Goal: Task Accomplishment & Management: Manage account settings

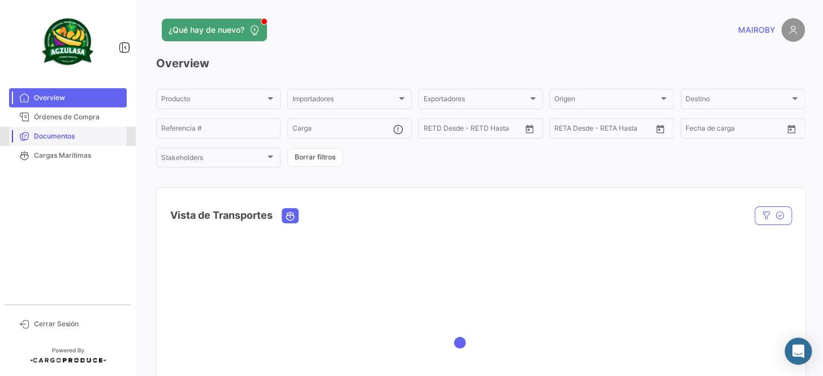
click at [91, 135] on span "Documentos" at bounding box center [78, 136] width 88 height 10
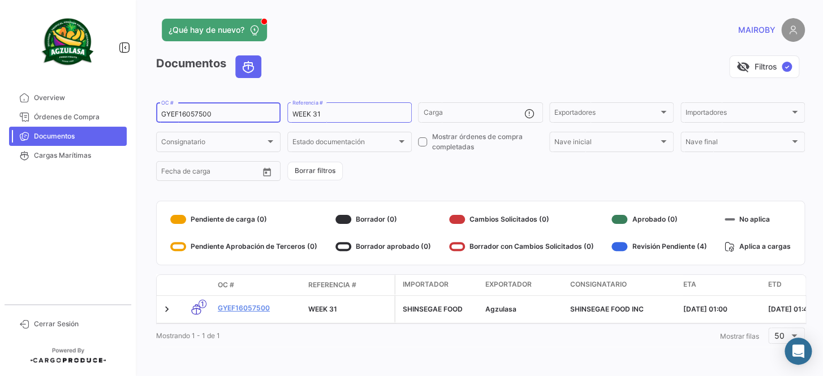
drag, startPoint x: 202, startPoint y: 112, endPoint x: 143, endPoint y: 114, distance: 59.4
click at [143, 114] on div "¿Qué hay de nuevo? MAIROBY Documentos visibility_off Filtros ✓ GYEF16057500 OC …" at bounding box center [480, 188] width 685 height 376
paste input "EBKG13770947"
type input "EBKG13770947"
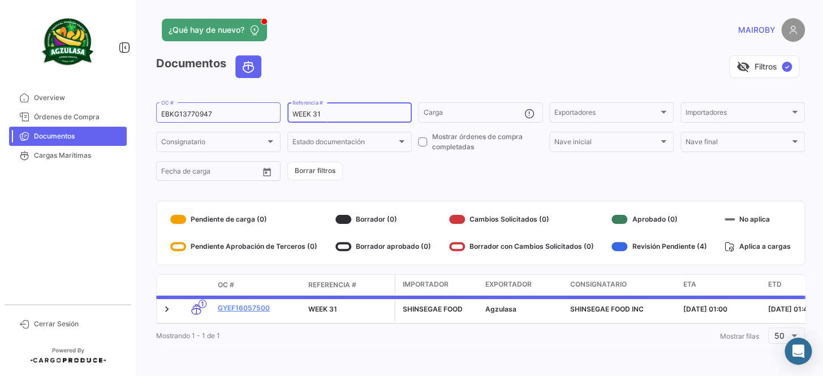
drag, startPoint x: 334, startPoint y: 114, endPoint x: 317, endPoint y: 116, distance: 17.1
click at [317, 116] on input "WEEK 31" at bounding box center [349, 114] width 114 height 8
type input "WEEK 32"
click at [417, 168] on form "EBKG13770947 OC # WEEK 32 Referencia # Carga Exportadores Exportadores Importad…" at bounding box center [480, 142] width 649 height 82
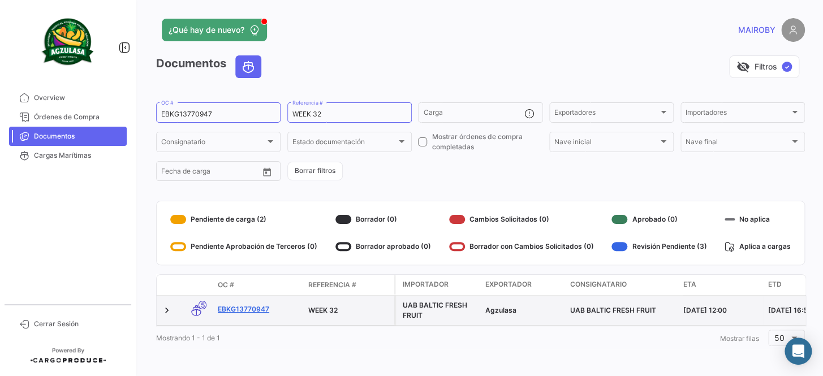
click at [235, 308] on link "EBKG13770947" at bounding box center [258, 309] width 81 height 10
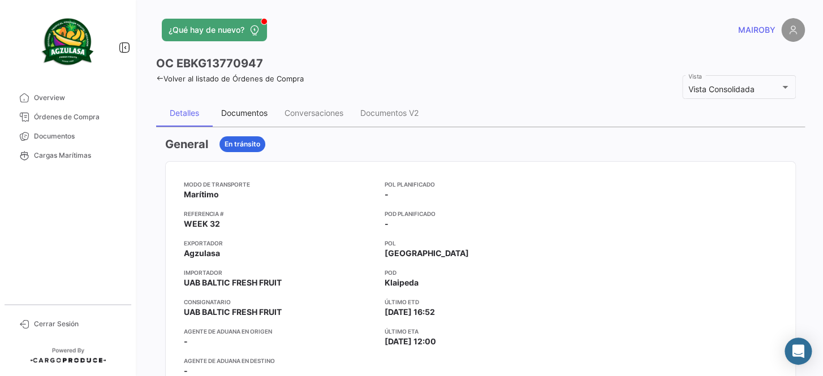
click at [239, 114] on div "Documentos" at bounding box center [244, 113] width 46 height 10
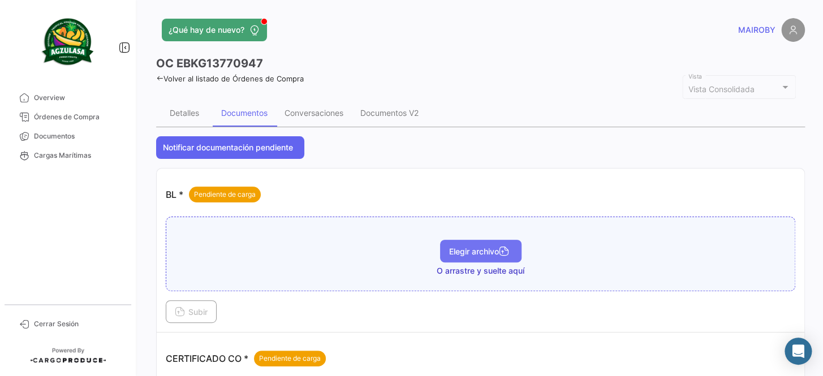
click at [465, 248] on span "Elegir archivo" at bounding box center [480, 252] width 63 height 10
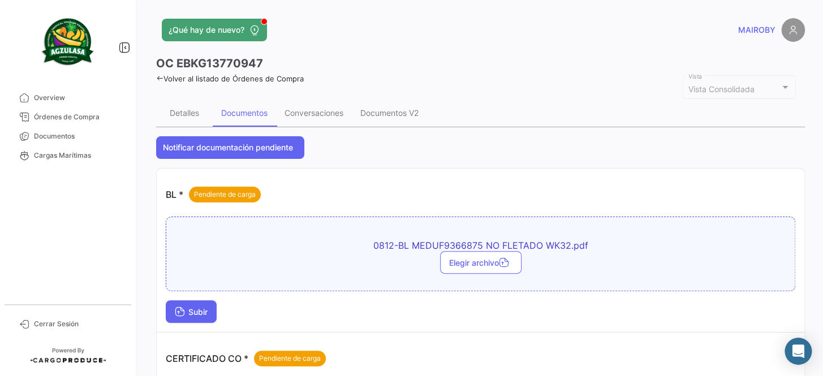
click at [210, 312] on button "Subir" at bounding box center [191, 311] width 51 height 23
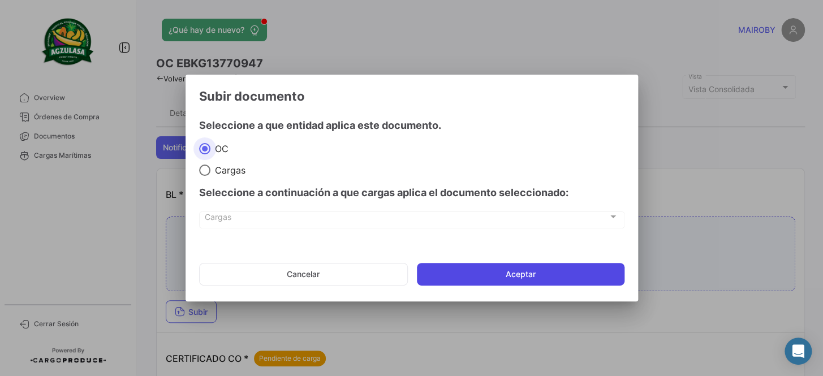
click at [507, 277] on button "Aceptar" at bounding box center [521, 274] width 208 height 23
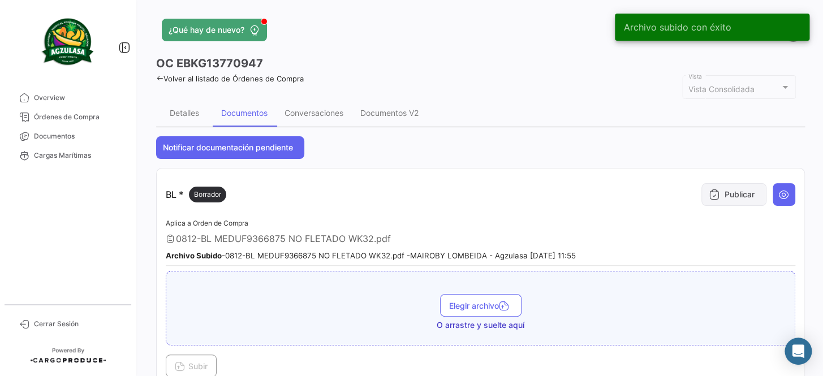
click at [725, 188] on button "Publicar" at bounding box center [733, 194] width 65 height 23
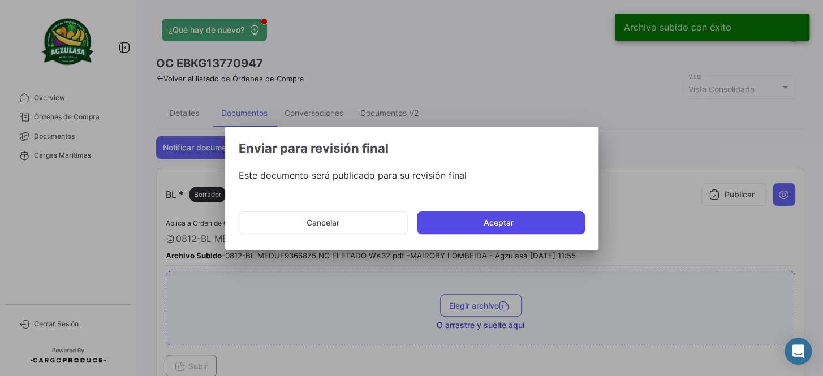
click at [562, 232] on button "Aceptar" at bounding box center [501, 222] width 168 height 23
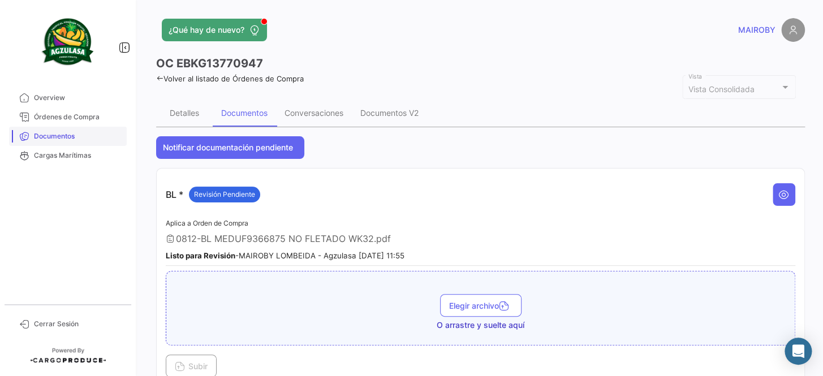
drag, startPoint x: 92, startPoint y: 135, endPoint x: 98, endPoint y: 134, distance: 6.8
click at [92, 135] on span "Documentos" at bounding box center [78, 136] width 88 height 10
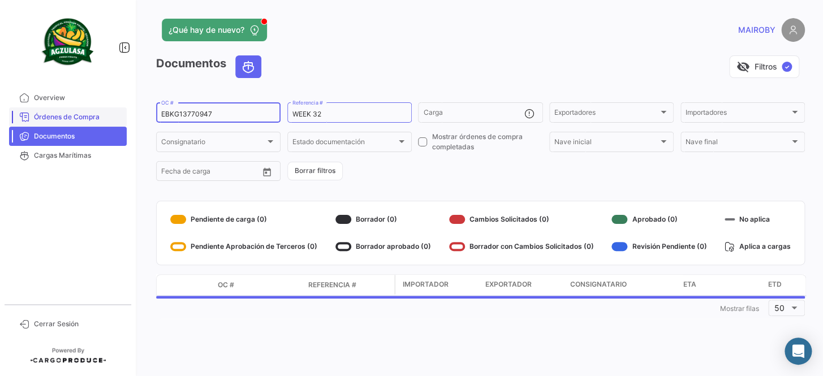
drag, startPoint x: 240, startPoint y: 114, endPoint x: 86, endPoint y: 114, distance: 154.4
click at [86, 114] on mat-sidenav-container "Overview Órdenes de Compra Documentos Cargas Marítimas Cerrar Sesión ¿Qué hay d…" at bounding box center [411, 188] width 823 height 376
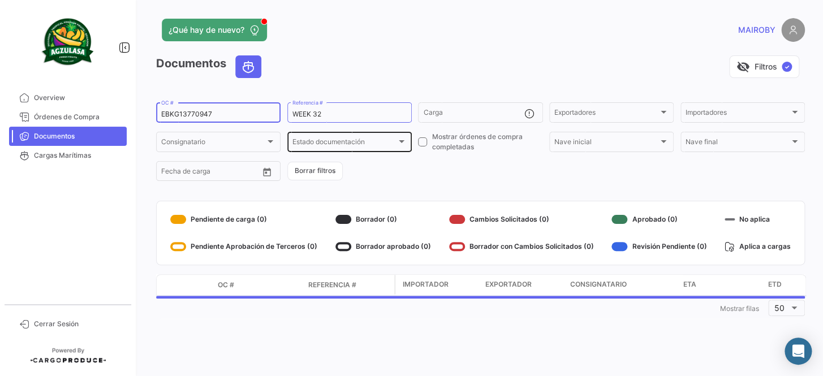
paste input "UNIECPBO25320001"
type input "UNIECPBO25320001"
click at [394, 157] on form "UNIECPBO25320001 OC # WEEK 32 Referencia # Carga Exportadores Exportadores Impo…" at bounding box center [480, 142] width 649 height 82
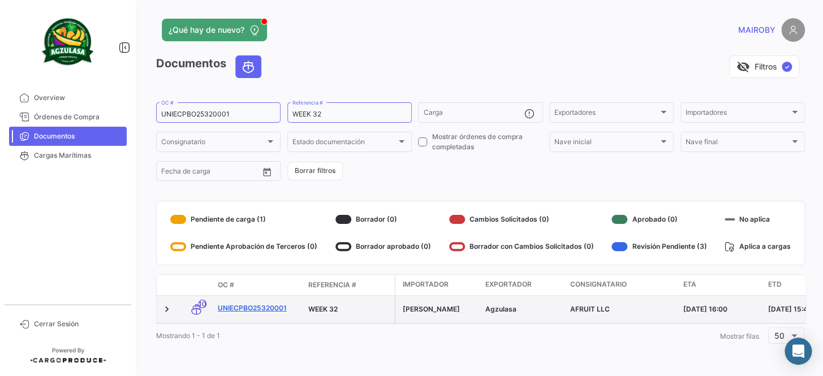
click at [265, 310] on link "UNIECPBO25320001" at bounding box center [258, 308] width 81 height 10
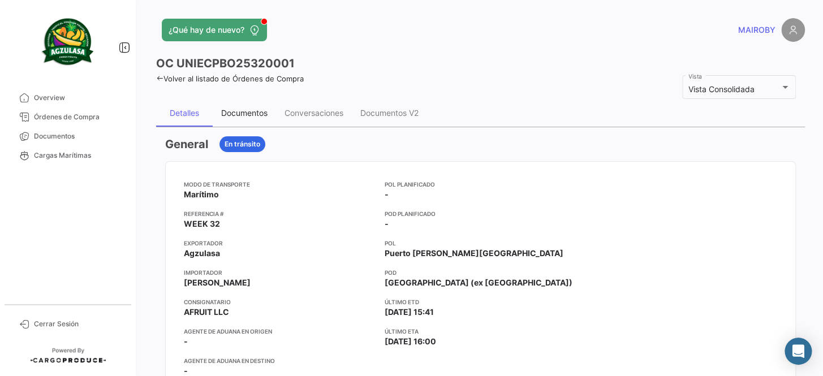
click at [253, 114] on div "Documentos" at bounding box center [244, 113] width 46 height 10
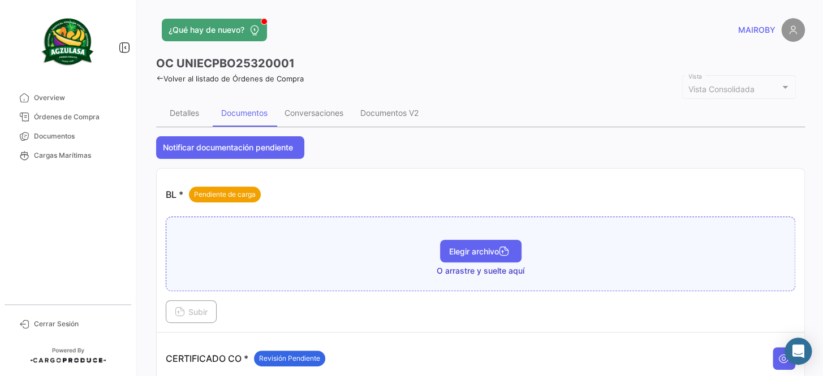
click at [469, 248] on span "Elegir archivo" at bounding box center [480, 252] width 63 height 10
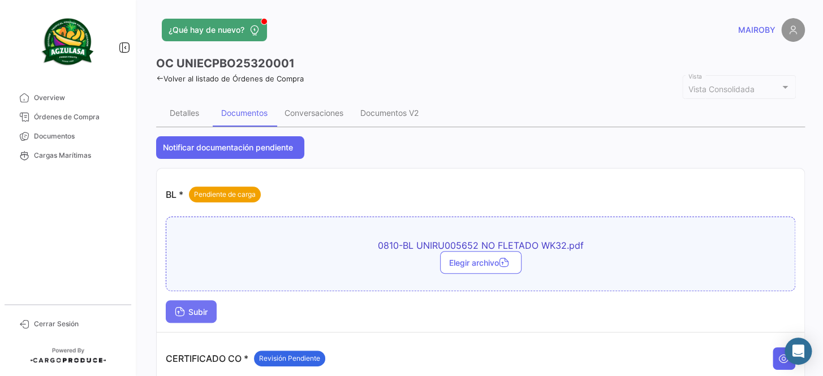
click at [192, 306] on button "Subir" at bounding box center [191, 311] width 51 height 23
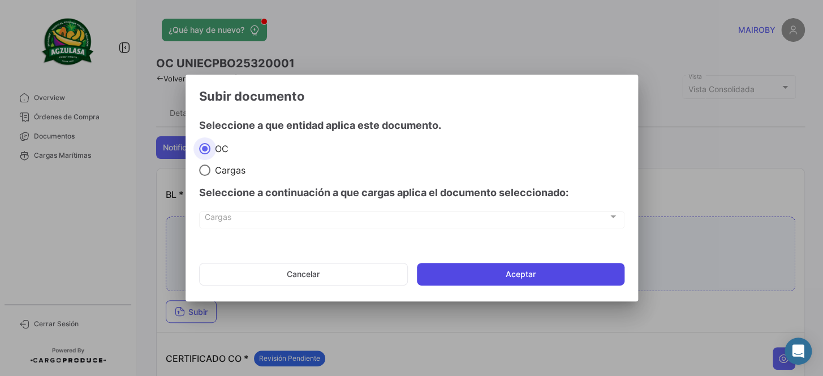
click at [525, 265] on button "Aceptar" at bounding box center [521, 274] width 208 height 23
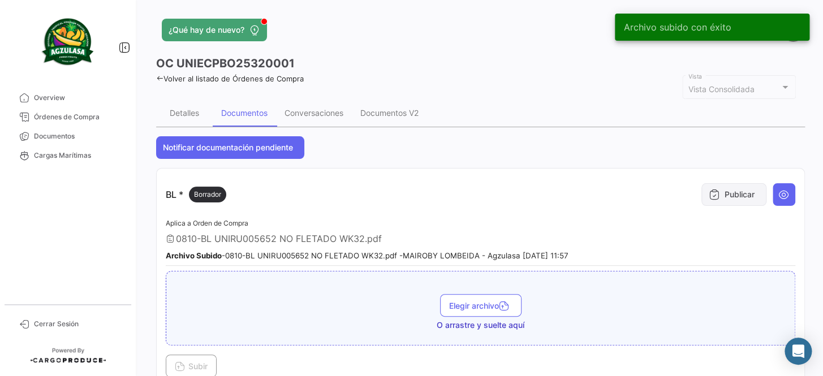
click at [716, 189] on button "Publicar" at bounding box center [733, 194] width 65 height 23
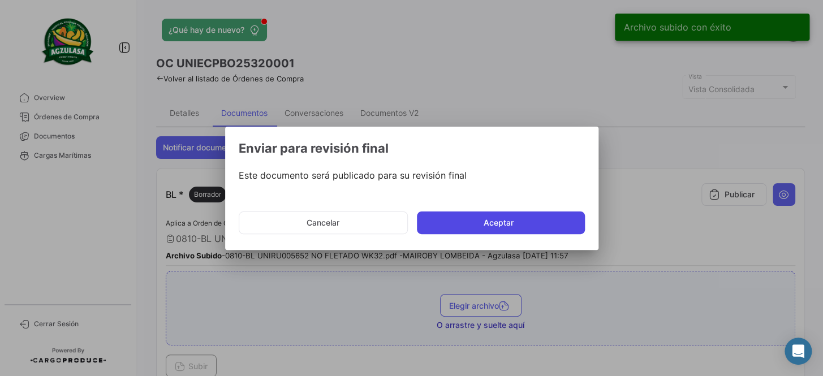
click at [547, 221] on button "Aceptar" at bounding box center [501, 222] width 168 height 23
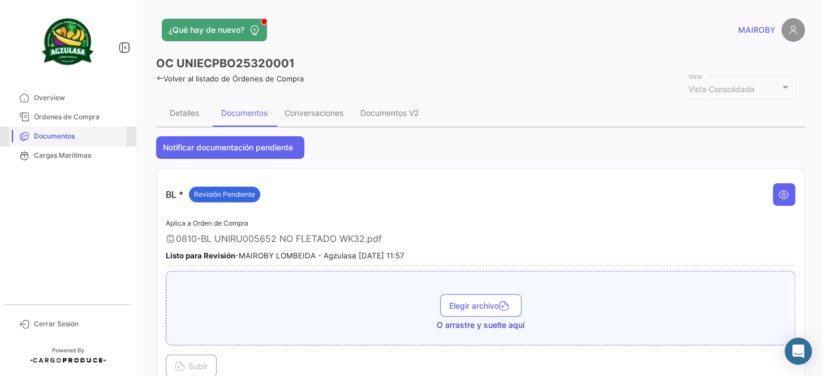
click at [69, 135] on span "Documentos" at bounding box center [78, 136] width 88 height 10
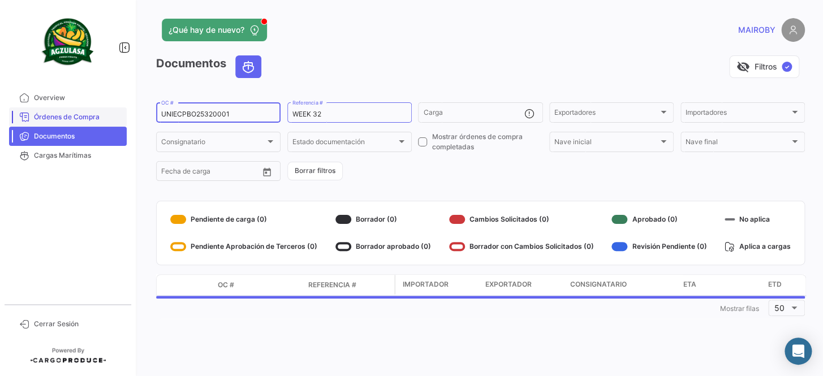
drag, startPoint x: 235, startPoint y: 110, endPoint x: 69, endPoint y: 113, distance: 165.7
click at [69, 113] on mat-sidenav-container "Overview Órdenes de Compra Documentos Cargas Marítimas Cerrar Sesión ¿Qué hay d…" at bounding box center [411, 188] width 823 height 376
paste input "257690225"
type input "257690225"
click at [431, 171] on form "257690225 OC # WEEK 32 Referencia # Carga Exportadores Exportadores Importadore…" at bounding box center [480, 142] width 649 height 82
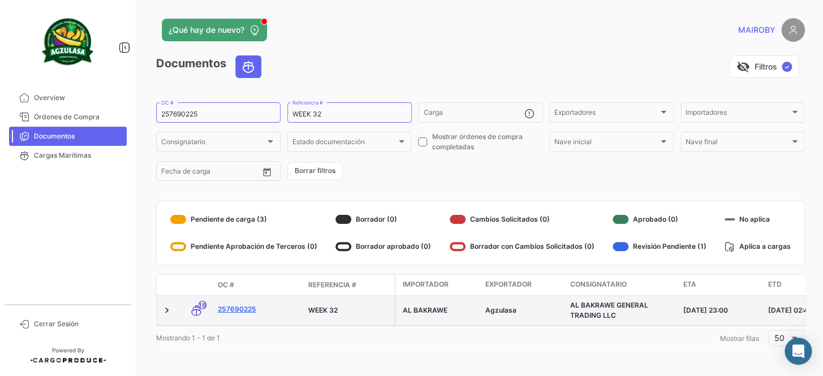
click at [232, 310] on link "257690225" at bounding box center [258, 309] width 81 height 10
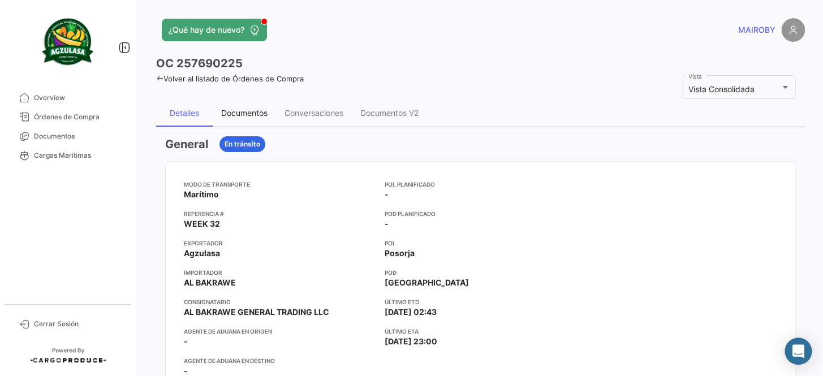
click at [220, 110] on div "Documentos" at bounding box center [244, 113] width 63 height 27
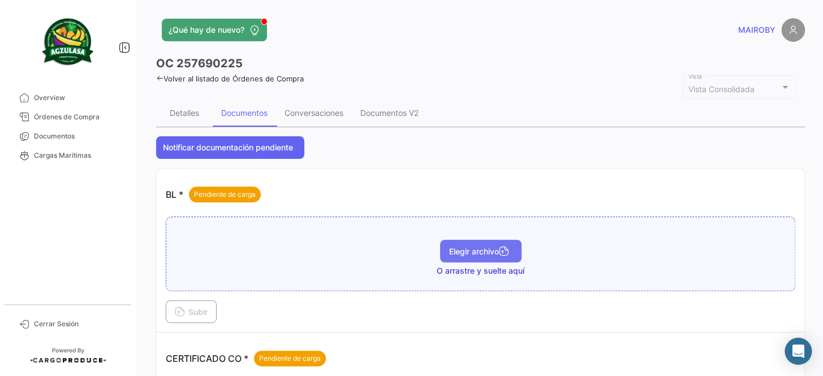
click at [486, 257] on button "Elegir archivo" at bounding box center [480, 251] width 81 height 23
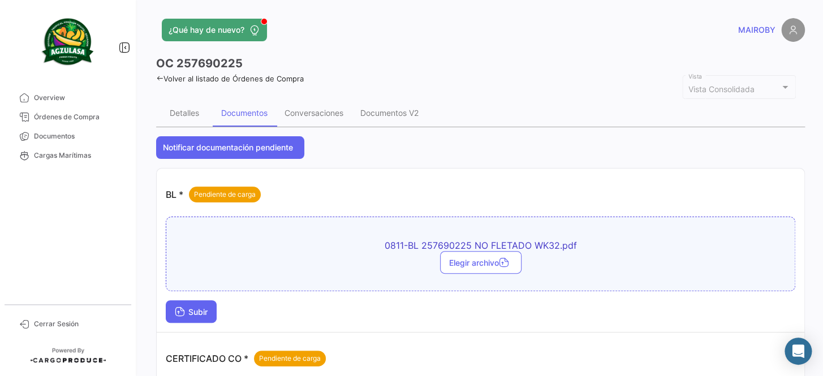
click at [211, 311] on button "Subir" at bounding box center [191, 311] width 51 height 23
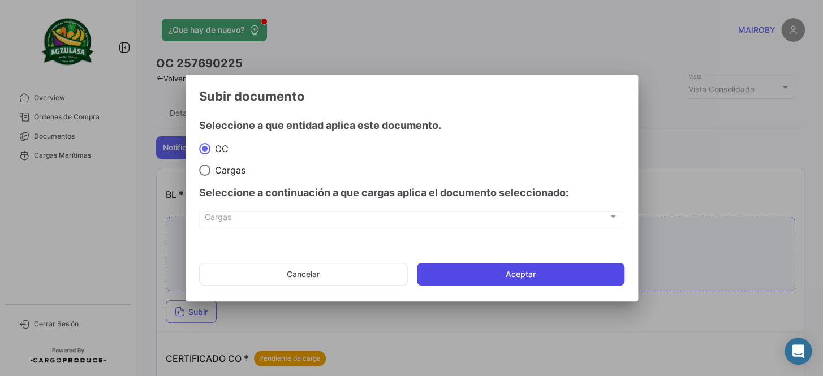
click at [475, 279] on button "Aceptar" at bounding box center [521, 274] width 208 height 23
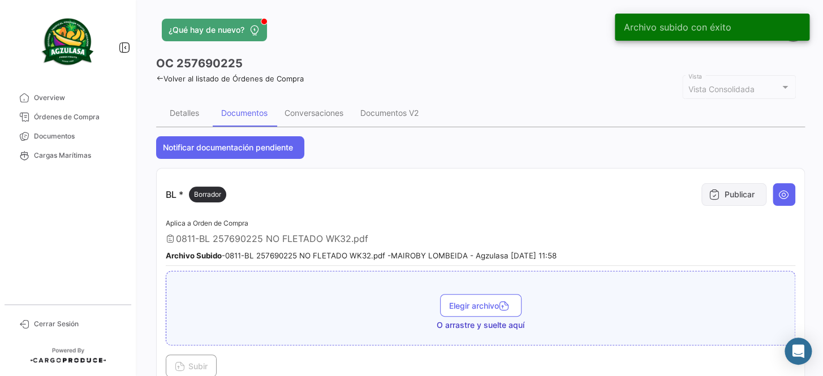
click at [714, 192] on button "Publicar" at bounding box center [733, 194] width 65 height 23
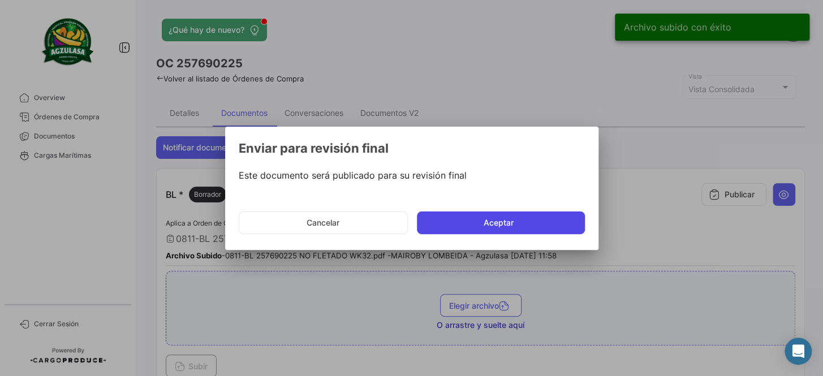
click at [517, 226] on button "Aceptar" at bounding box center [501, 222] width 168 height 23
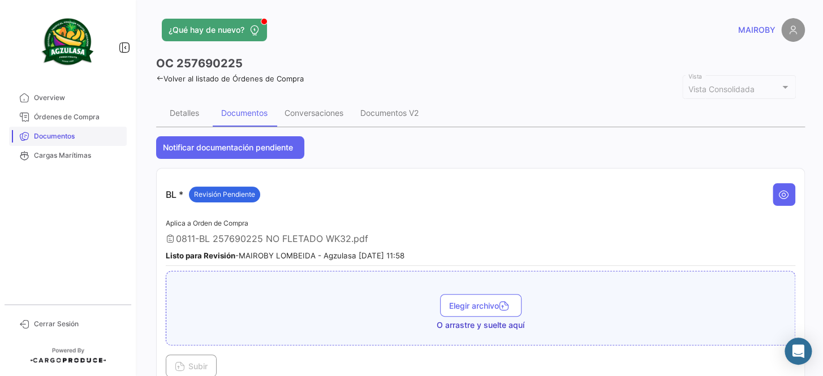
click at [67, 136] on span "Documentos" at bounding box center [78, 136] width 88 height 10
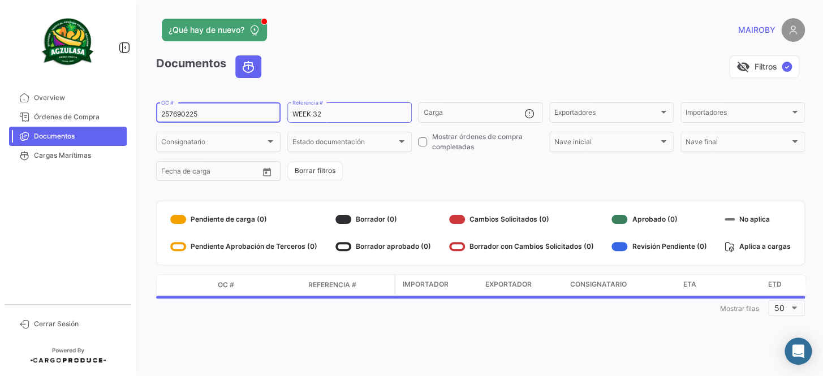
drag, startPoint x: 232, startPoint y: 114, endPoint x: 141, endPoint y: 116, distance: 91.1
click at [141, 116] on div "¿Qué hay de nuevo? MAIROBY Documentos visibility_off Filtros ✓ 257690225 OC # W…" at bounding box center [480, 188] width 685 height 376
paste input "623"
type input "257690623"
click at [398, 179] on form "257690623 OC # WEEK 32 Referencia # Carga Exportadores Exportadores Importadore…" at bounding box center [480, 142] width 649 height 82
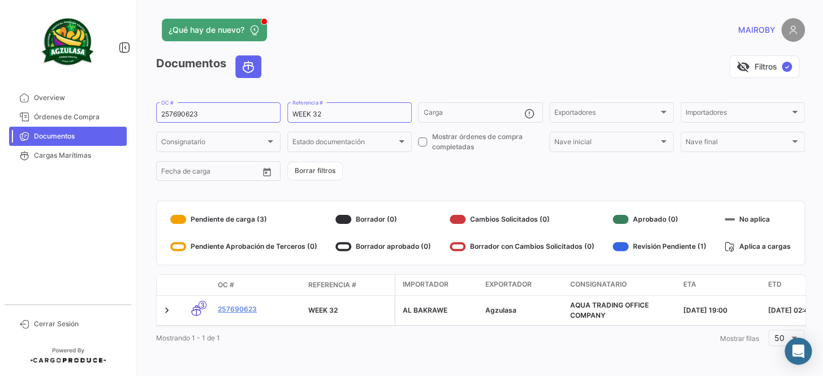
scroll to position [7, 0]
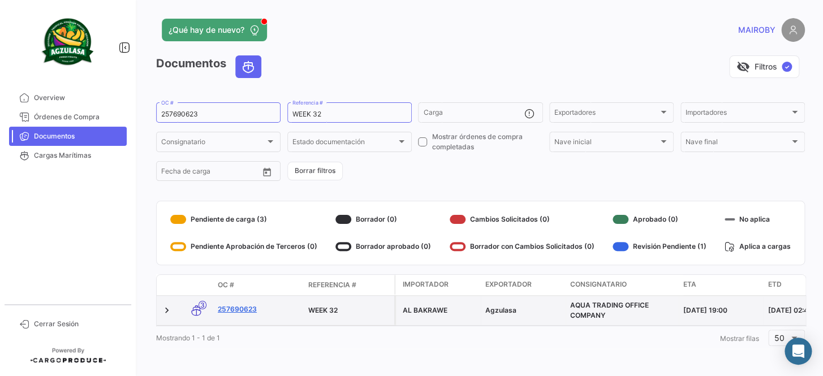
click at [246, 304] on link "257690623" at bounding box center [258, 309] width 81 height 10
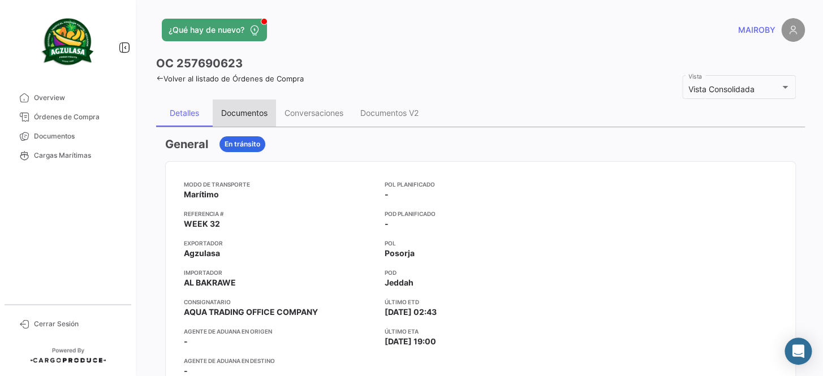
click at [249, 108] on div "Documentos" at bounding box center [244, 113] width 46 height 10
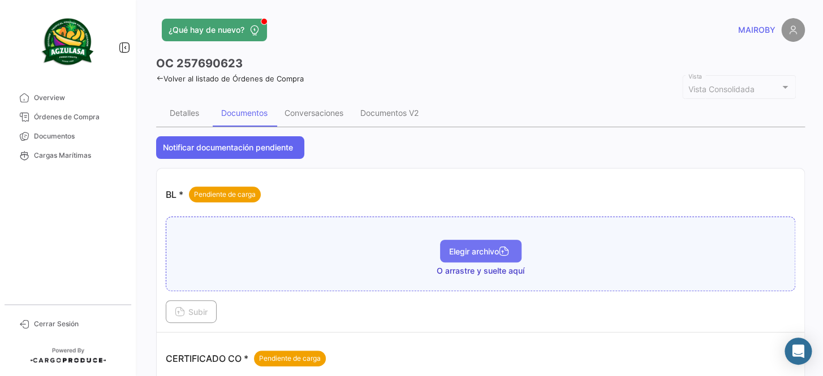
click at [495, 249] on span "Elegir archivo" at bounding box center [480, 252] width 63 height 10
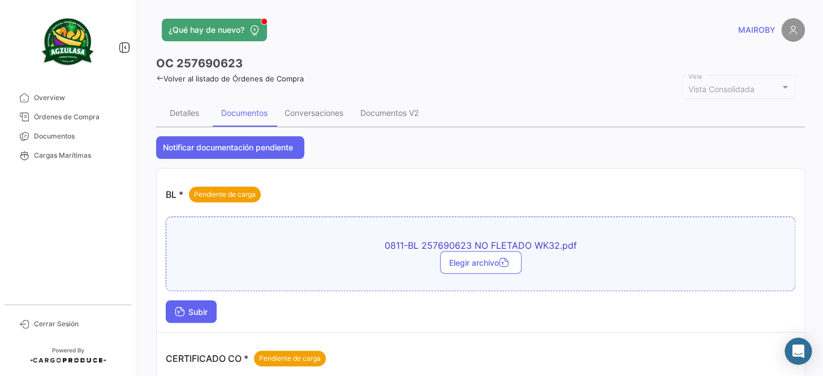
click at [206, 307] on span "Subir" at bounding box center [191, 312] width 33 height 10
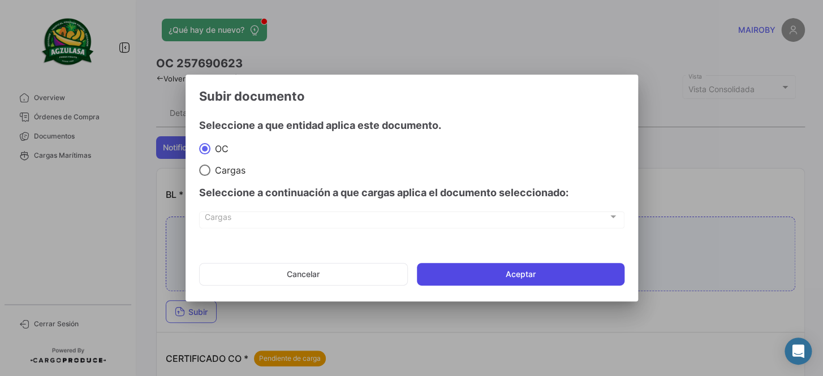
click at [484, 273] on button "Aceptar" at bounding box center [521, 274] width 208 height 23
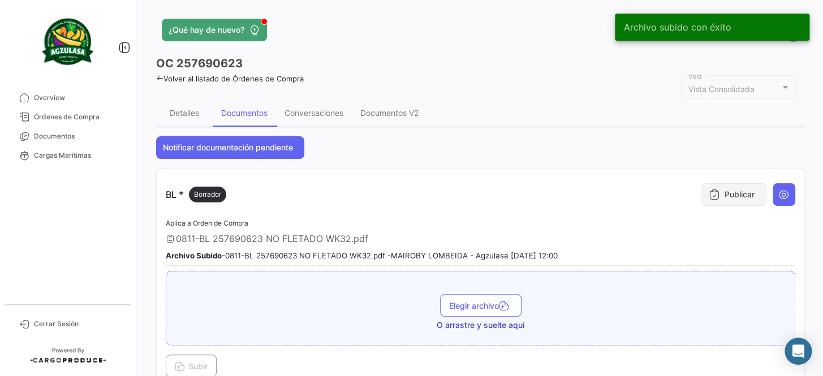
click at [702, 196] on button "Publicar" at bounding box center [733, 194] width 65 height 23
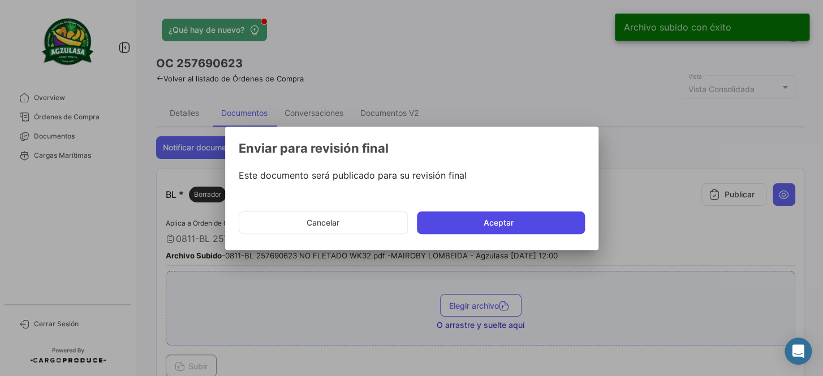
click at [455, 226] on button "Aceptar" at bounding box center [501, 222] width 168 height 23
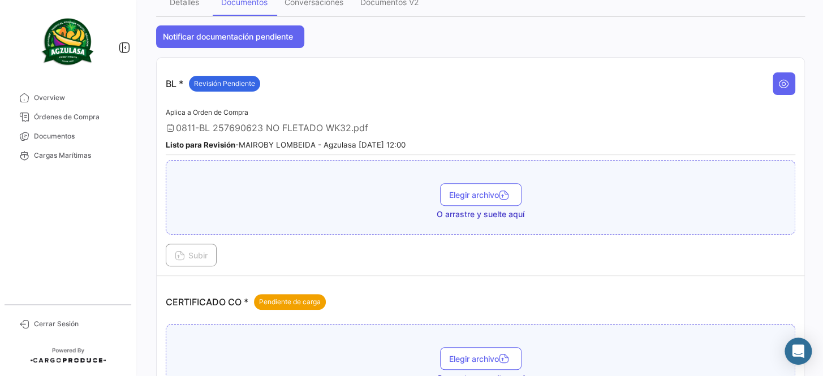
scroll to position [102, 0]
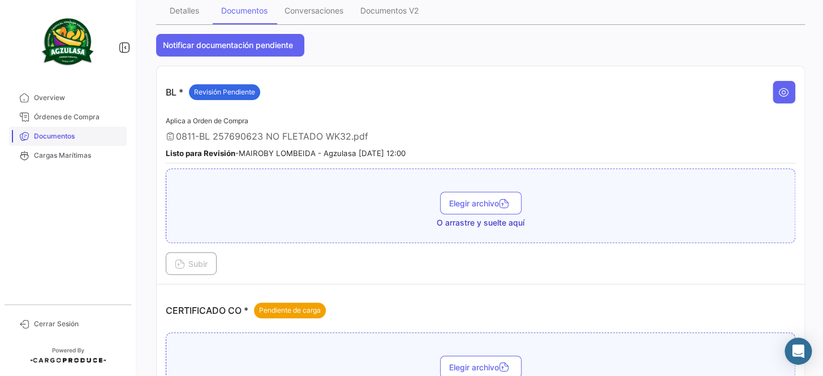
click at [42, 136] on span "Documentos" at bounding box center [78, 136] width 88 height 10
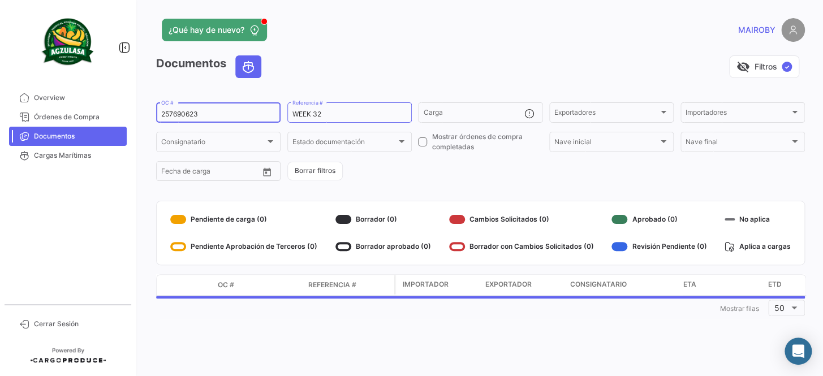
drag, startPoint x: 207, startPoint y: 108, endPoint x: 162, endPoint y: 111, distance: 44.8
click at [162, 111] on div "257690623 OC #" at bounding box center [218, 112] width 114 height 22
drag, startPoint x: 219, startPoint y: 113, endPoint x: 141, endPoint y: 116, distance: 78.1
click at [141, 116] on div "¿Qué hay de nuevo? MAIROBY Documentos visibility_off Filtros ✓ 257690623 OC # W…" at bounding box center [480, 188] width 685 height 376
paste input "506"
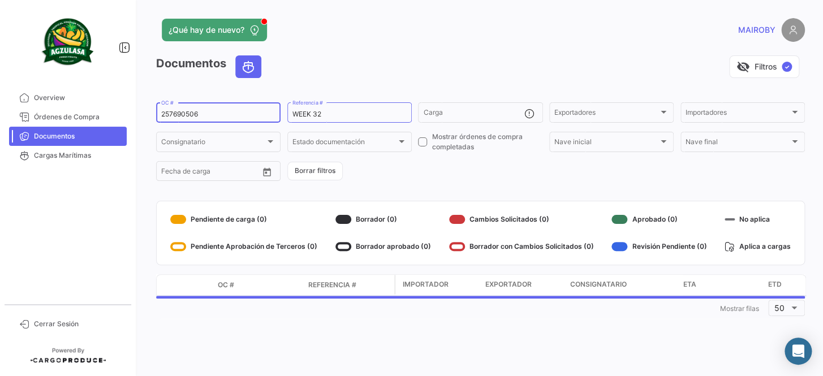
type input "257690506"
click at [421, 178] on form "257690506 OC # WEEK 32 Referencia # Carga Exportadores Exportadores Importadore…" at bounding box center [480, 142] width 649 height 82
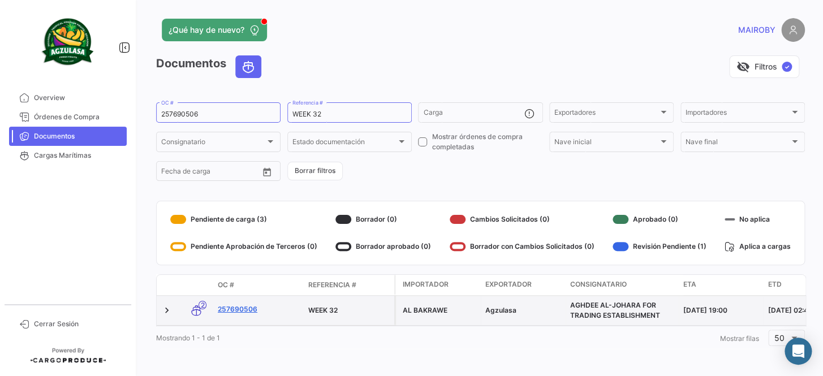
click at [232, 308] on link "257690506" at bounding box center [258, 309] width 81 height 10
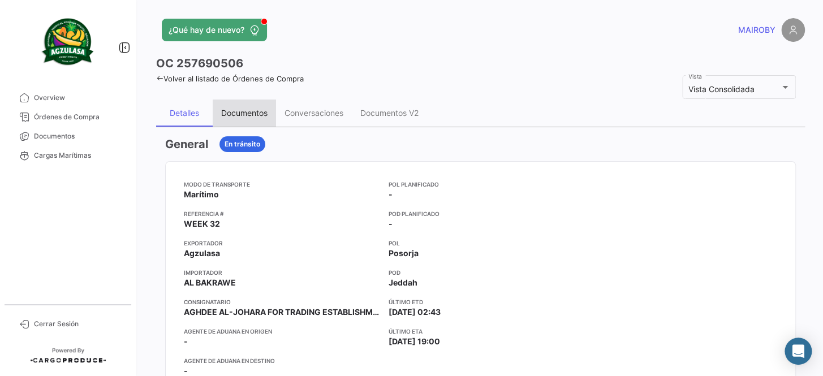
click at [236, 109] on div "Documentos" at bounding box center [244, 113] width 46 height 10
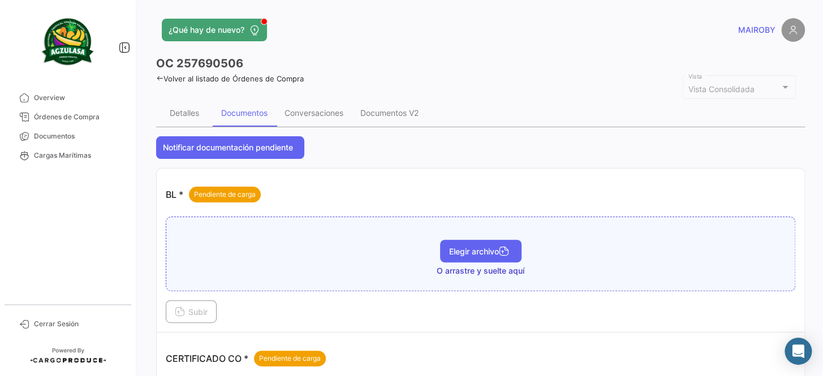
click at [470, 244] on button "Elegir archivo" at bounding box center [480, 251] width 81 height 23
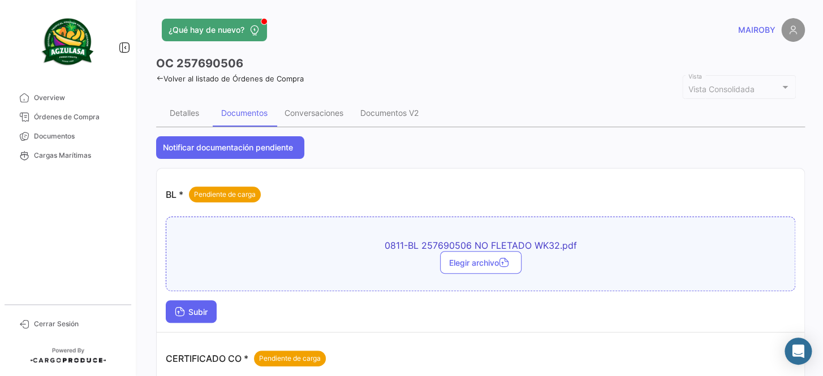
click at [210, 317] on button "Subir" at bounding box center [191, 311] width 51 height 23
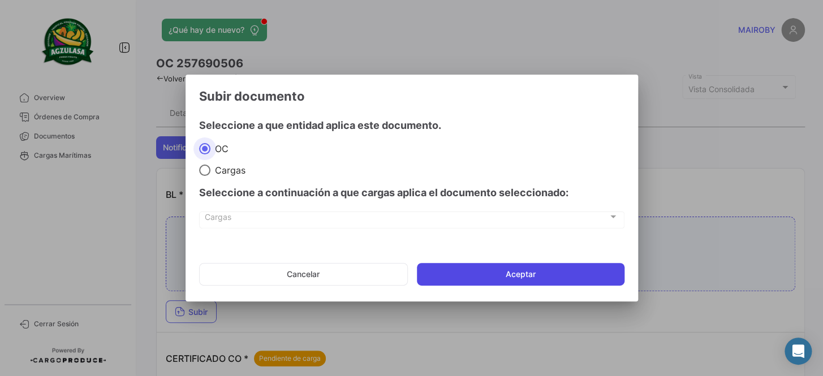
click at [447, 284] on button "Aceptar" at bounding box center [521, 274] width 208 height 23
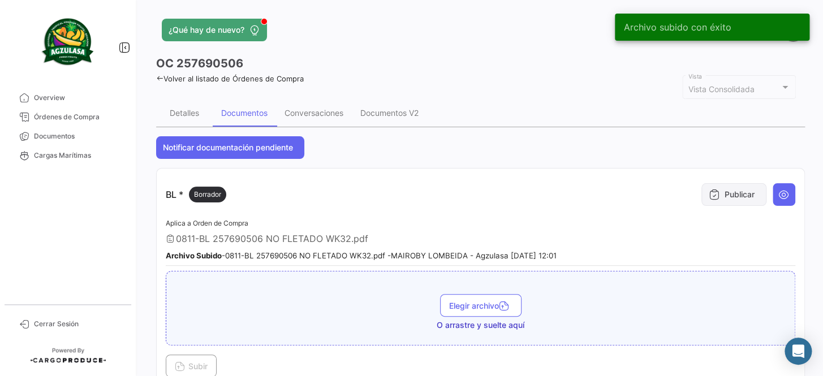
click at [713, 198] on icon at bounding box center [714, 194] width 11 height 11
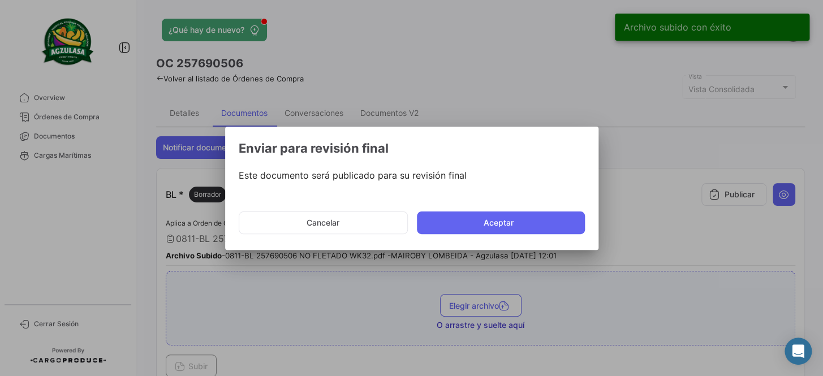
click at [519, 234] on mat-dialog-actions "Cancelar Aceptar" at bounding box center [412, 223] width 346 height 38
click at [514, 230] on button "Aceptar" at bounding box center [501, 222] width 168 height 23
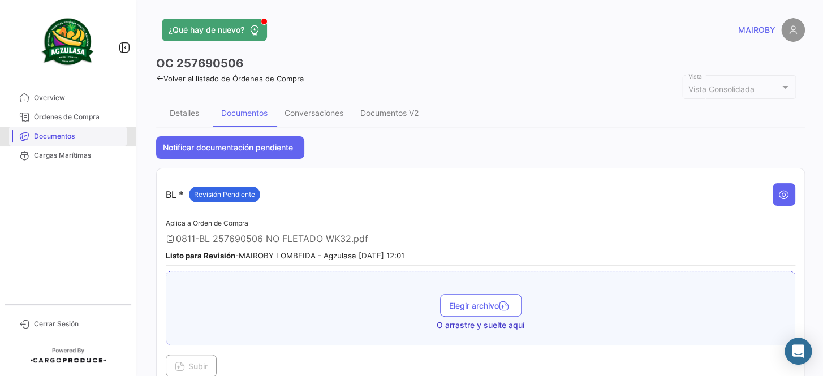
click at [84, 140] on span "Documentos" at bounding box center [78, 136] width 88 height 10
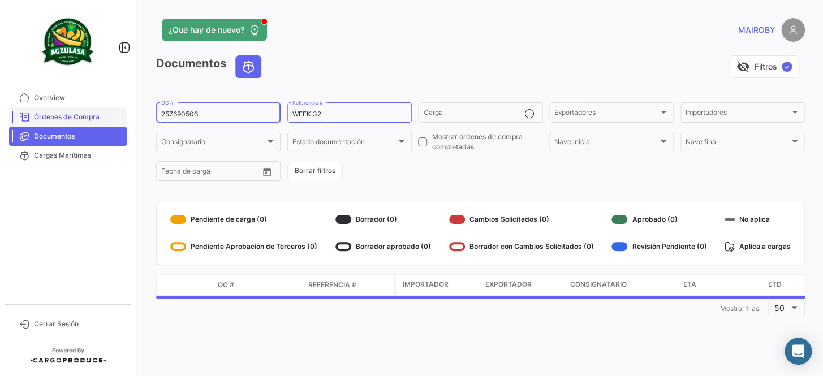
drag, startPoint x: 217, startPoint y: 113, endPoint x: 122, endPoint y: 115, distance: 95.0
click at [122, 115] on mat-sidenav-container "Overview Órdenes de Compra Documentos Cargas Marítimas Cerrar Sesión ¿Qué hay d…" at bounding box center [411, 188] width 823 height 376
paste input "897"
type input "257690897"
click at [421, 180] on form "257690897 OC # WEEK 32 Referencia # Carga Exportadores Exportadores Importadore…" at bounding box center [480, 142] width 649 height 82
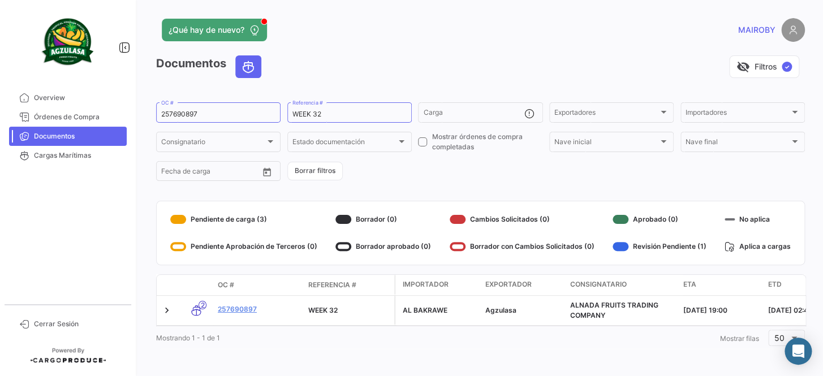
scroll to position [7, 0]
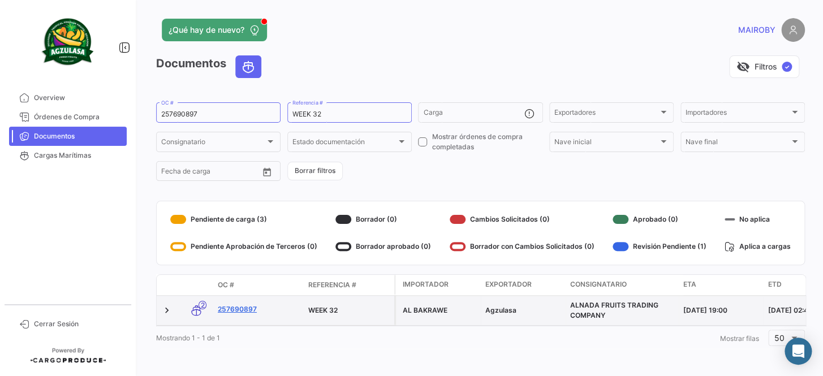
click at [240, 304] on link "257690897" at bounding box center [258, 309] width 81 height 10
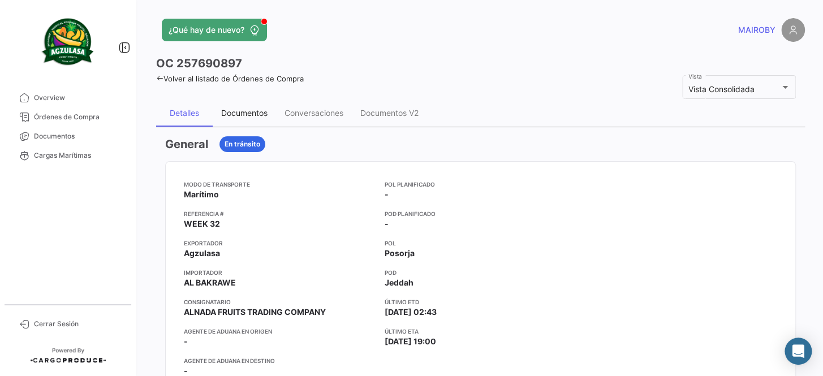
click at [235, 115] on div "Documentos" at bounding box center [244, 113] width 46 height 10
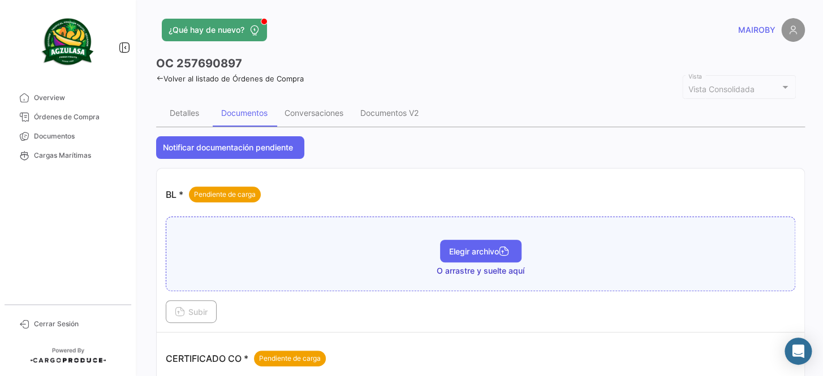
click at [457, 252] on span "Elegir archivo" at bounding box center [480, 252] width 63 height 10
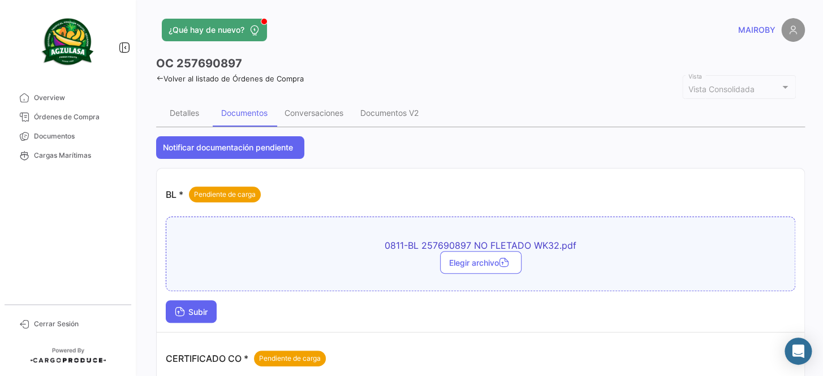
click at [185, 302] on button "Subir" at bounding box center [191, 311] width 51 height 23
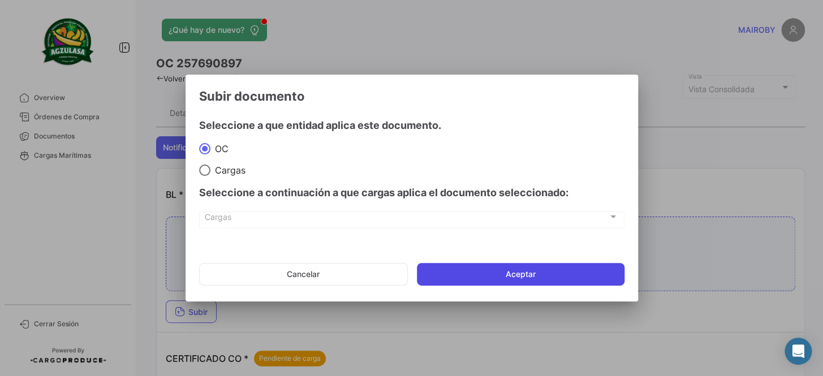
click at [461, 278] on button "Aceptar" at bounding box center [521, 274] width 208 height 23
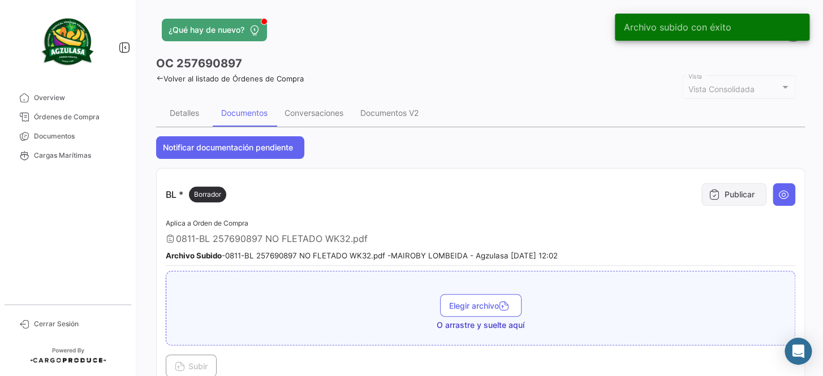
click at [724, 196] on button "Publicar" at bounding box center [733, 194] width 65 height 23
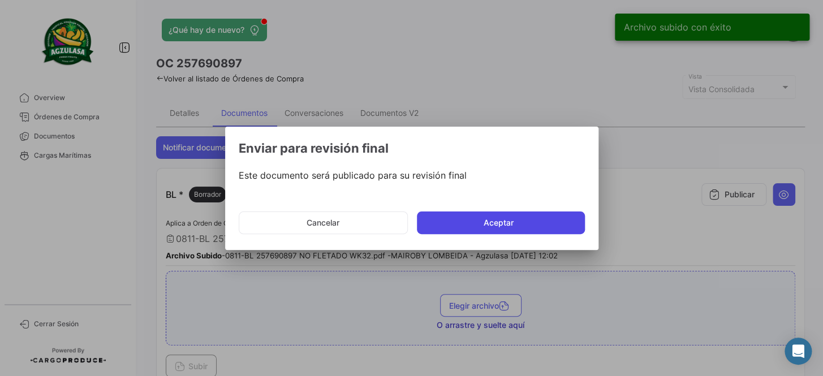
click at [491, 231] on button "Aceptar" at bounding box center [501, 222] width 168 height 23
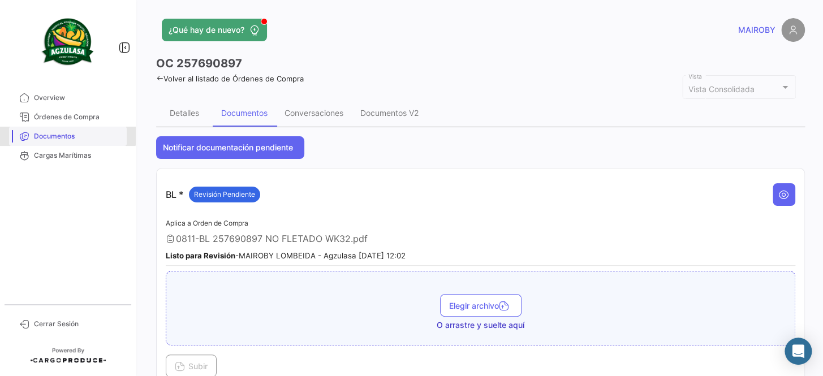
click at [64, 135] on span "Documentos" at bounding box center [78, 136] width 88 height 10
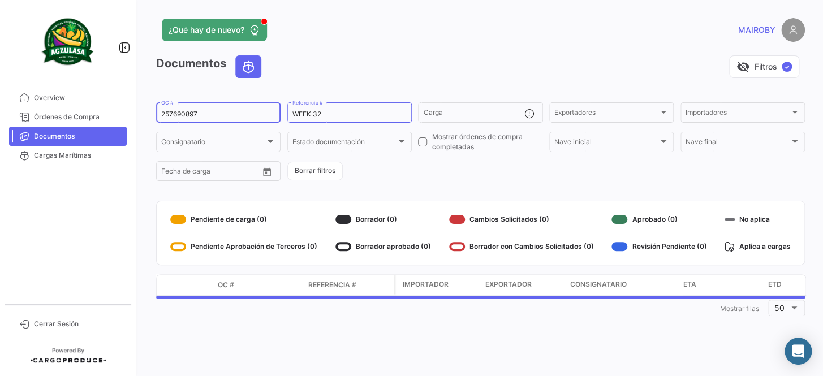
drag, startPoint x: 253, startPoint y: 112, endPoint x: 158, endPoint y: 112, distance: 95.0
click at [158, 112] on div "257690897 OC #" at bounding box center [218, 112] width 124 height 22
paste input "272"
type input "257690272"
click at [402, 170] on form "257690272 OC # WEEK 32 Referencia # Carga Exportadores Exportadores Importadore…" at bounding box center [480, 142] width 649 height 82
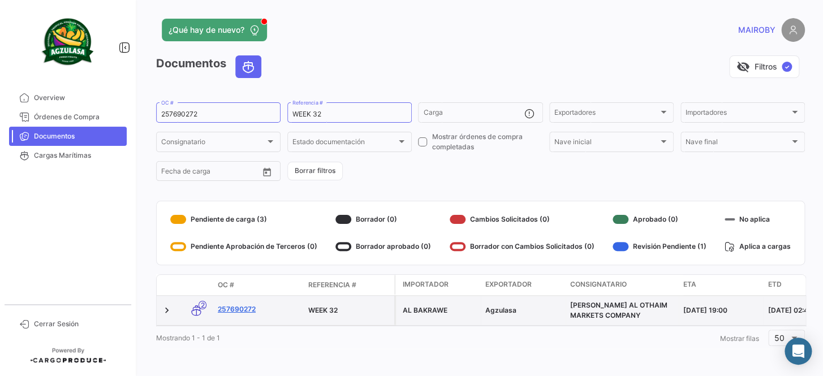
click at [237, 308] on link "257690272" at bounding box center [258, 309] width 81 height 10
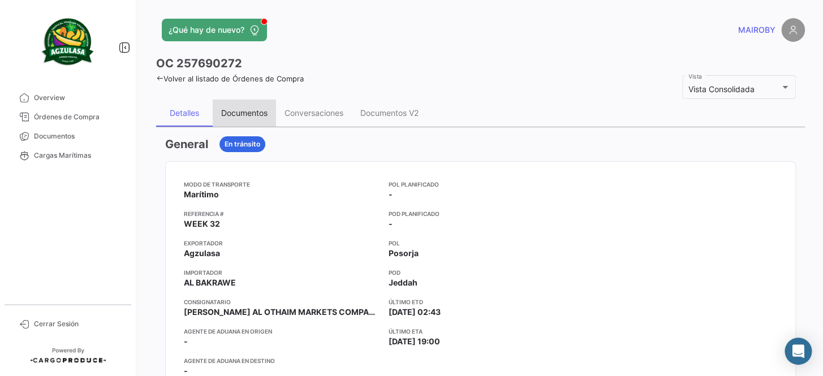
click at [261, 118] on div "Documentos" at bounding box center [244, 113] width 63 height 27
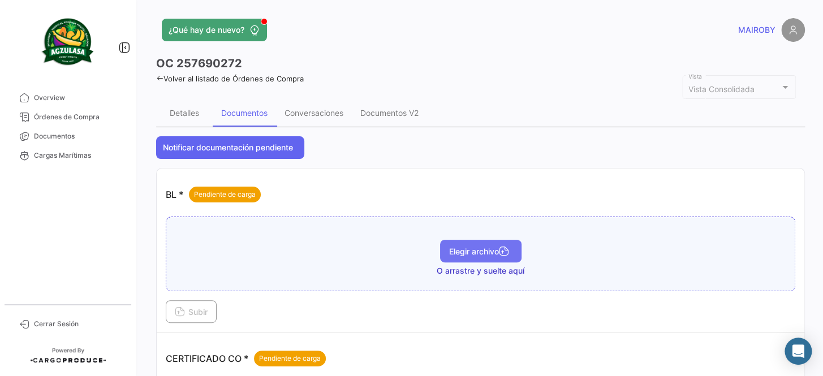
click at [443, 243] on button "Elegir archivo" at bounding box center [480, 251] width 81 height 23
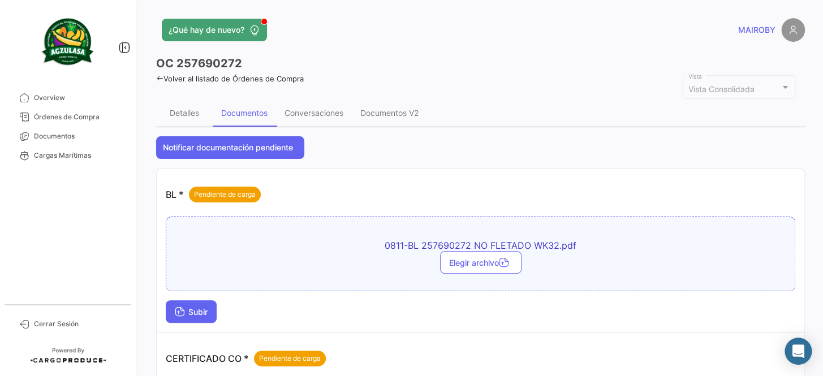
click at [204, 309] on span "Subir" at bounding box center [191, 312] width 33 height 10
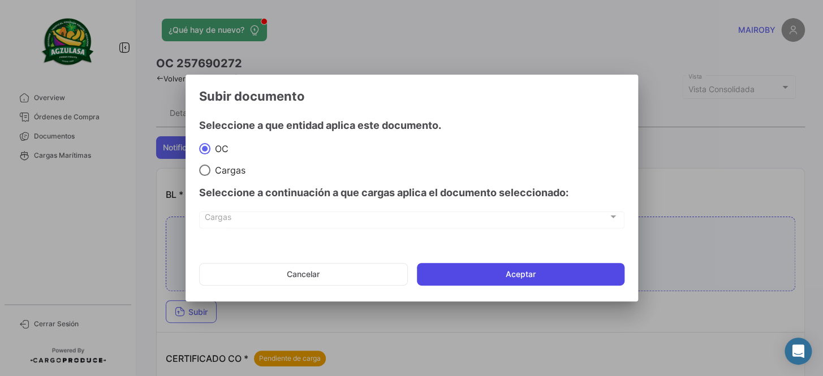
click at [492, 277] on button "Aceptar" at bounding box center [521, 274] width 208 height 23
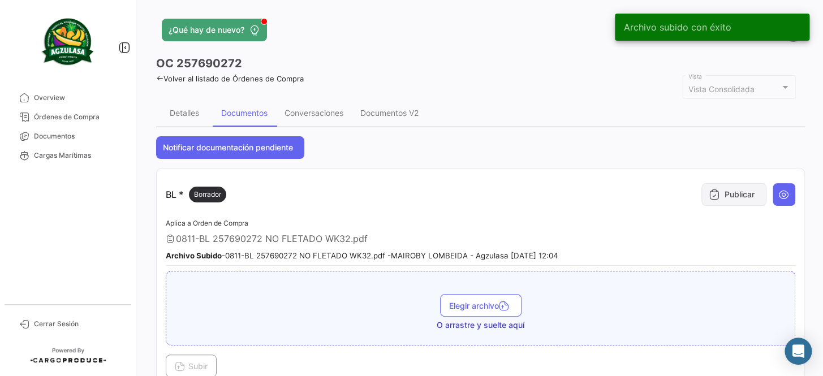
click at [723, 193] on button "Publicar" at bounding box center [733, 194] width 65 height 23
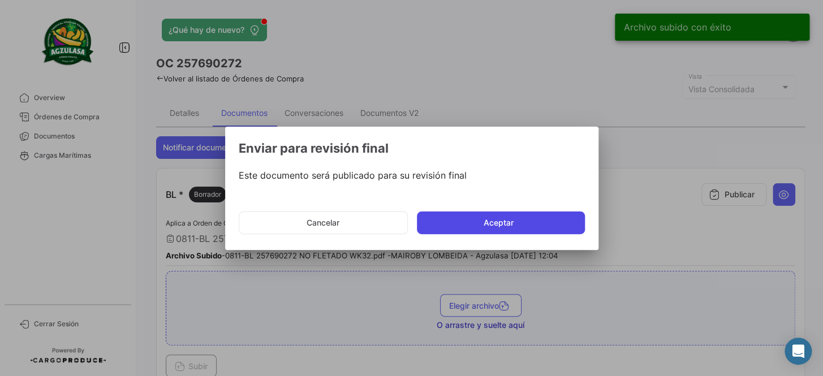
click at [511, 213] on button "Aceptar" at bounding box center [501, 222] width 168 height 23
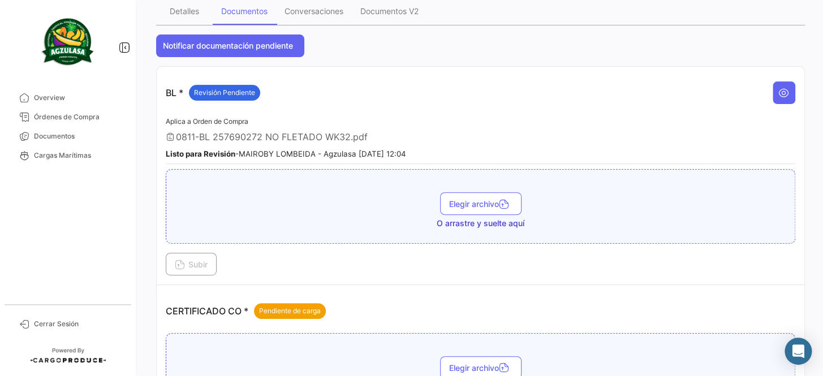
scroll to position [102, 0]
click at [98, 136] on span "Documentos" at bounding box center [78, 136] width 88 height 10
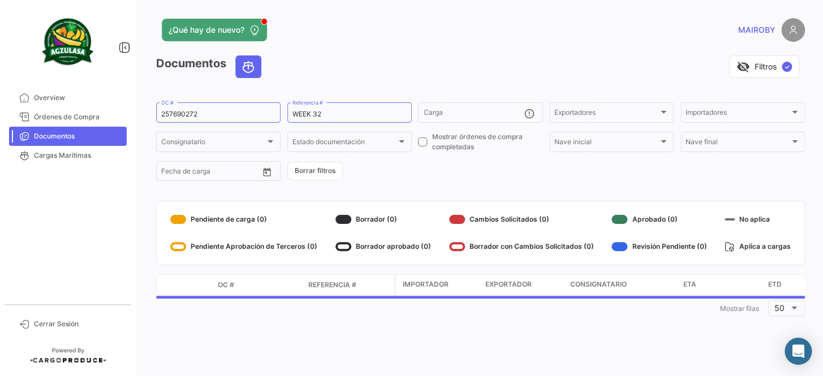
drag, startPoint x: 213, startPoint y: 109, endPoint x: 149, endPoint y: 111, distance: 63.9
click at [149, 111] on div "¿Qué hay de nuevo? MAIROBY Documentos visibility_off Filtros ✓ 257690272 OC # W…" at bounding box center [480, 188] width 685 height 376
drag, startPoint x: 213, startPoint y: 113, endPoint x: 143, endPoint y: 114, distance: 70.1
click at [143, 114] on div "¿Qué hay de nuevo? MAIROBY Documentos visibility_off Filtros ✓ 257690272 OC # W…" at bounding box center [480, 188] width 685 height 376
paste input "91"
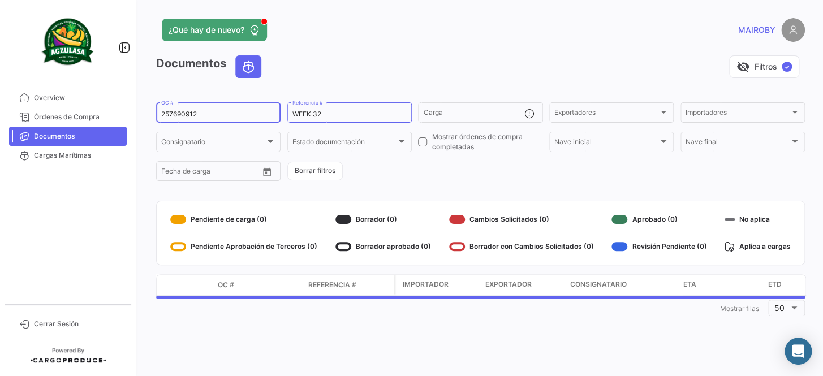
type input "257690912"
click at [395, 170] on form "257690912 OC # WEEK 32 Referencia # Carga Exportadores Exportadores Importadore…" at bounding box center [480, 142] width 649 height 82
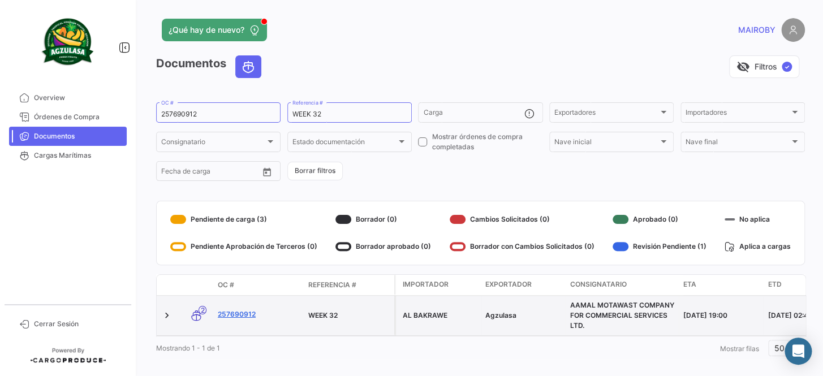
click at [225, 311] on link "257690912" at bounding box center [258, 314] width 81 height 10
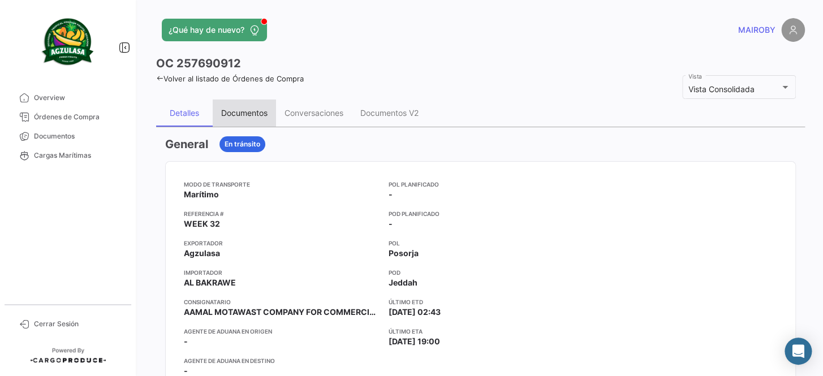
click at [239, 122] on div "Documentos" at bounding box center [244, 113] width 63 height 27
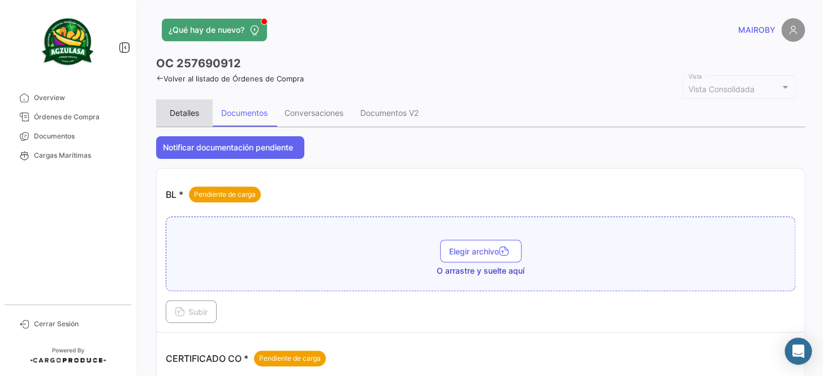
click at [191, 115] on div "Detalles" at bounding box center [184, 113] width 29 height 10
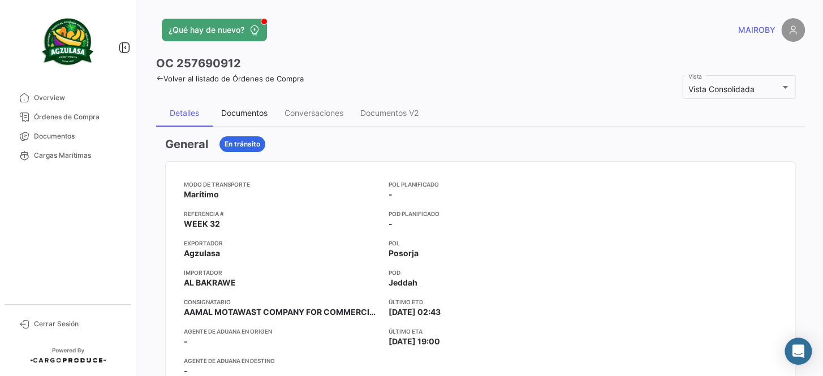
click at [230, 119] on div "Documentos" at bounding box center [244, 113] width 63 height 27
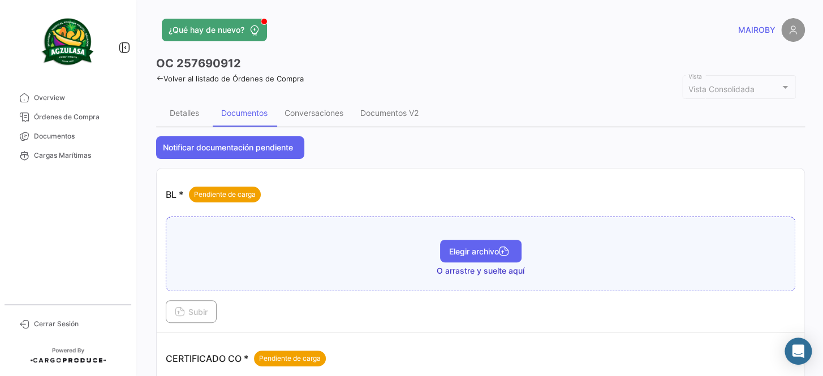
click at [480, 242] on button "Elegir archivo" at bounding box center [480, 251] width 81 height 23
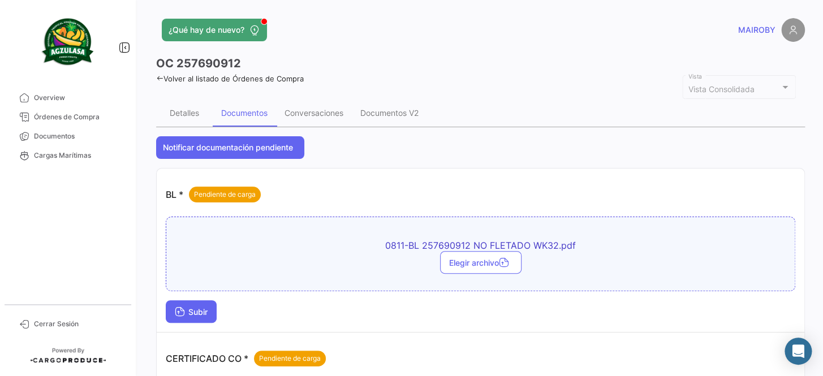
click at [181, 313] on icon at bounding box center [180, 313] width 10 height 10
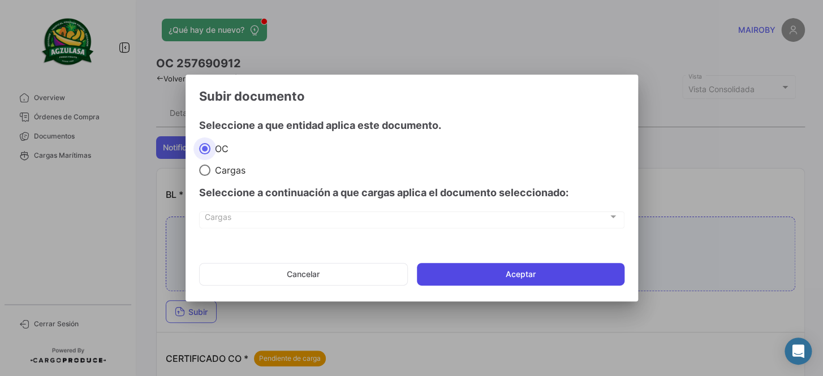
click at [487, 271] on button "Aceptar" at bounding box center [521, 274] width 208 height 23
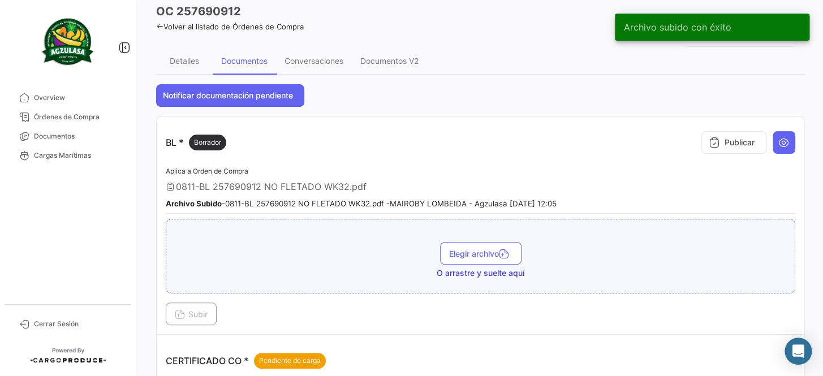
scroll to position [51, 0]
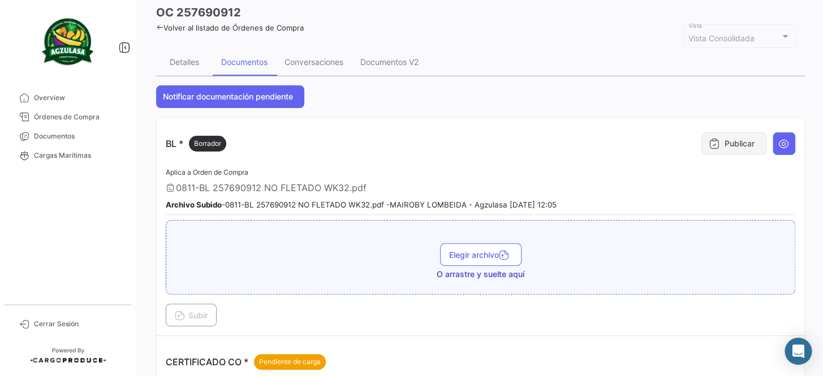
click at [713, 132] on button "Publicar" at bounding box center [733, 143] width 65 height 23
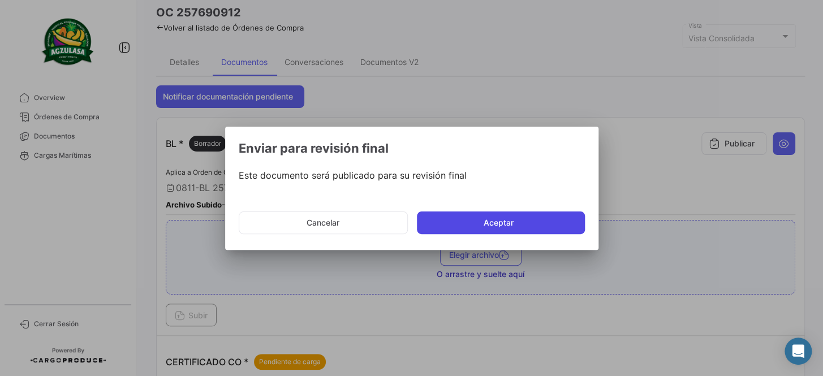
click at [498, 215] on button "Aceptar" at bounding box center [501, 222] width 168 height 23
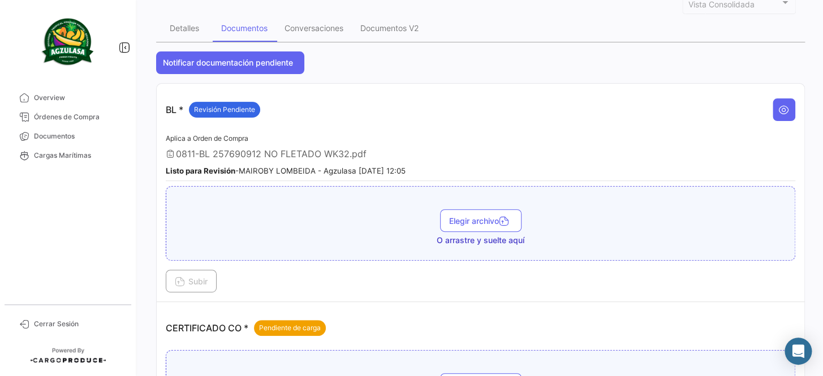
scroll to position [0, 0]
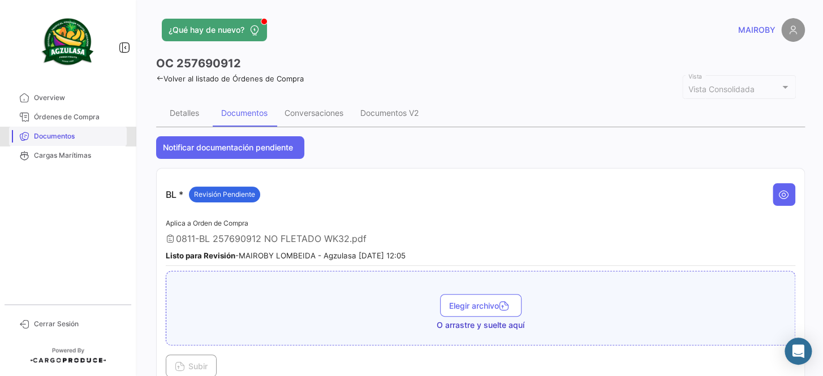
click at [57, 133] on span "Documentos" at bounding box center [78, 136] width 88 height 10
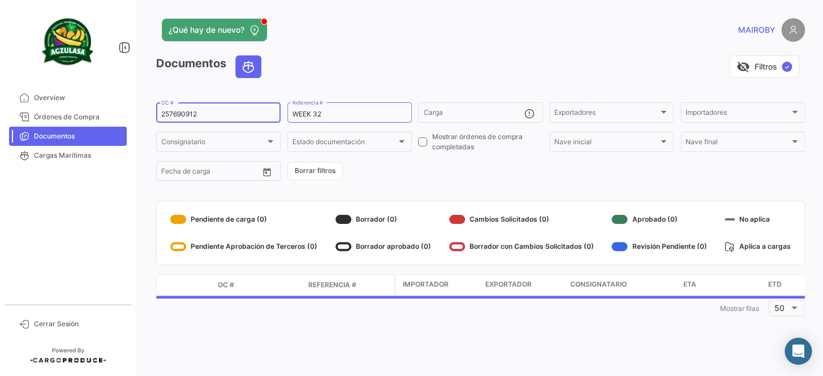
drag, startPoint x: 231, startPoint y: 113, endPoint x: 154, endPoint y: 108, distance: 77.1
click at [154, 108] on div "¿Qué hay de nuevo? MAIROBY Documentos visibility_off Filtros ✓ 257690912 OC # W…" at bounding box center [480, 188] width 685 height 376
paste input "4"
type input "257690942"
click at [376, 157] on form "257690942 OC # WEEK 32 Referencia # Carga Exportadores Exportadores Importadore…" at bounding box center [480, 142] width 649 height 82
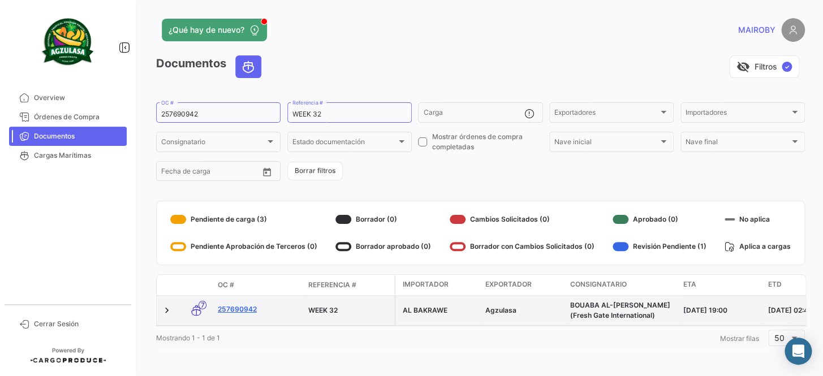
click at [242, 314] on link "257690942" at bounding box center [258, 309] width 81 height 10
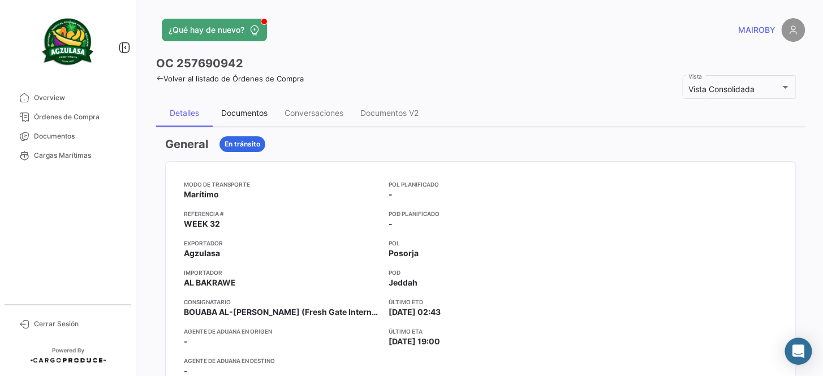
click at [241, 111] on div "Documentos" at bounding box center [244, 113] width 46 height 10
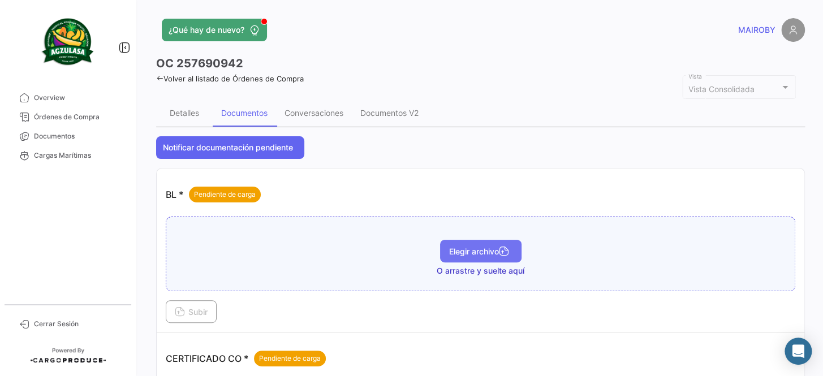
click at [449, 250] on span "Elegir archivo" at bounding box center [480, 252] width 63 height 10
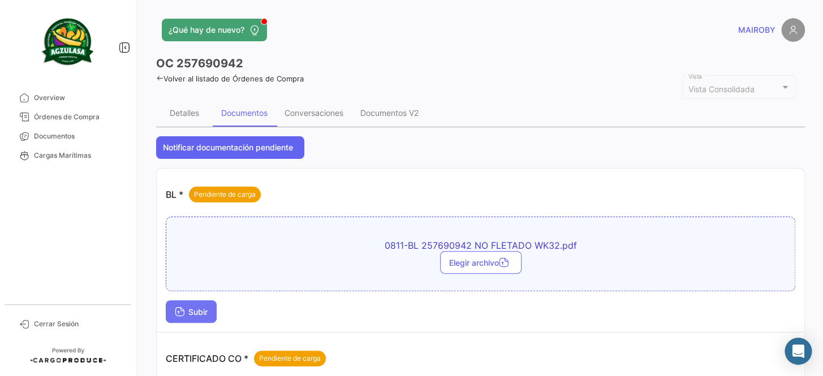
click at [200, 308] on span "Subir" at bounding box center [191, 312] width 33 height 10
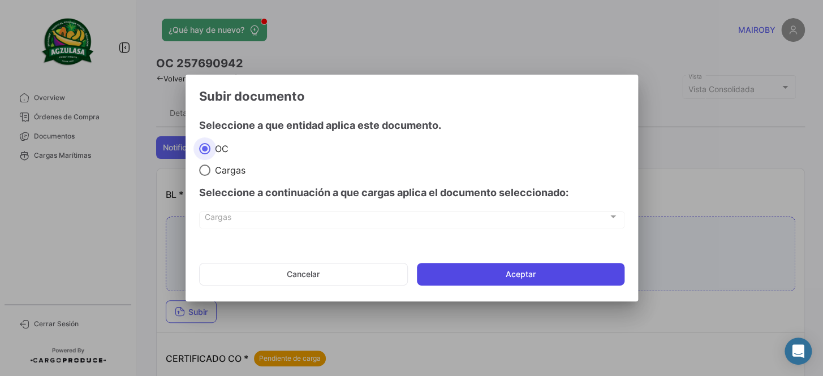
click at [479, 279] on button "Aceptar" at bounding box center [521, 274] width 208 height 23
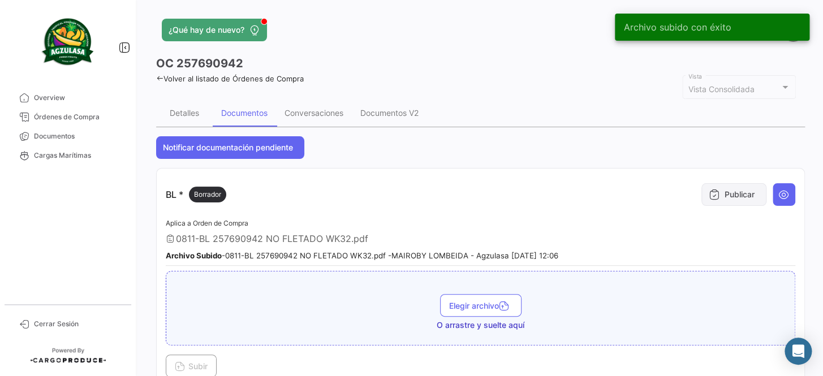
click at [716, 194] on button "Publicar" at bounding box center [733, 194] width 65 height 23
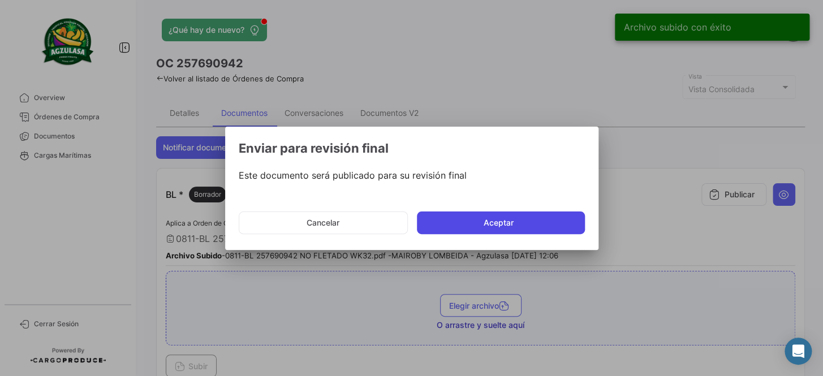
click at [482, 229] on button "Aceptar" at bounding box center [501, 222] width 168 height 23
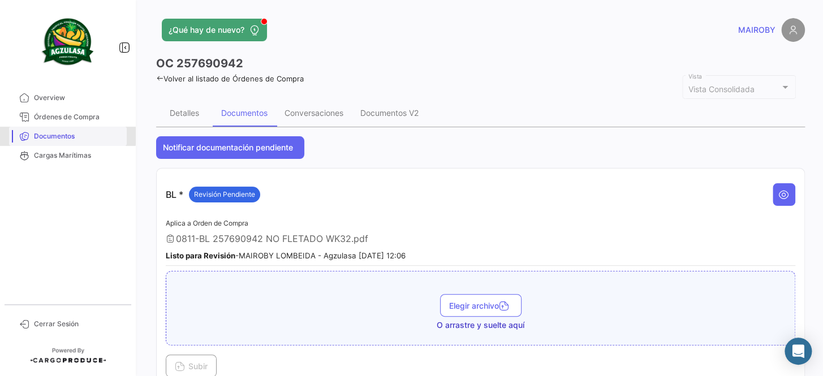
click at [62, 135] on span "Documentos" at bounding box center [78, 136] width 88 height 10
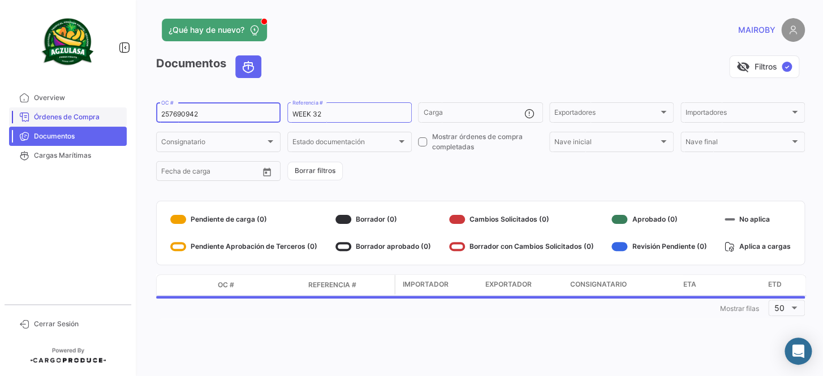
drag, startPoint x: 241, startPoint y: 111, endPoint x: 92, endPoint y: 113, distance: 149.3
click at [92, 113] on mat-sidenav-container "Overview Órdenes de Compra Documentos Cargas Marítimas Cerrar Sesión ¿Qué hay d…" at bounding box center [411, 188] width 823 height 376
paste input "1119"
type input "257691119"
click at [428, 182] on form "257691119 OC # WEEK 32 Referencia # Carga Exportadores Exportadores Importadore…" at bounding box center [480, 142] width 649 height 82
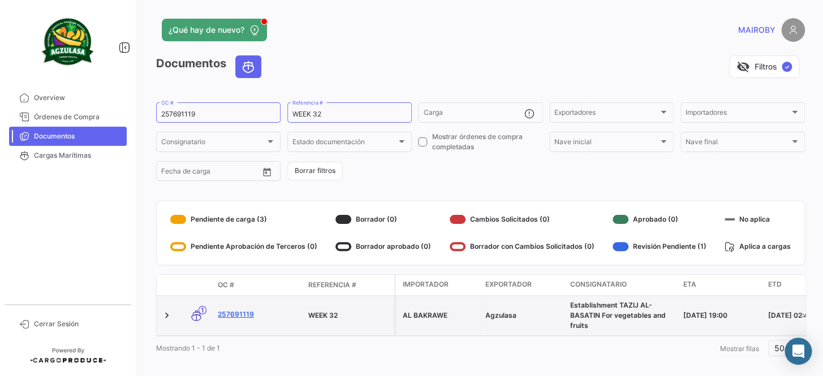
click at [240, 309] on link "257691119" at bounding box center [258, 314] width 81 height 10
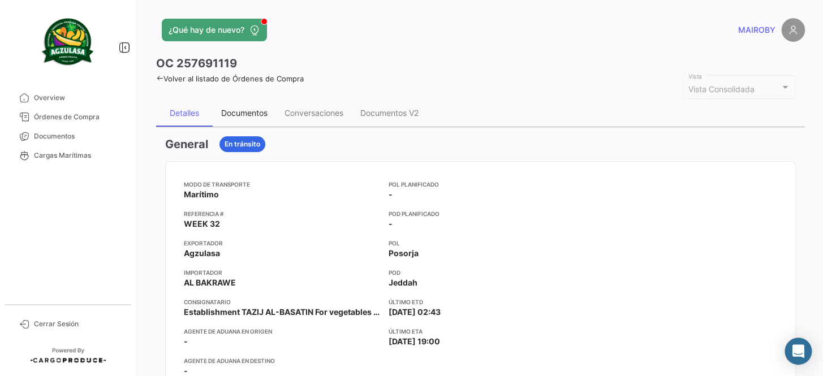
click at [264, 118] on div "Documentos" at bounding box center [244, 113] width 63 height 27
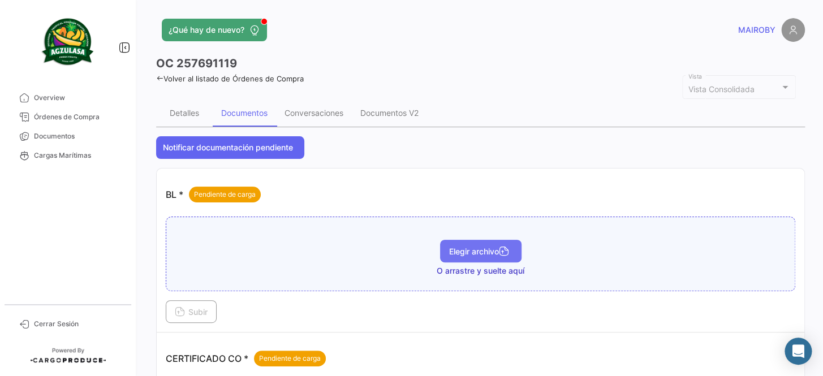
click at [463, 253] on span "Elegir archivo" at bounding box center [480, 252] width 63 height 10
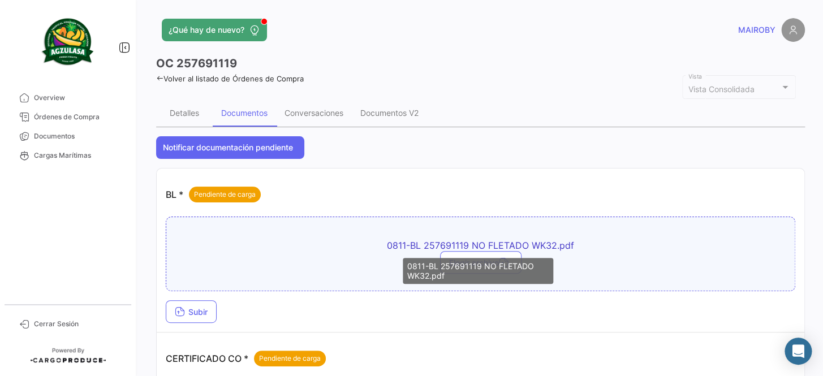
click at [496, 268] on div "0811-BL 257691119 NO FLETADO WK32.pdf" at bounding box center [478, 271] width 150 height 26
click at [491, 253] on mat-tooltip-component "0811-BL 257691119 NO FLETADO WK32.pdf" at bounding box center [478, 271] width 166 height 42
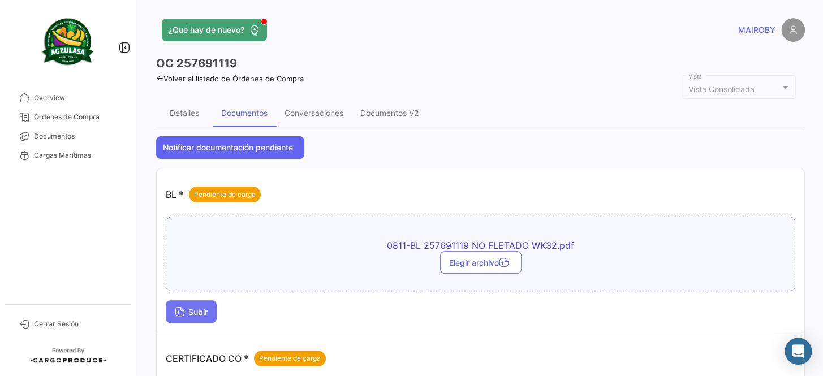
click at [205, 302] on button "Subir" at bounding box center [191, 311] width 51 height 23
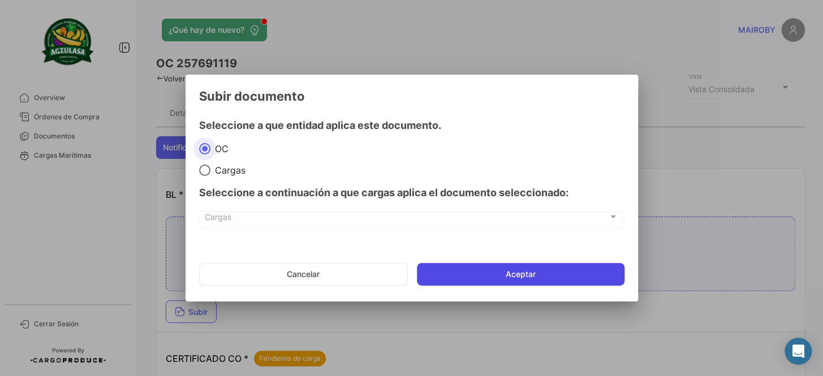
click at [525, 280] on button "Aceptar" at bounding box center [521, 274] width 208 height 23
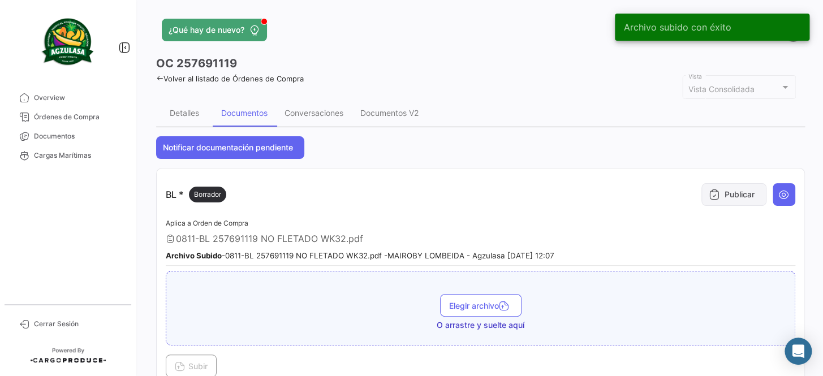
click at [715, 193] on button "Publicar" at bounding box center [733, 194] width 65 height 23
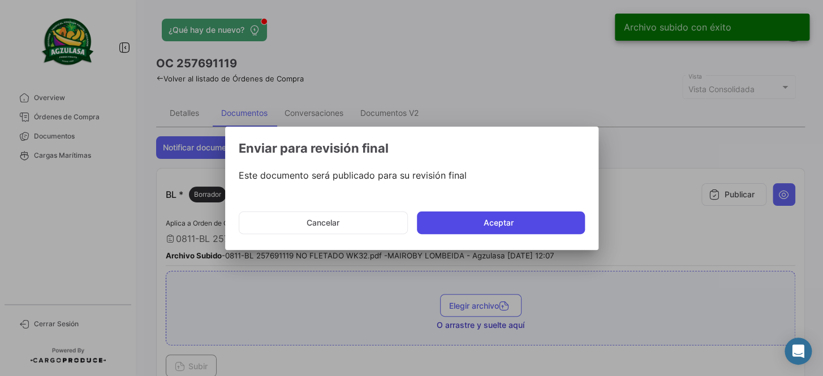
click at [459, 219] on button "Aceptar" at bounding box center [501, 222] width 168 height 23
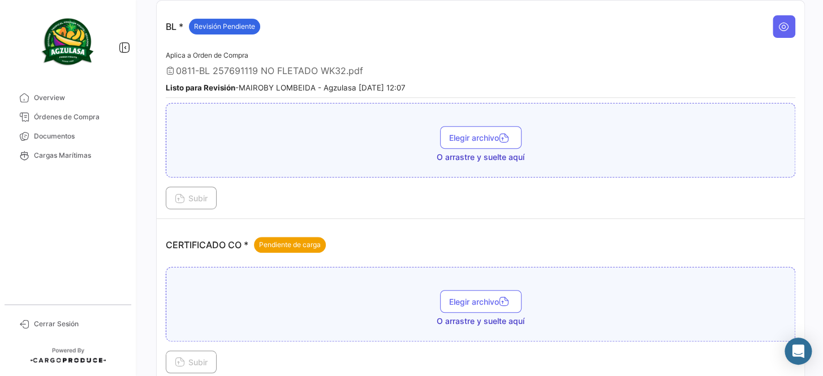
scroll to position [102, 0]
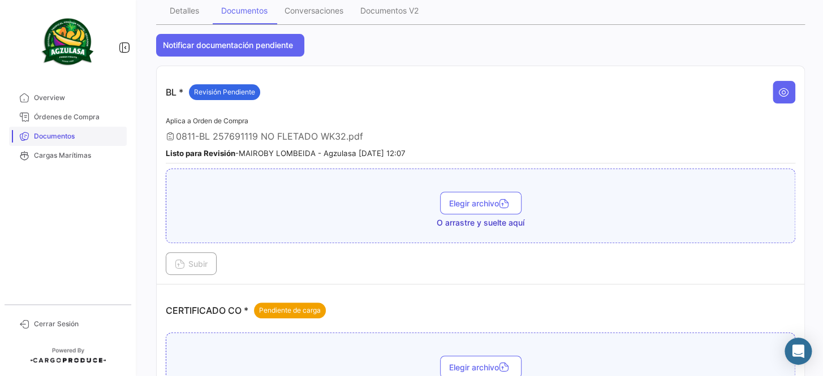
click at [78, 131] on span "Documentos" at bounding box center [78, 136] width 88 height 10
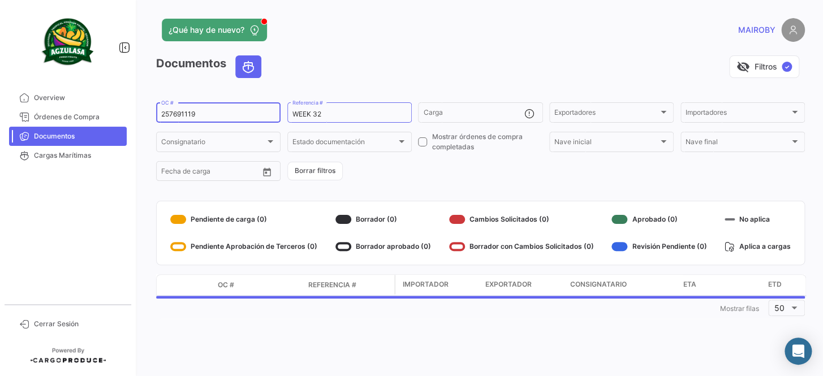
drag, startPoint x: 205, startPoint y: 110, endPoint x: 144, endPoint y: 114, distance: 60.6
click at [144, 114] on div "¿Qué hay de nuevo? MAIROBY Documentos visibility_off Filtros ✓ 257691119 OC # W…" at bounding box center [480, 188] width 685 height 376
paste input "058"
type input "257690589"
click at [451, 175] on form "257690589 OC # WEEK 32 Referencia # Carga Exportadores Exportadores Importadore…" at bounding box center [480, 142] width 649 height 82
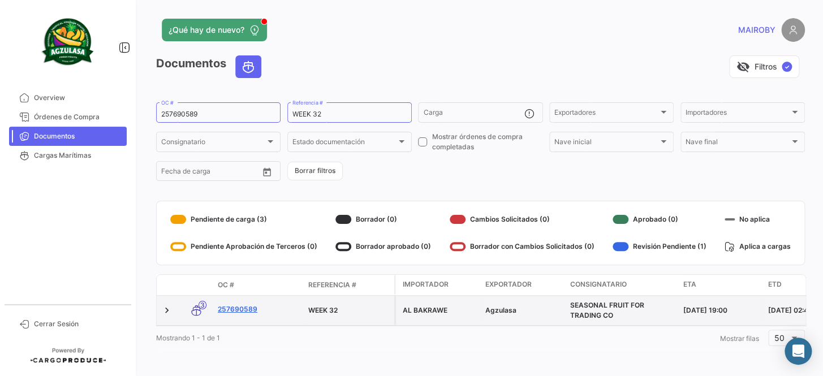
click at [241, 308] on link "257690589" at bounding box center [258, 309] width 81 height 10
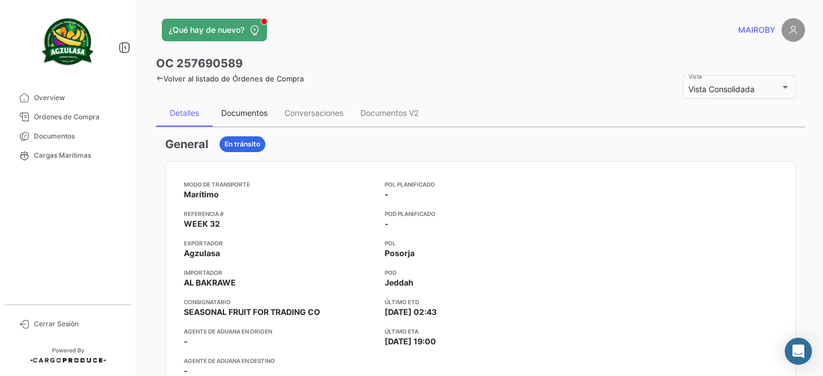
click at [254, 107] on div "Documentos" at bounding box center [244, 113] width 63 height 27
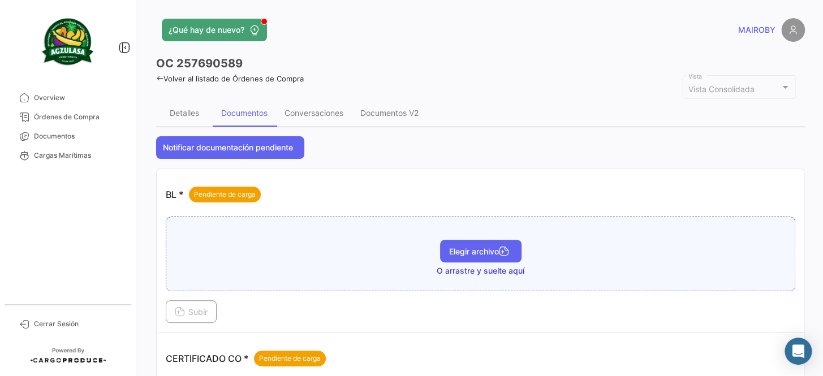
click at [460, 260] on button "Elegir archivo" at bounding box center [480, 251] width 81 height 23
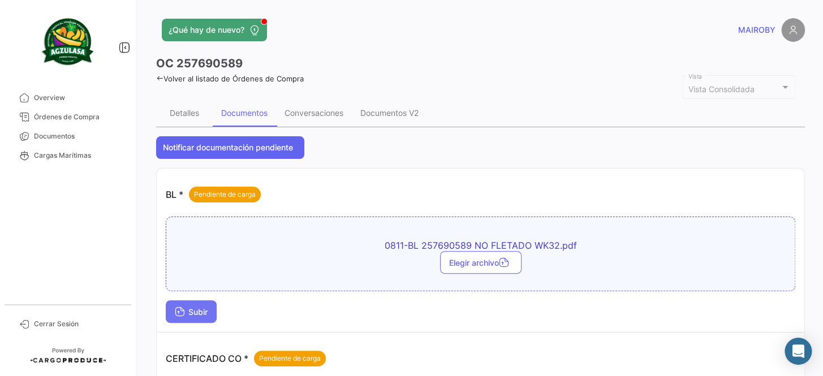
click at [206, 308] on span "Subir" at bounding box center [191, 312] width 33 height 10
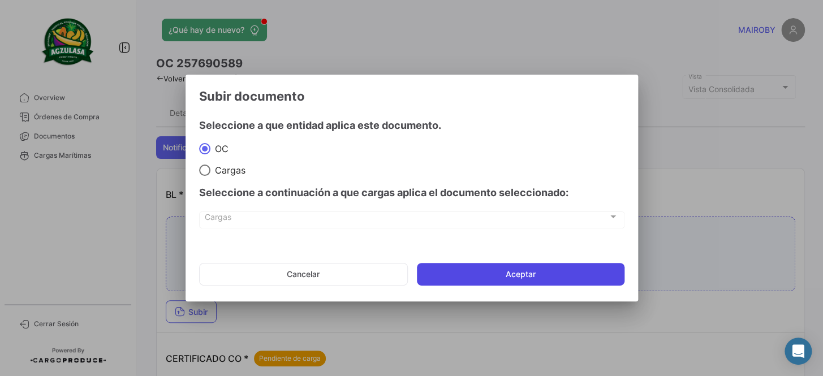
click at [482, 273] on button "Aceptar" at bounding box center [521, 274] width 208 height 23
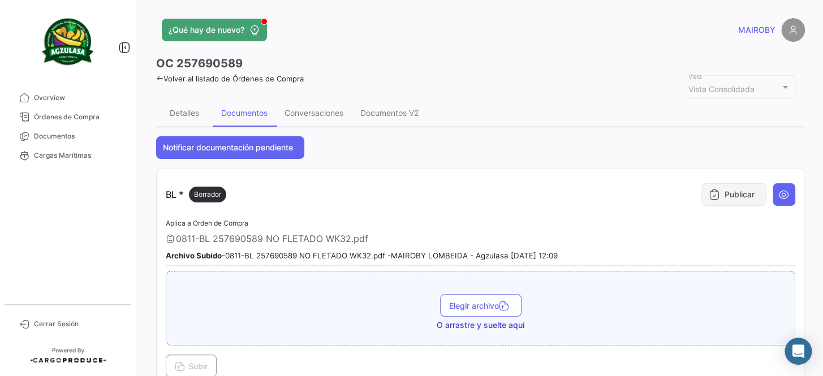
click at [715, 198] on button "Publicar" at bounding box center [733, 194] width 65 height 23
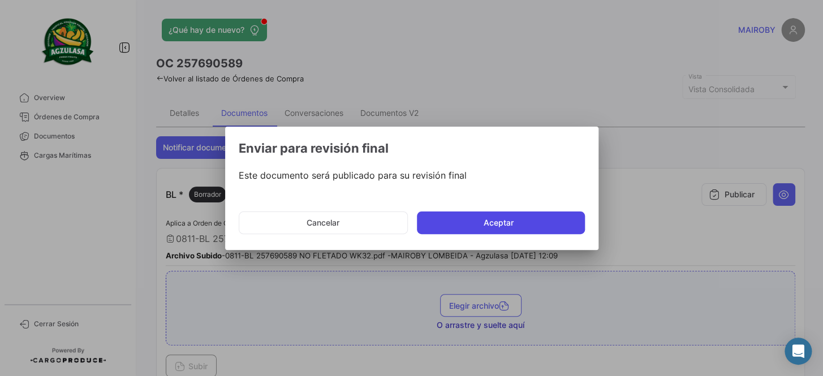
click at [476, 215] on button "Aceptar" at bounding box center [501, 222] width 168 height 23
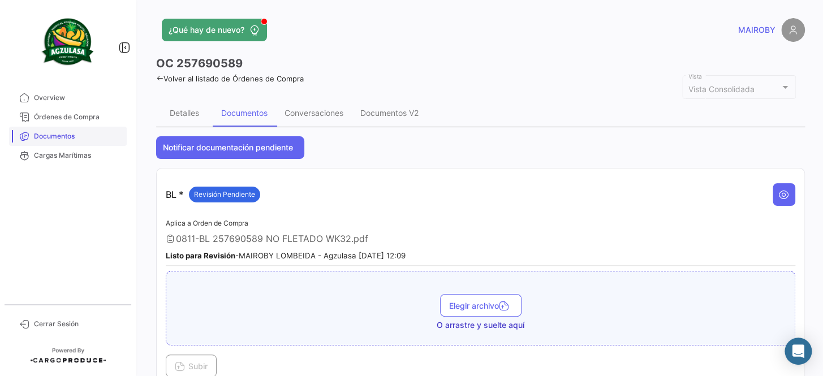
click at [58, 133] on span "Documentos" at bounding box center [78, 136] width 88 height 10
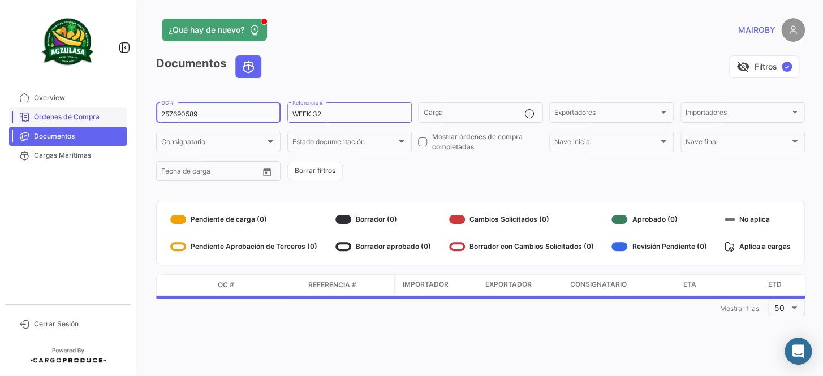
drag, startPoint x: 180, startPoint y: 114, endPoint x: 104, endPoint y: 116, distance: 76.4
click at [102, 116] on mat-sidenav-container "Overview Órdenes de Compra Documentos Cargas Marítimas Cerrar Sesión ¿Qué hay d…" at bounding box center [411, 188] width 823 height 376
paste input "1477"
type input "257691477"
click at [431, 174] on form "257691477 OC # WEEK 32 Referencia # Carga Exportadores Exportadores Importadore…" at bounding box center [480, 142] width 649 height 82
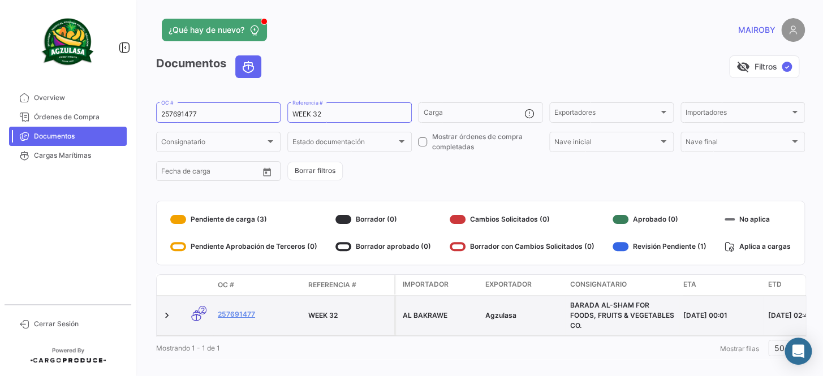
click at [227, 320] on div "257691477" at bounding box center [258, 315] width 81 height 13
click at [230, 312] on link "257691477" at bounding box center [258, 314] width 81 height 10
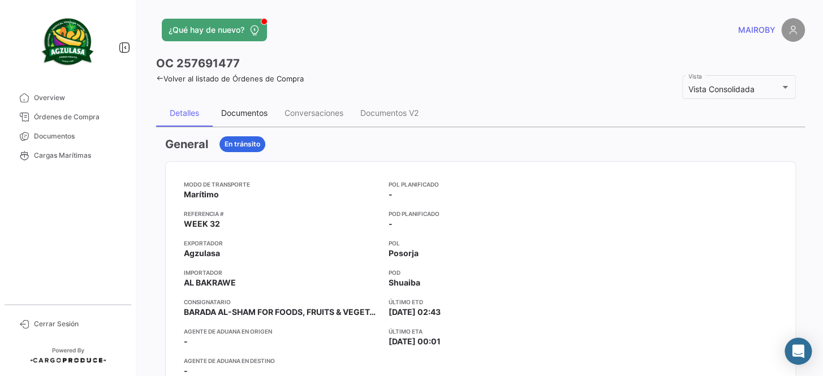
click at [255, 116] on div "Documentos" at bounding box center [244, 113] width 46 height 10
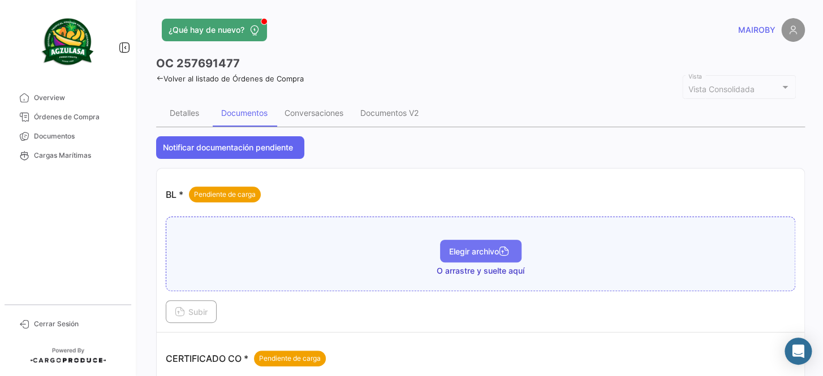
click at [464, 257] on button "Elegir archivo" at bounding box center [480, 251] width 81 height 23
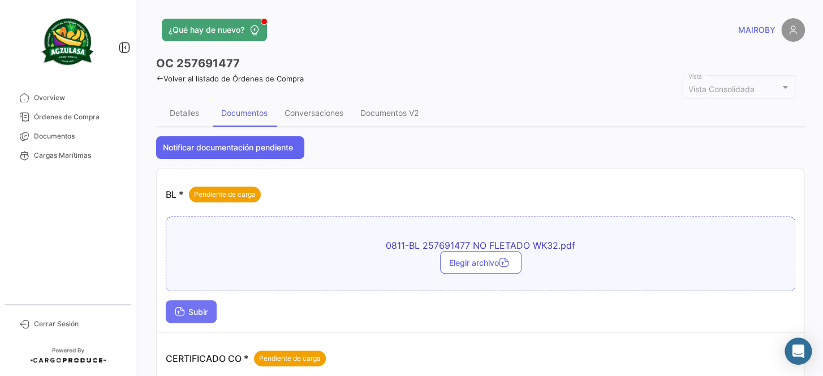
click at [208, 310] on span "Subir" at bounding box center [191, 312] width 33 height 10
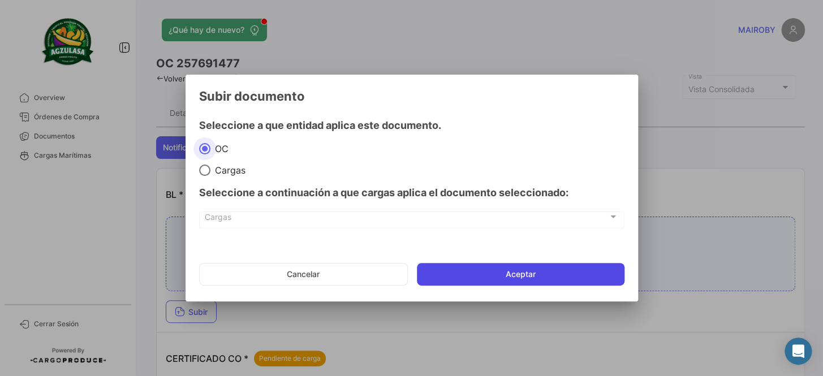
click at [508, 270] on button "Aceptar" at bounding box center [521, 274] width 208 height 23
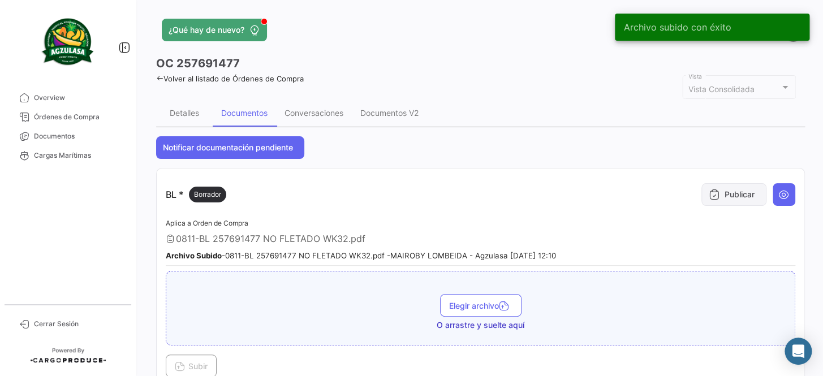
click at [732, 198] on button "Publicar" at bounding box center [733, 194] width 65 height 23
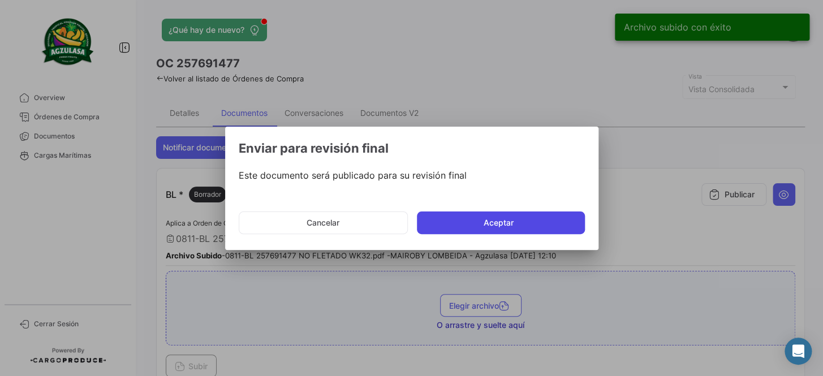
click at [533, 225] on button "Aceptar" at bounding box center [501, 222] width 168 height 23
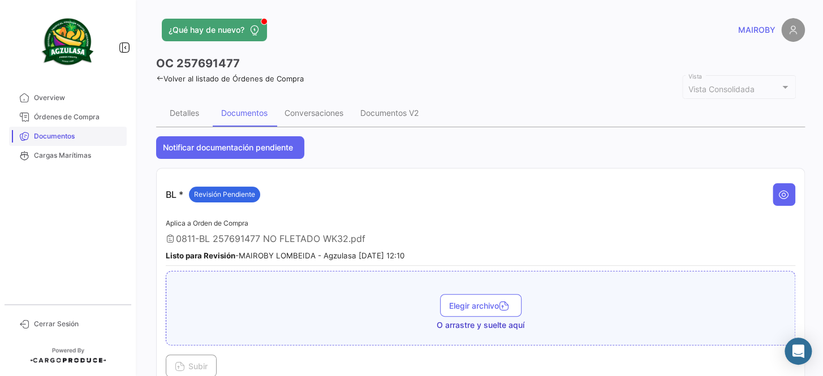
click at [74, 131] on span "Documentos" at bounding box center [78, 136] width 88 height 10
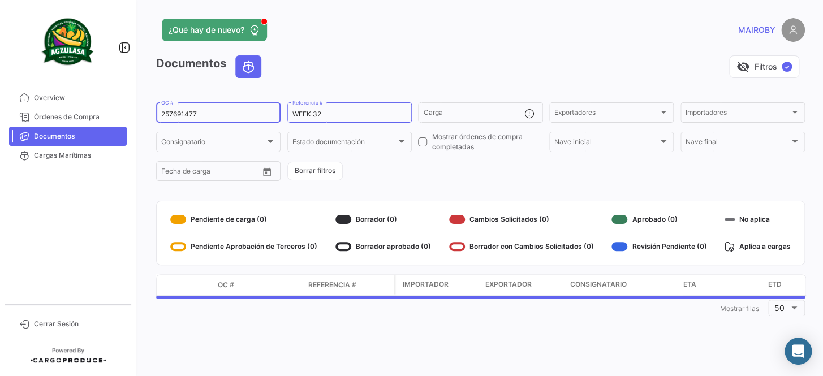
drag, startPoint x: 203, startPoint y: 116, endPoint x: 131, endPoint y: 117, distance: 71.8
click at [131, 117] on mat-sidenav-container "Overview Órdenes de Compra Documentos Cargas Marítimas Cerrar Sesión ¿Qué hay d…" at bounding box center [411, 188] width 823 height 376
paste input "20"
type input "257691420"
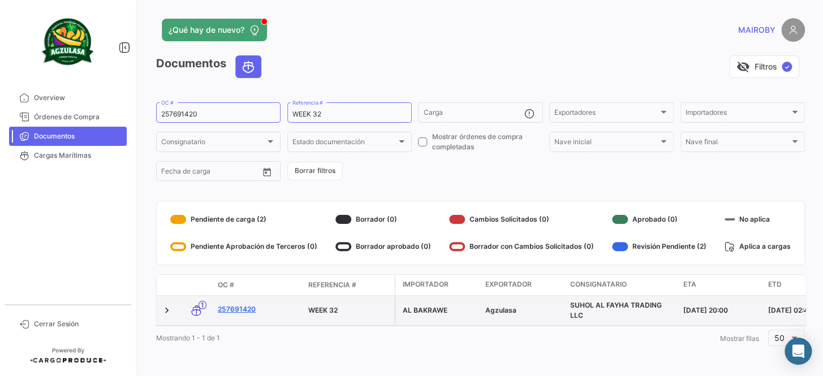
click at [251, 312] on link "257691420" at bounding box center [258, 309] width 81 height 10
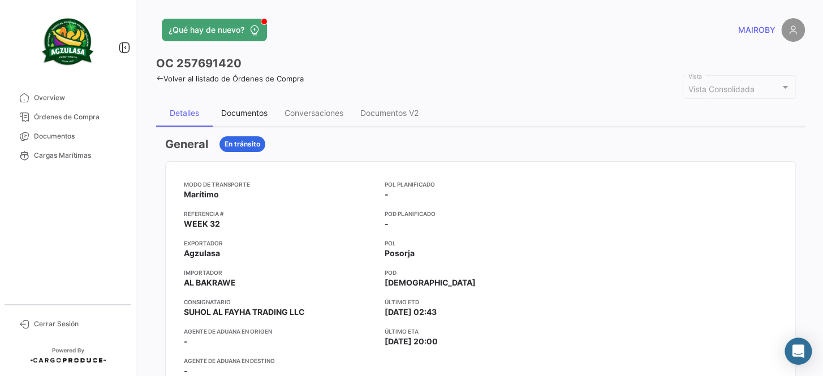
click at [240, 124] on div "Documentos" at bounding box center [244, 113] width 63 height 27
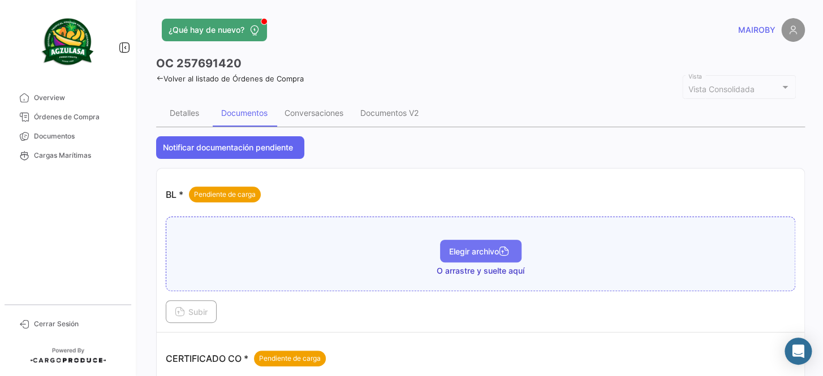
click at [446, 256] on button "Elegir archivo" at bounding box center [480, 251] width 81 height 23
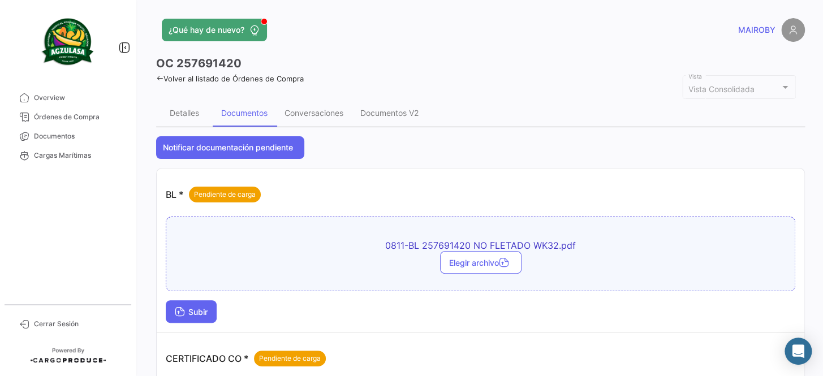
click at [192, 303] on button "Subir" at bounding box center [191, 311] width 51 height 23
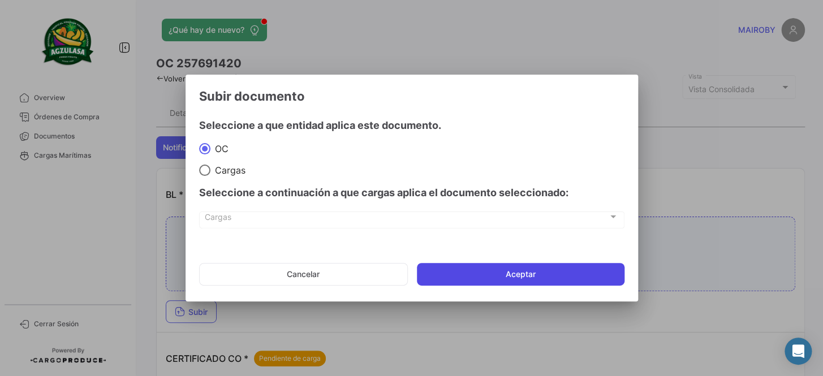
click at [483, 265] on button "Aceptar" at bounding box center [521, 274] width 208 height 23
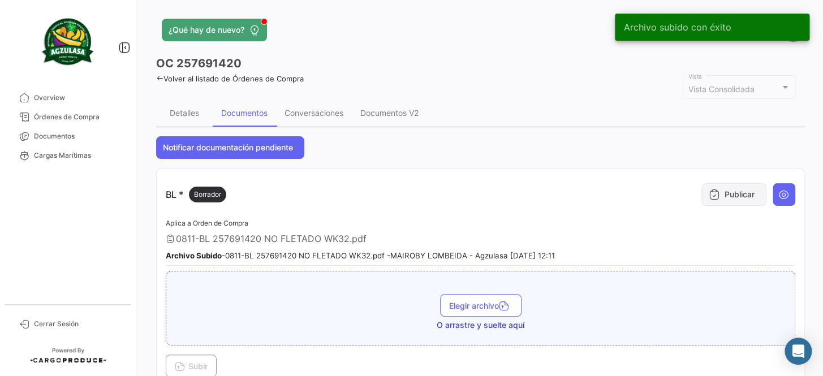
click at [723, 190] on button "Publicar" at bounding box center [733, 194] width 65 height 23
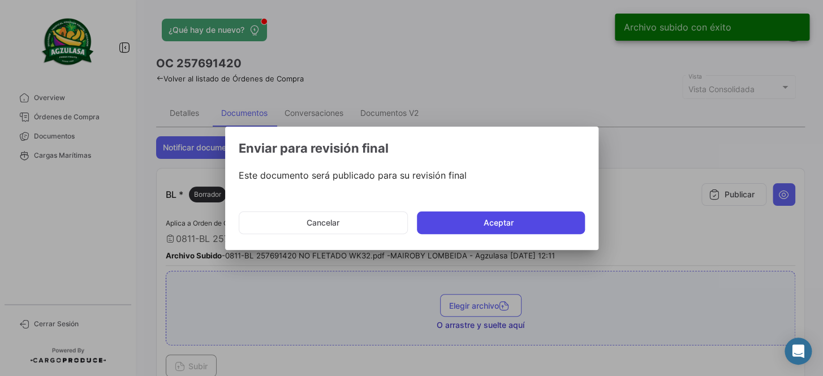
click at [525, 226] on button "Aceptar" at bounding box center [501, 222] width 168 height 23
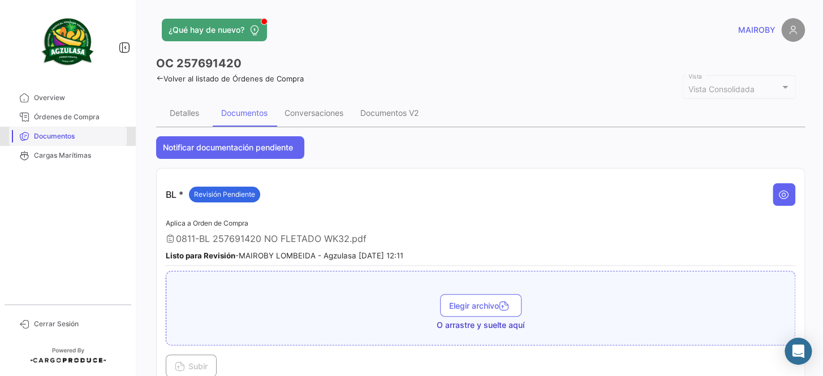
click at [93, 139] on span "Documentos" at bounding box center [78, 136] width 88 height 10
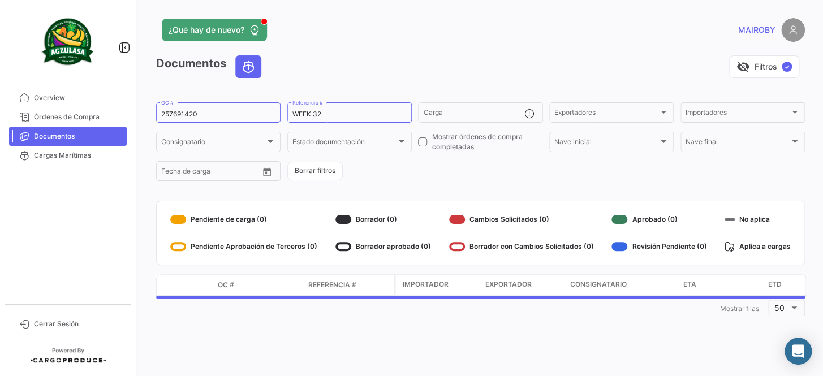
drag, startPoint x: 231, startPoint y: 105, endPoint x: 135, endPoint y: 113, distance: 95.9
click at [135, 113] on mat-sidenav-container "Overview Órdenes de Compra Documentos Cargas Marítimas Cerrar Sesión ¿Qué hay d…" at bounding box center [411, 188] width 823 height 376
drag, startPoint x: 198, startPoint y: 111, endPoint x: 163, endPoint y: 113, distance: 35.1
click at [163, 113] on input "257691420" at bounding box center [218, 114] width 114 height 8
paste input "01"
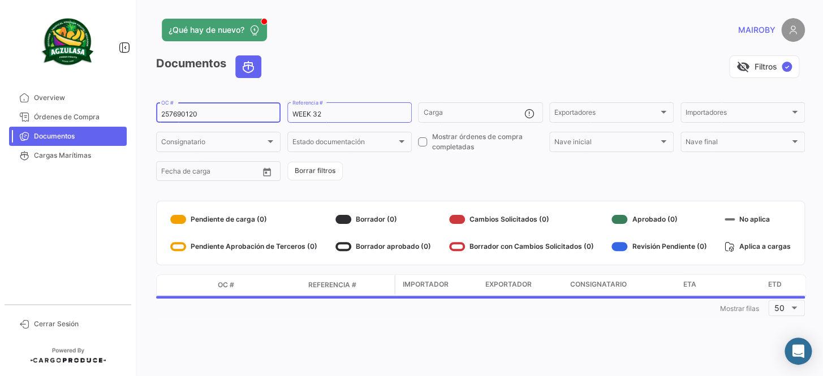
type input "257690120"
click at [422, 175] on form "257690120 OC # WEEK 32 Referencia # Carga Exportadores Exportadores Importadore…" at bounding box center [480, 142] width 649 height 82
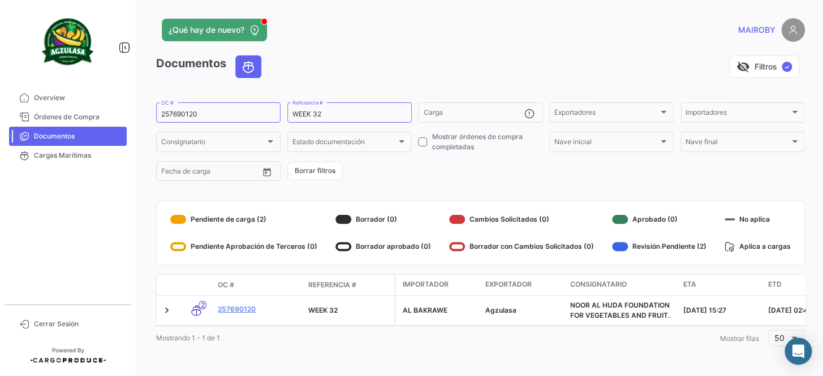
scroll to position [7, 0]
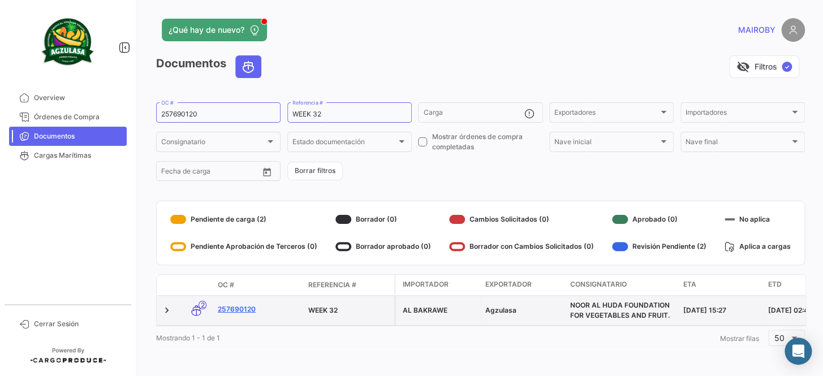
click at [242, 304] on link "257690120" at bounding box center [258, 309] width 81 height 10
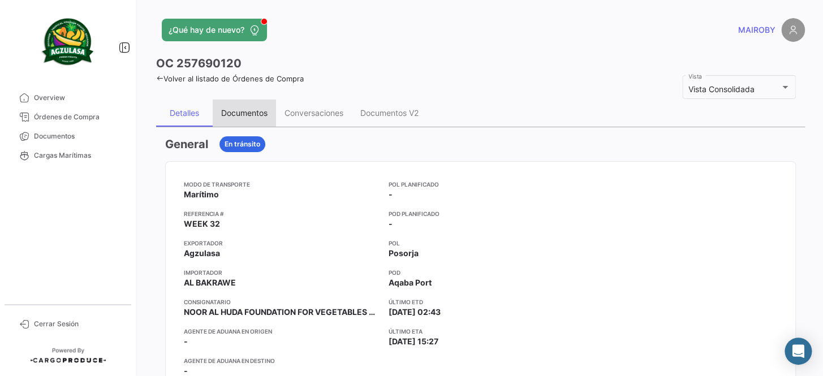
click at [236, 114] on div "Documentos" at bounding box center [244, 113] width 46 height 10
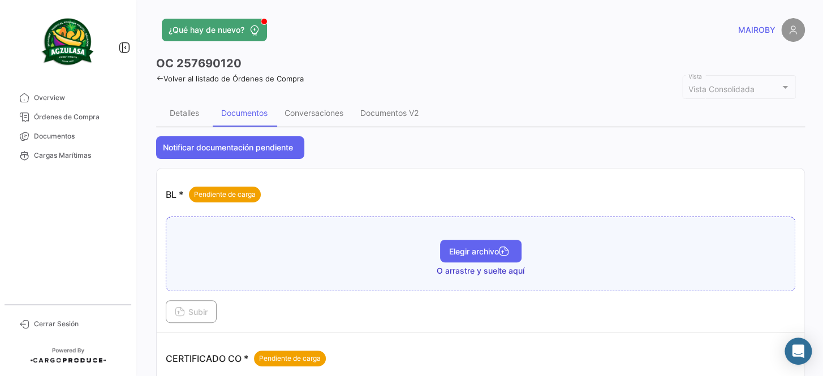
click at [449, 247] on span "Elegir archivo" at bounding box center [480, 252] width 63 height 10
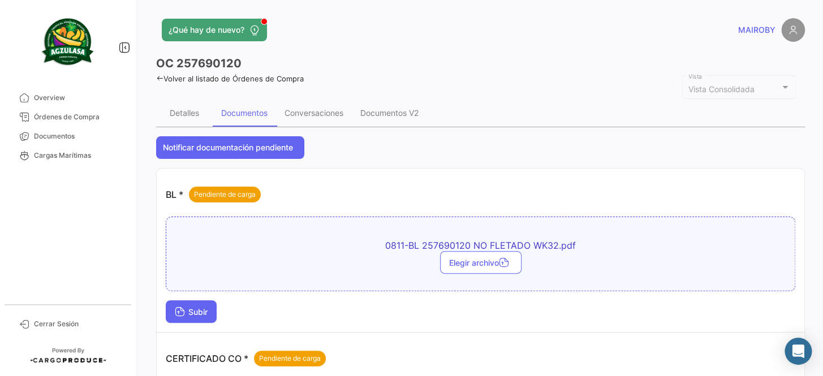
click at [195, 317] on button "Subir" at bounding box center [191, 311] width 51 height 23
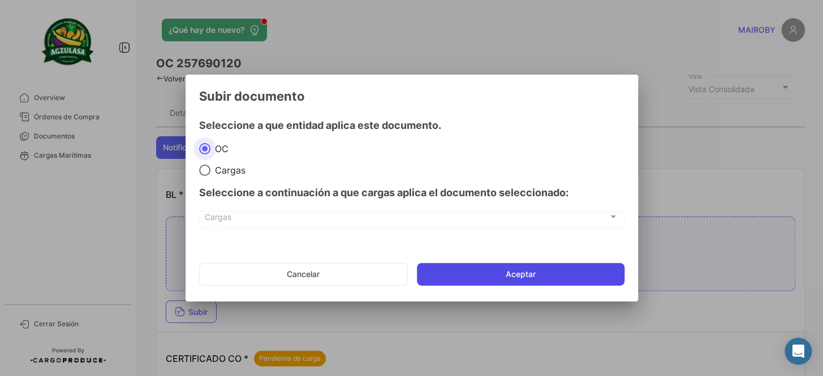
click at [431, 275] on button "Aceptar" at bounding box center [521, 274] width 208 height 23
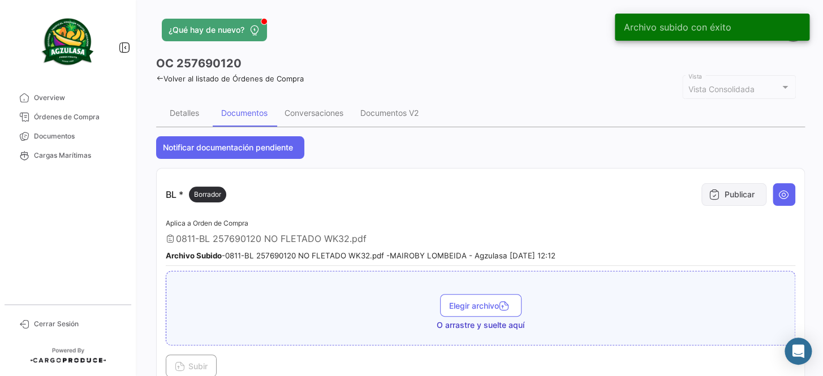
click at [726, 195] on button "Publicar" at bounding box center [733, 194] width 65 height 23
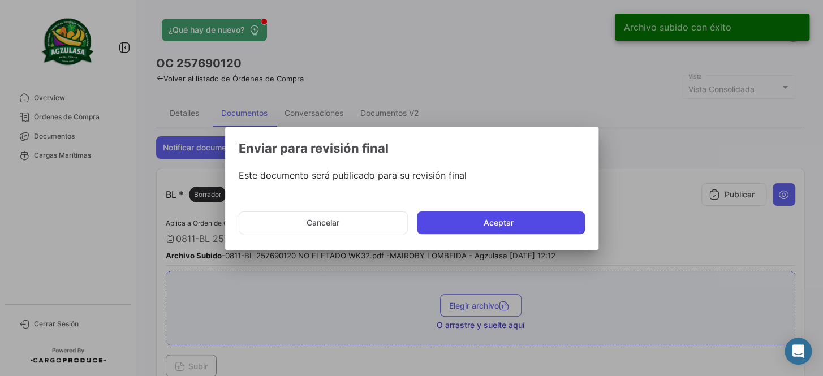
click at [497, 229] on button "Aceptar" at bounding box center [501, 222] width 168 height 23
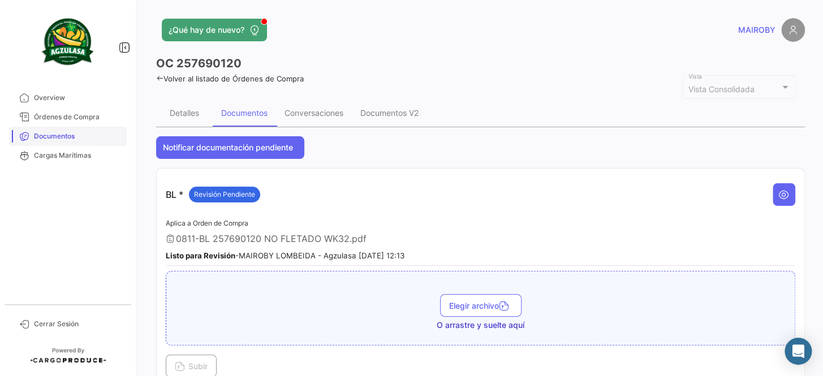
click at [100, 128] on link "Documentos" at bounding box center [68, 136] width 118 height 19
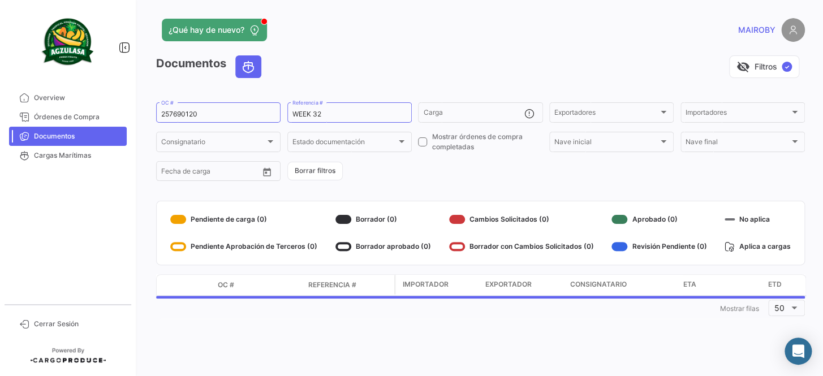
drag, startPoint x: 153, startPoint y: 109, endPoint x: 143, endPoint y: 109, distance: 10.2
click at [143, 109] on div "¿Qué hay de nuevo? MAIROBY Documentos visibility_off Filtros ✓ 257690120 OC # W…" at bounding box center [480, 188] width 685 height 376
drag, startPoint x: 219, startPoint y: 115, endPoint x: 136, endPoint y: 114, distance: 83.1
click at [132, 114] on mat-sidenav-container "Overview Órdenes de Compra Documentos Cargas Marítimas Cerrar Sesión ¿Qué hay d…" at bounding box center [411, 188] width 823 height 376
paste input "257691184"
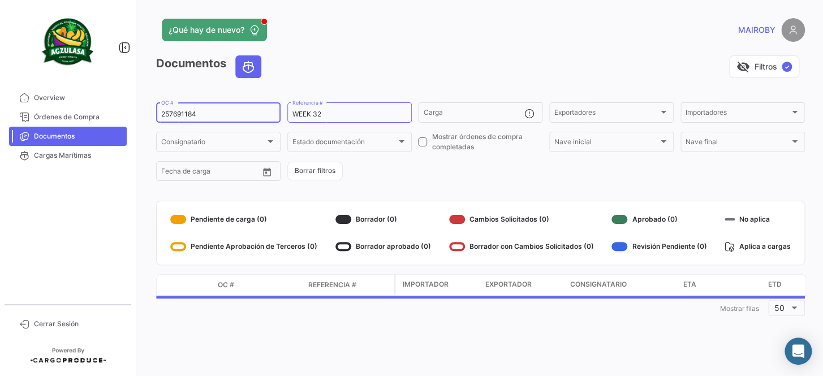
type input "257691184"
click at [460, 165] on form "257691184 OC # WEEK 32 Referencia # Carga Exportadores Exportadores Importadore…" at bounding box center [480, 142] width 649 height 82
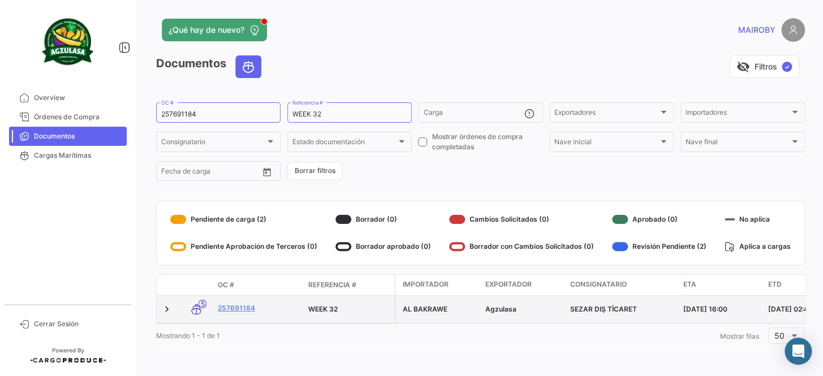
drag, startPoint x: 265, startPoint y: 243, endPoint x: 245, endPoint y: 314, distance: 73.4
drag, startPoint x: 245, startPoint y: 314, endPoint x: 242, endPoint y: 308, distance: 7.1
click at [242, 308] on link "257691184" at bounding box center [258, 308] width 81 height 10
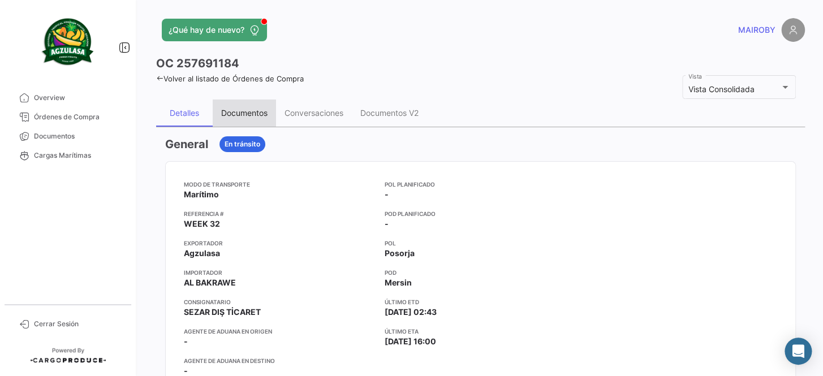
click at [244, 115] on div "Documentos" at bounding box center [244, 113] width 46 height 10
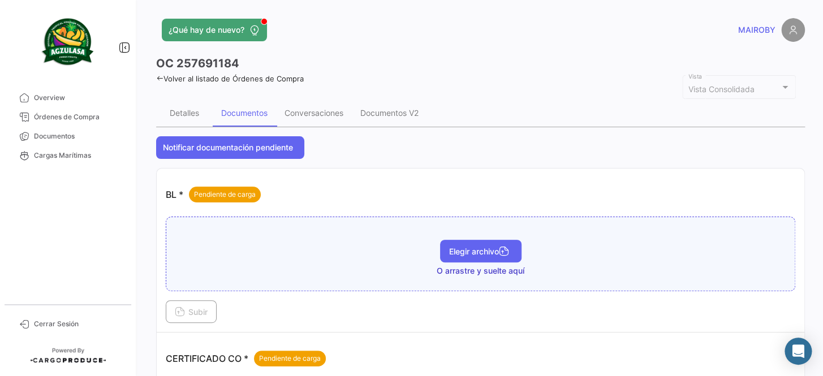
click at [480, 240] on button "Elegir archivo" at bounding box center [480, 251] width 81 height 23
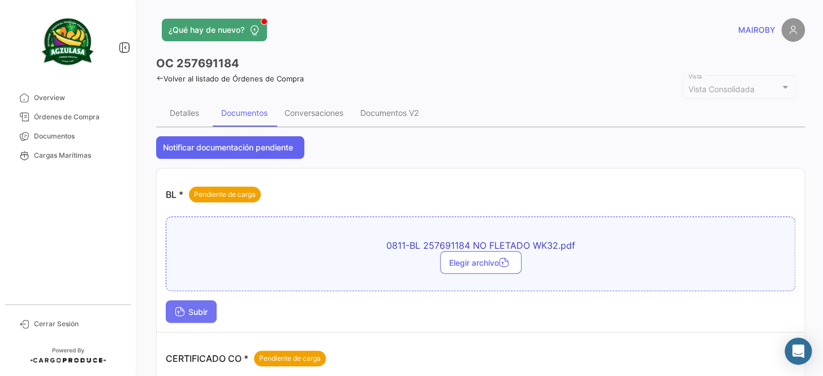
click at [207, 311] on span "Subir" at bounding box center [191, 312] width 33 height 10
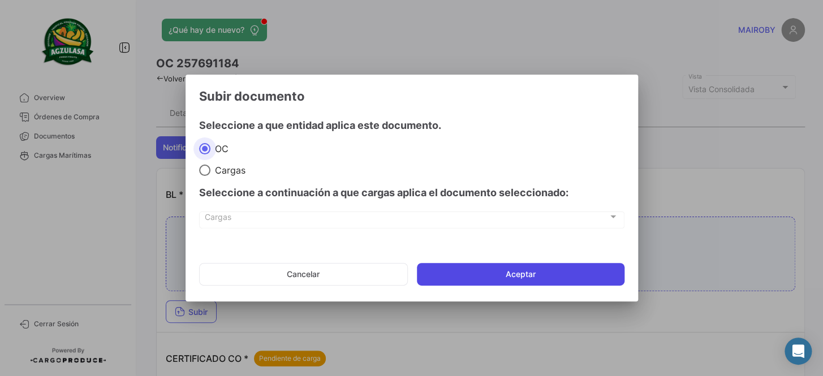
click at [475, 278] on button "Aceptar" at bounding box center [521, 274] width 208 height 23
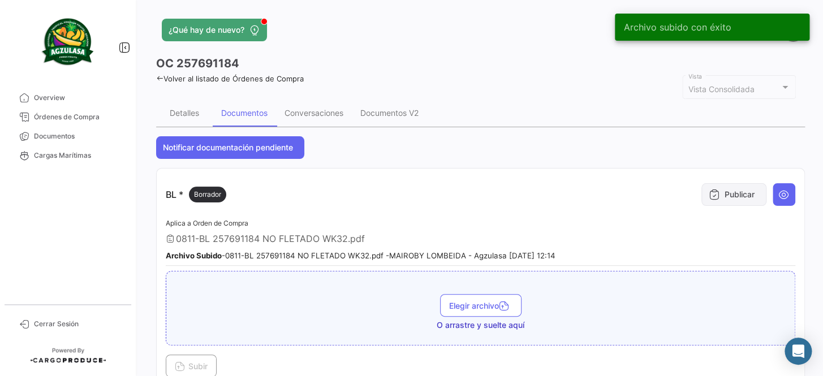
click at [728, 200] on button "Publicar" at bounding box center [733, 194] width 65 height 23
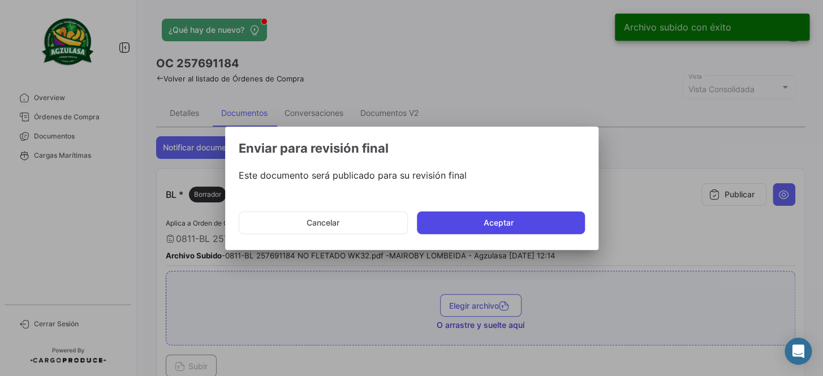
click at [503, 227] on button "Aceptar" at bounding box center [501, 222] width 168 height 23
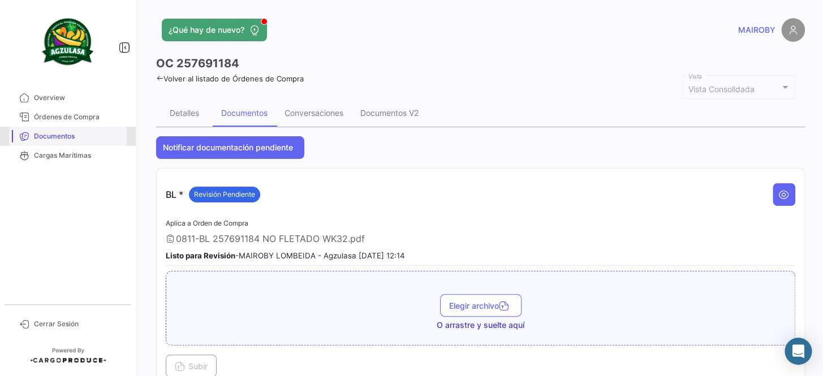
click at [110, 135] on span "Documentos" at bounding box center [78, 136] width 88 height 10
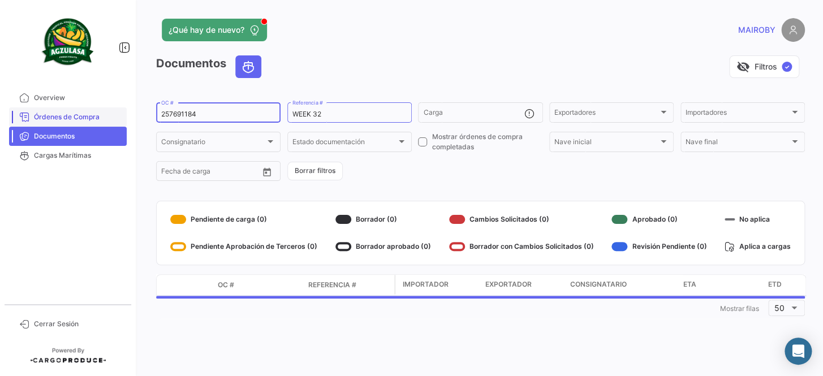
drag, startPoint x: 211, startPoint y: 116, endPoint x: 111, endPoint y: 113, distance: 99.6
click at [111, 113] on mat-sidenav-container "Overview Órdenes de Compra Documentos Cargas Marítimas Cerrar Sesión ¿Qué hay d…" at bounding box center [411, 188] width 823 height 376
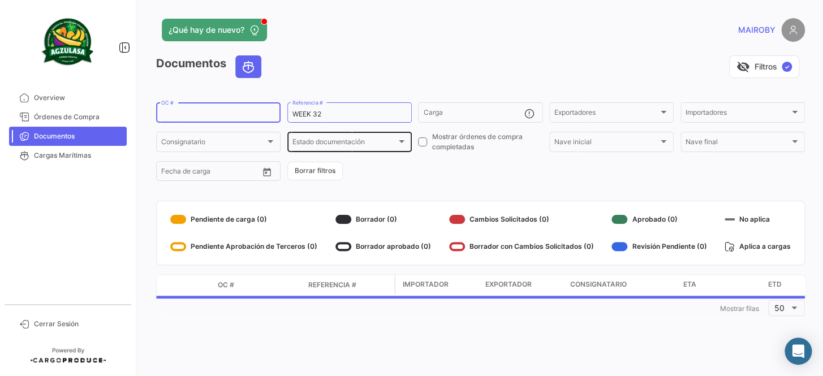
paste input "GQL0409412"
type input "GQL0409412"
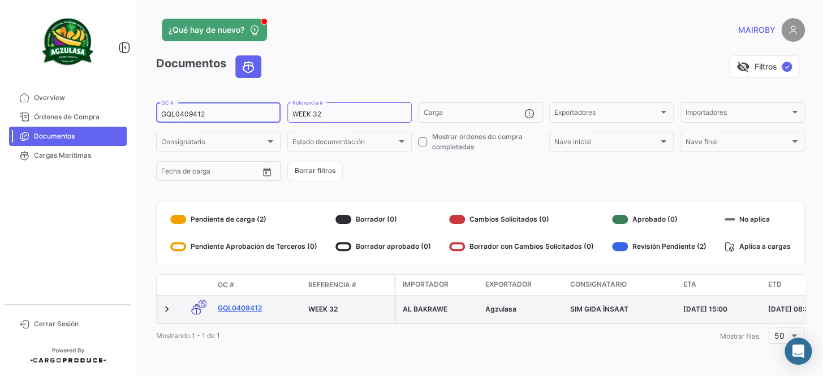
click at [230, 309] on link "GQL0409412" at bounding box center [258, 308] width 81 height 10
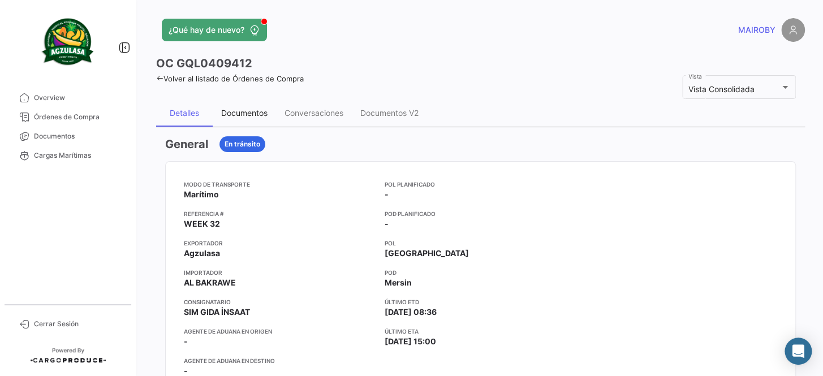
click at [258, 113] on div "Documentos" at bounding box center [244, 113] width 46 height 10
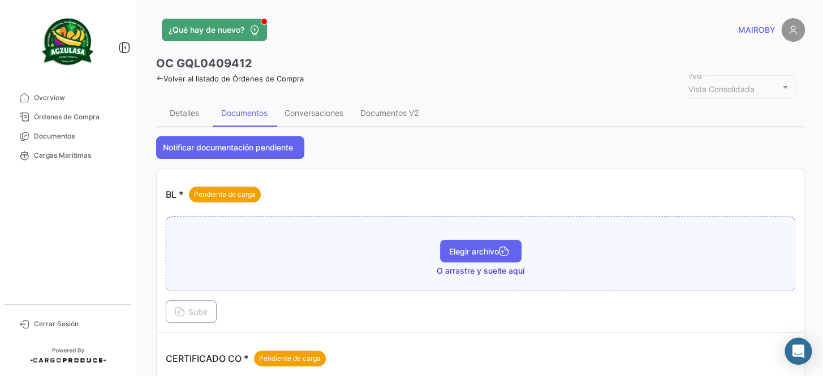
click at [459, 254] on span "Elegir archivo" at bounding box center [480, 252] width 63 height 10
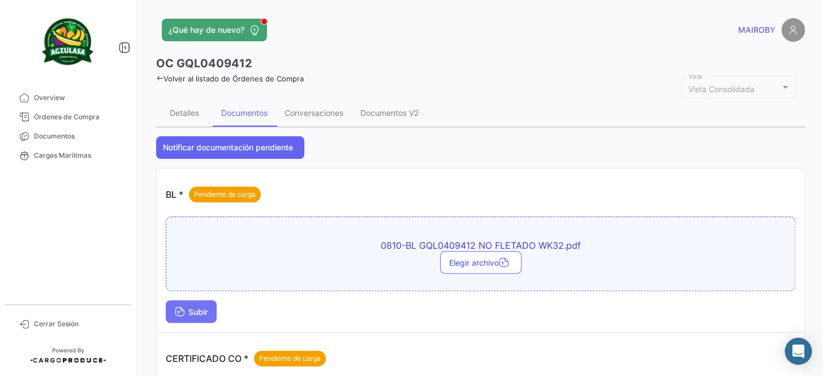
click at [181, 318] on button "Subir" at bounding box center [191, 311] width 51 height 23
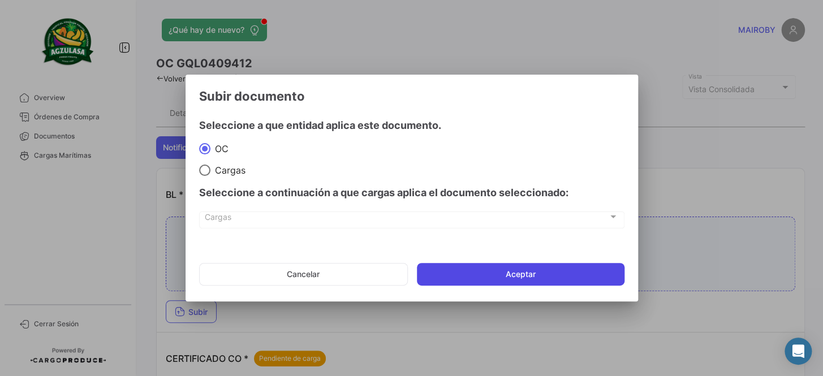
click at [486, 271] on button "Aceptar" at bounding box center [521, 274] width 208 height 23
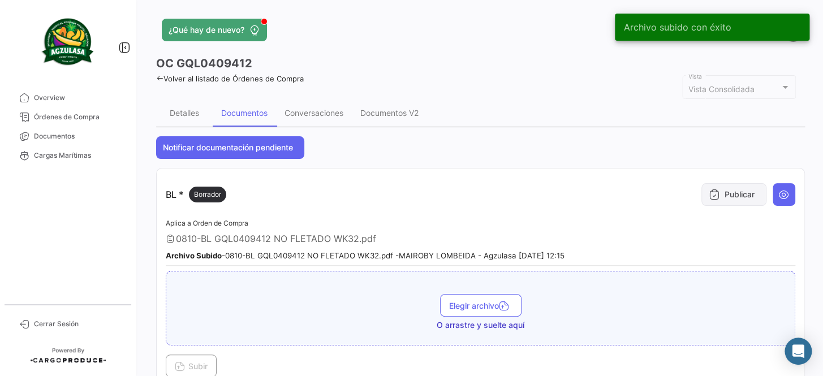
click at [733, 192] on button "Publicar" at bounding box center [733, 194] width 65 height 23
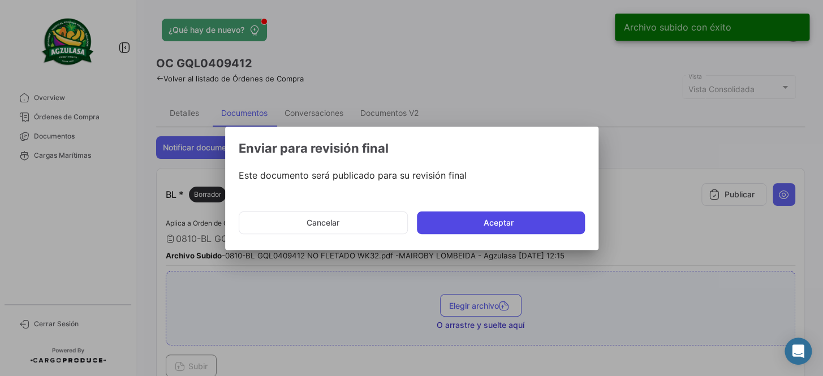
click at [540, 218] on button "Aceptar" at bounding box center [501, 222] width 168 height 23
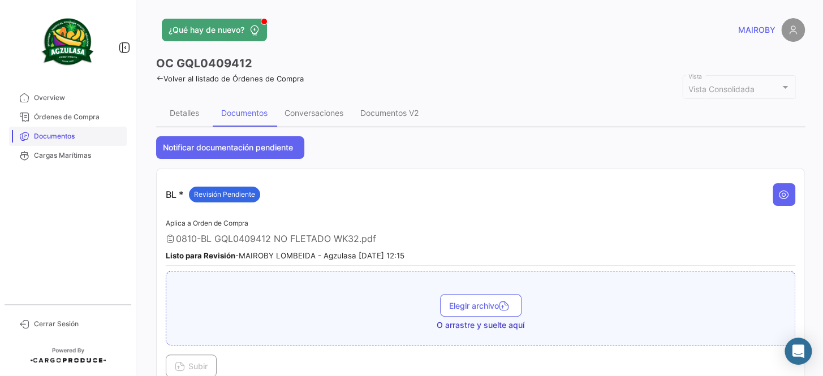
click at [103, 135] on span "Documentos" at bounding box center [78, 136] width 88 height 10
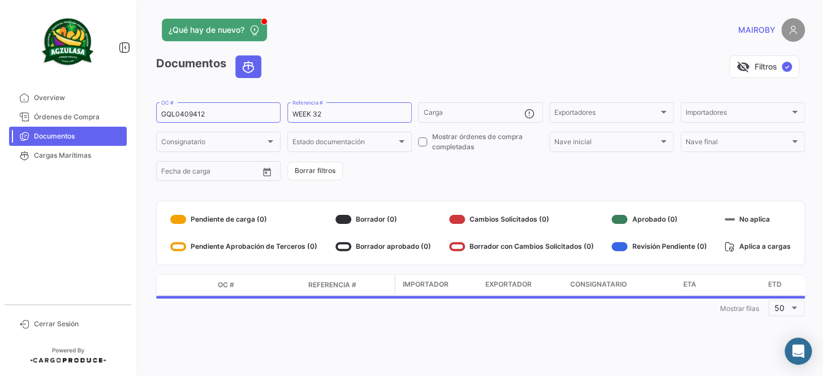
drag, startPoint x: 220, startPoint y: 114, endPoint x: 150, endPoint y: 119, distance: 69.7
click at [153, 119] on div "¿Qué hay de nuevo? MAIROBY Documentos visibility_off Filtros ✓ GQL0409412 OC # …" at bounding box center [480, 188] width 685 height 376
paste input "258032557"
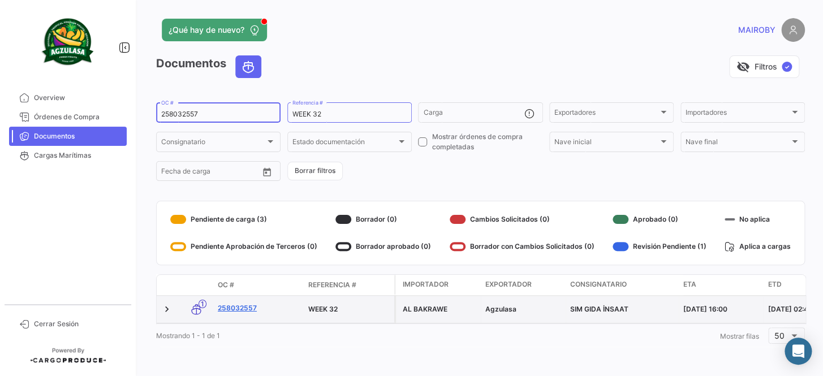
type input "258032557"
click at [235, 308] on link "258032557" at bounding box center [258, 308] width 81 height 10
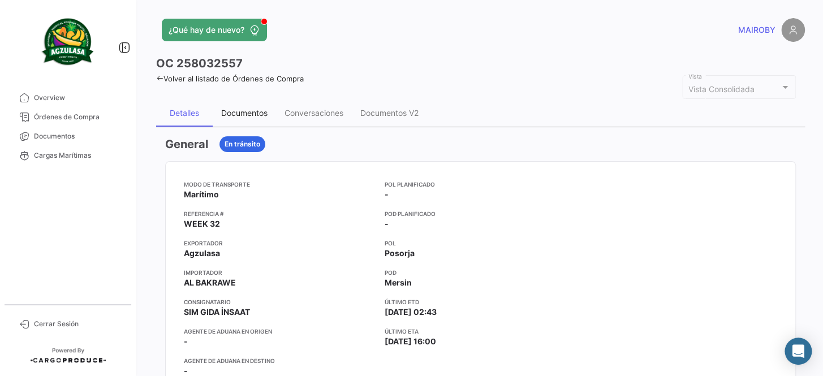
click at [252, 116] on div "Documentos" at bounding box center [244, 113] width 46 height 10
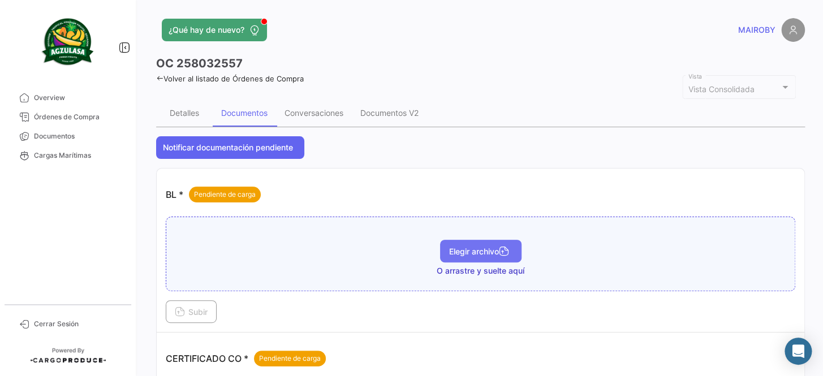
click at [482, 254] on span "Elegir archivo" at bounding box center [480, 252] width 63 height 10
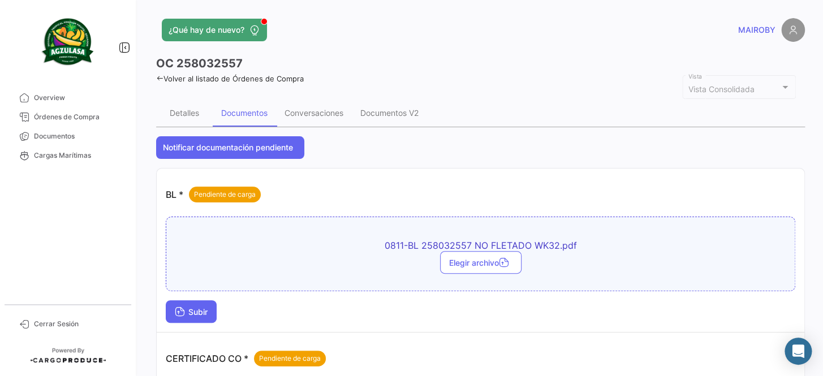
click at [208, 310] on span "Subir" at bounding box center [191, 312] width 33 height 10
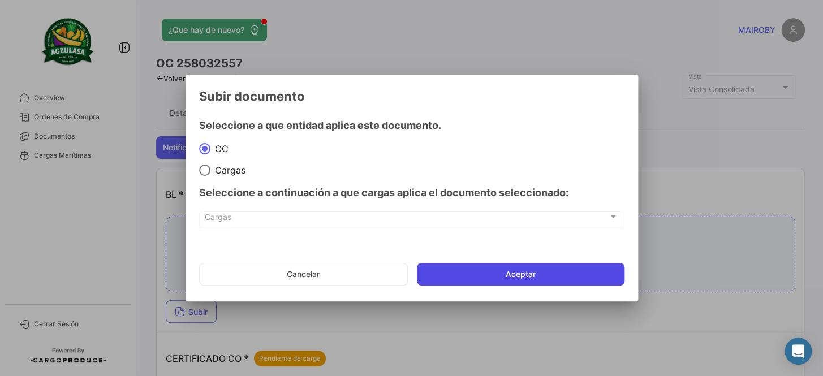
click at [474, 275] on button "Aceptar" at bounding box center [521, 274] width 208 height 23
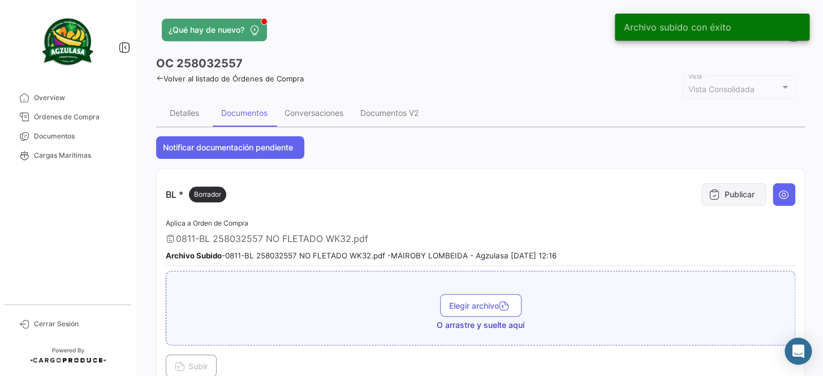
click at [718, 195] on button "Publicar" at bounding box center [733, 194] width 65 height 23
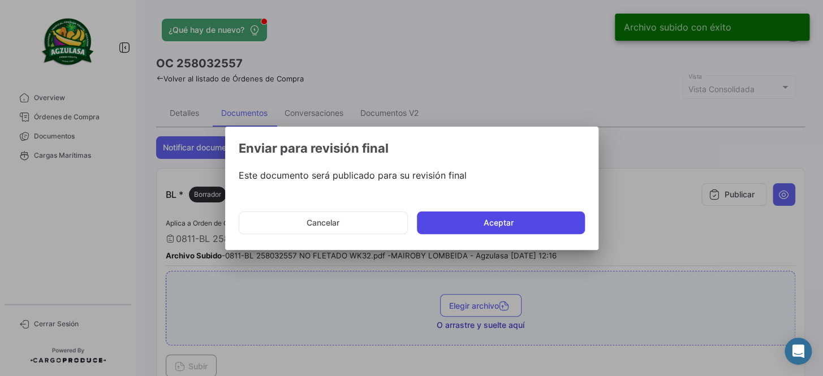
click at [477, 216] on button "Aceptar" at bounding box center [501, 222] width 168 height 23
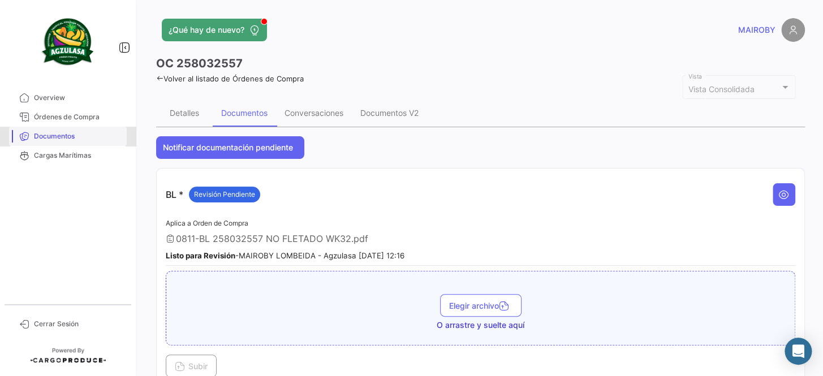
click at [68, 139] on span "Documentos" at bounding box center [78, 136] width 88 height 10
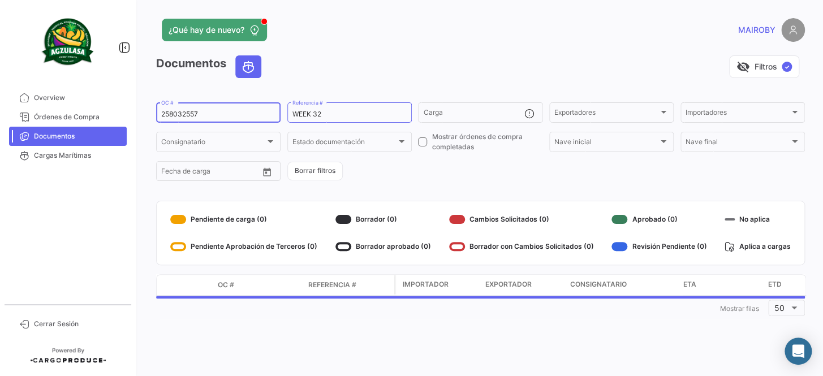
drag, startPoint x: 217, startPoint y: 111, endPoint x: 158, endPoint y: 111, distance: 58.8
click at [158, 111] on div "258032557 OC #" at bounding box center [218, 112] width 124 height 22
drag, startPoint x: 197, startPoint y: 111, endPoint x: 176, endPoint y: 119, distance: 21.6
drag, startPoint x: 176, startPoint y: 119, endPoint x: 165, endPoint y: 115, distance: 11.8
click at [165, 115] on input "258032557" at bounding box center [218, 114] width 114 height 8
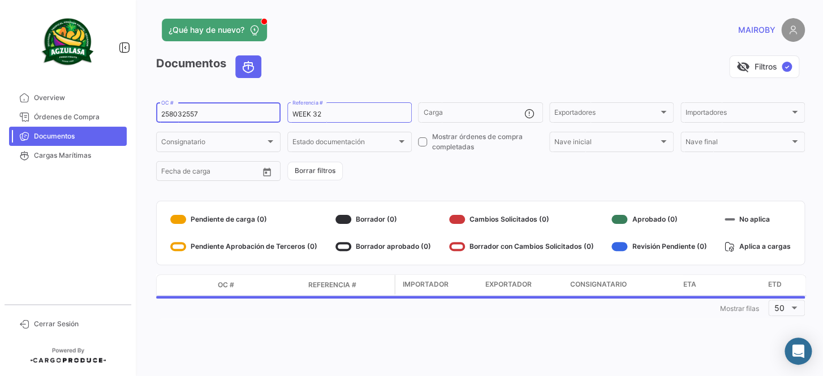
paste input "7415000257"
type input "741500025757"
click at [364, 163] on form "741500025757 OC # WEEK 32 Referencia # Carga Exportadores Exportadores Importad…" at bounding box center [480, 142] width 649 height 82
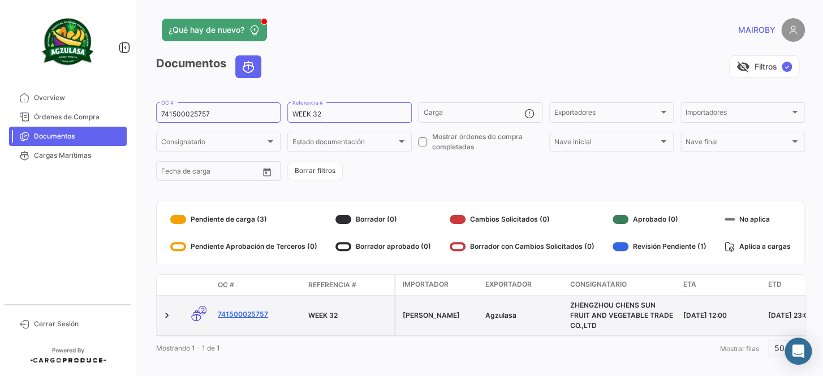
click at [249, 315] on link "741500025757" at bounding box center [258, 314] width 81 height 10
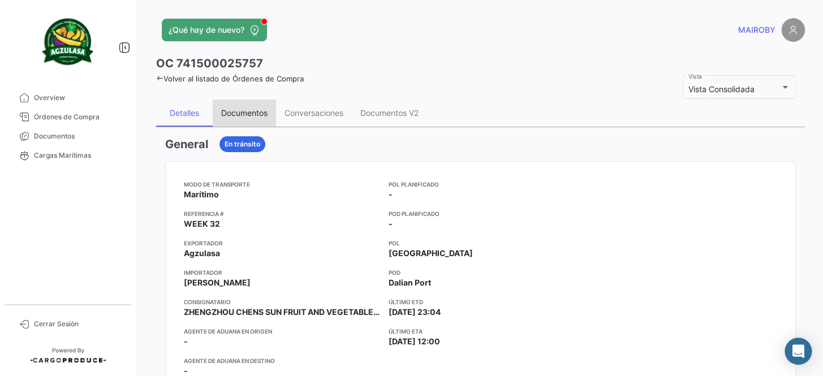
click at [244, 113] on div "Documentos" at bounding box center [244, 113] width 46 height 10
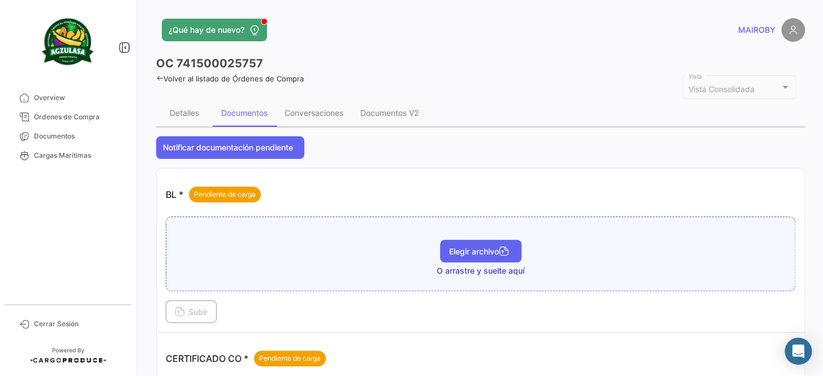
click at [489, 249] on span "Elegir archivo" at bounding box center [480, 252] width 63 height 10
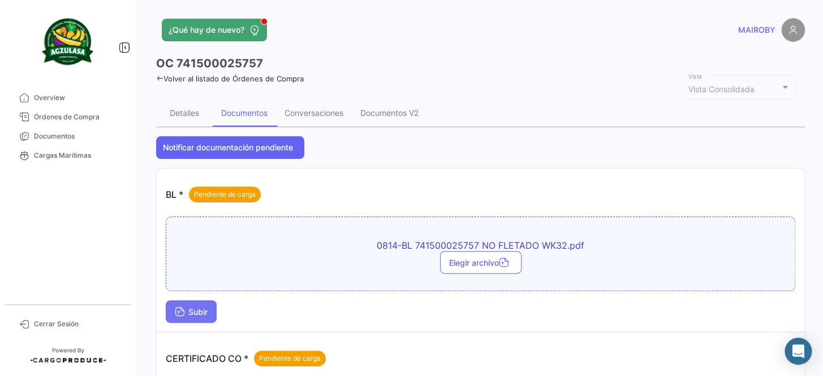
click at [201, 314] on span "Subir" at bounding box center [191, 312] width 33 height 10
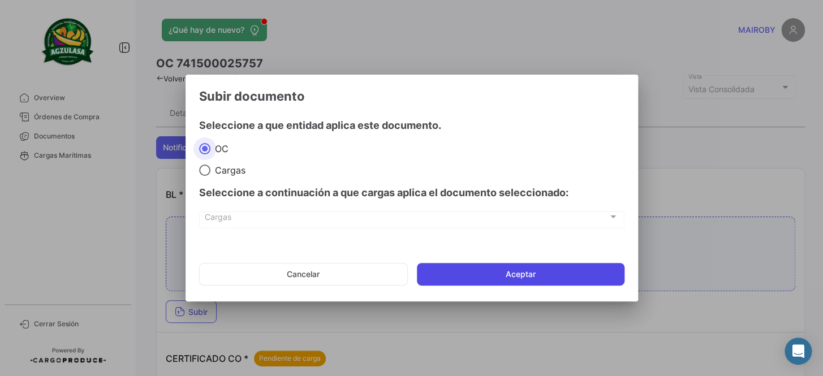
click at [487, 277] on button "Aceptar" at bounding box center [521, 274] width 208 height 23
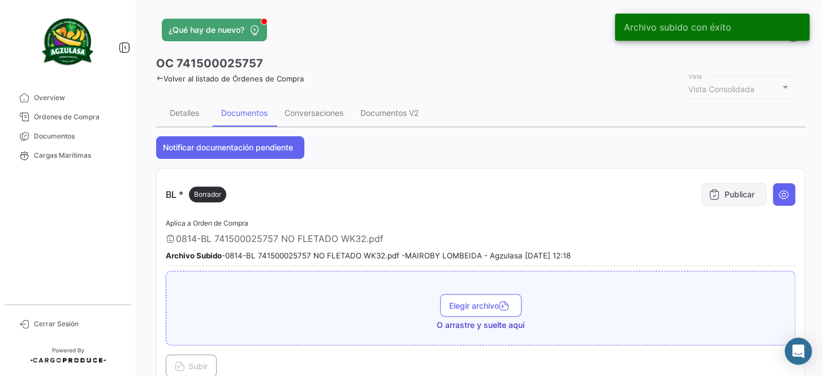
click at [719, 198] on button "Publicar" at bounding box center [733, 194] width 65 height 23
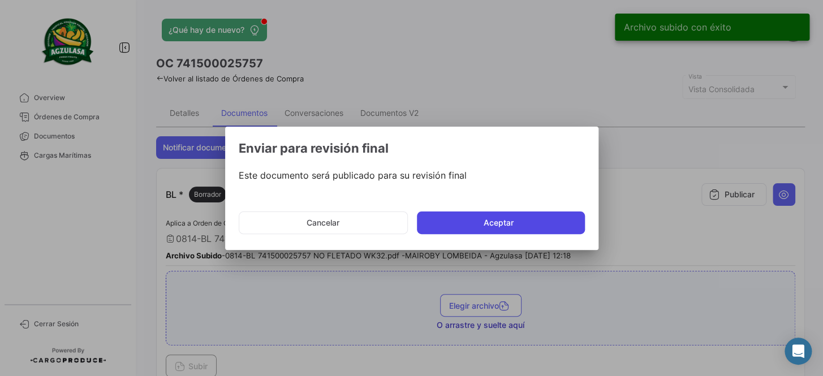
click at [536, 215] on button "Aceptar" at bounding box center [501, 222] width 168 height 23
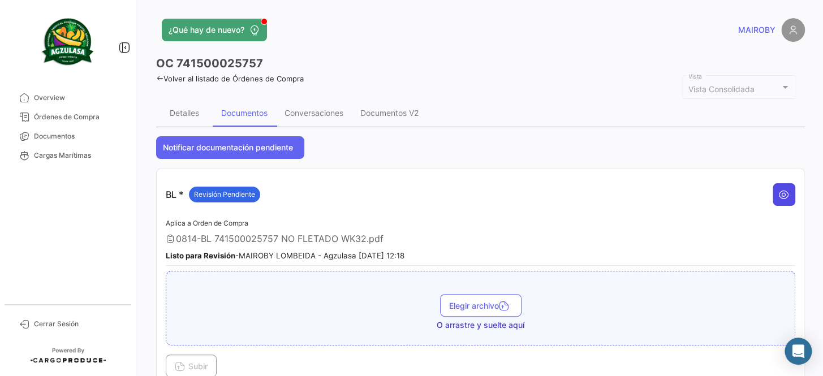
click at [784, 196] on button at bounding box center [783, 194] width 23 height 23
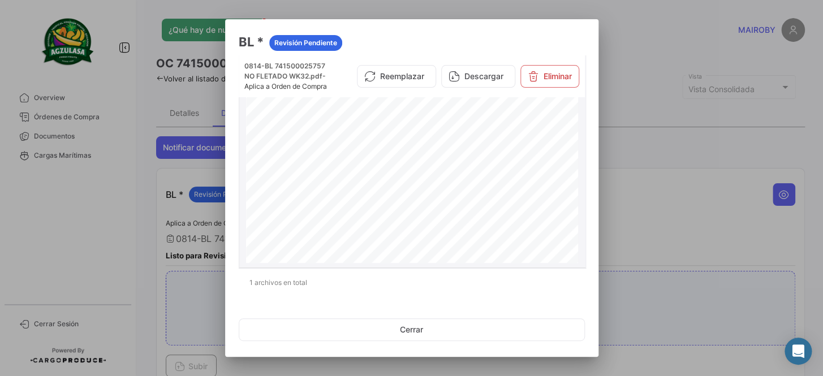
scroll to position [639, 0]
click at [608, 41] on div at bounding box center [411, 188] width 823 height 376
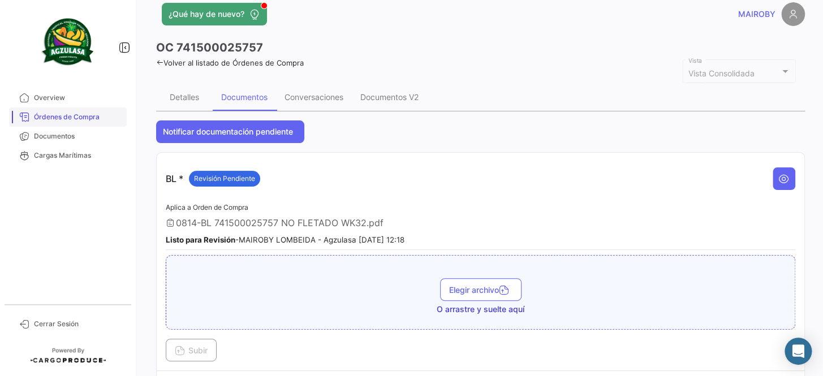
scroll to position [0, 0]
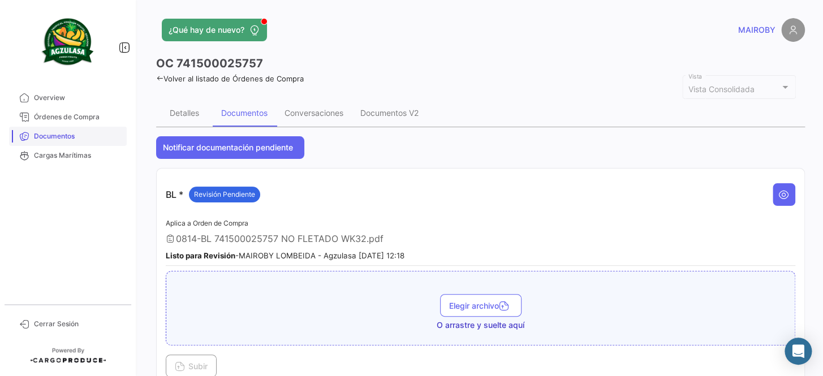
click at [89, 130] on link "Documentos" at bounding box center [68, 136] width 118 height 19
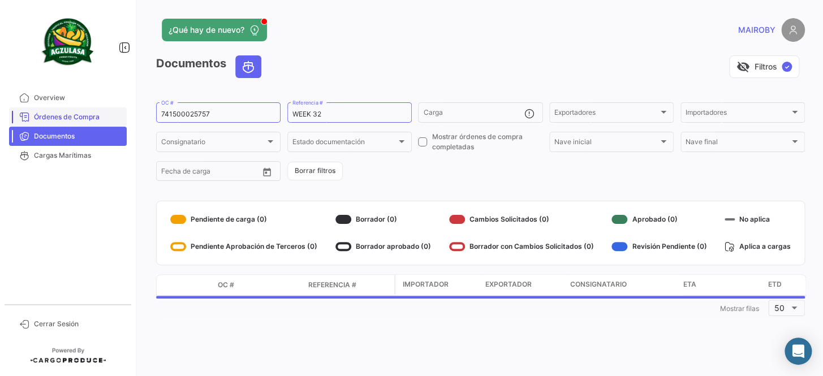
click at [111, 115] on mat-sidenav-container "Overview Órdenes de Compra Documentos Cargas Marítimas Cerrar Sesión ¿Qué hay d…" at bounding box center [411, 188] width 823 height 376
paste input "EBKG1381641"
type input "EBKG13816417"
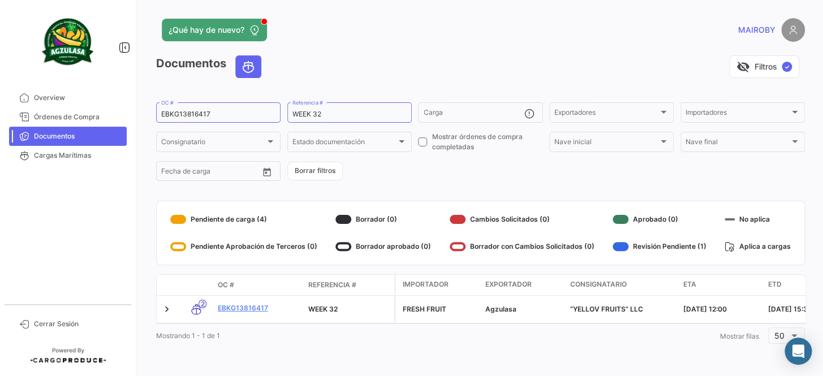
drag, startPoint x: 235, startPoint y: 333, endPoint x: 247, endPoint y: 327, distance: 13.2
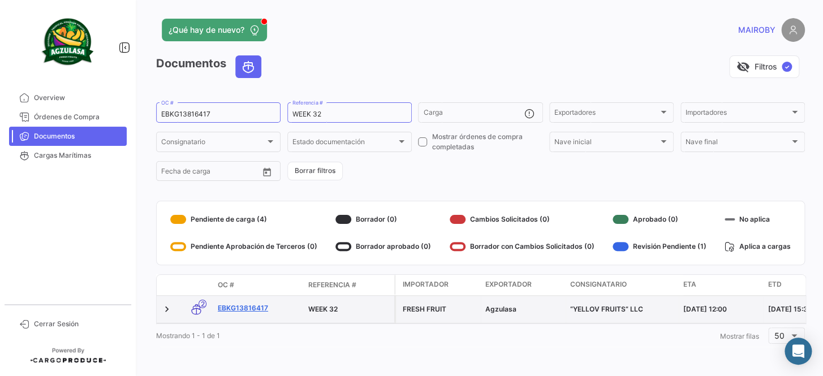
drag, startPoint x: 247, startPoint y: 327, endPoint x: 238, endPoint y: 307, distance: 22.3
click at [238, 307] on link "EBKG13816417" at bounding box center [258, 308] width 81 height 10
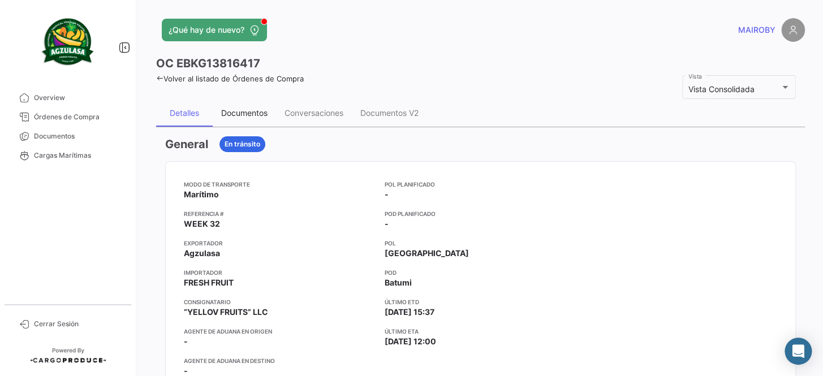
click at [261, 113] on div "Documentos" at bounding box center [244, 113] width 46 height 10
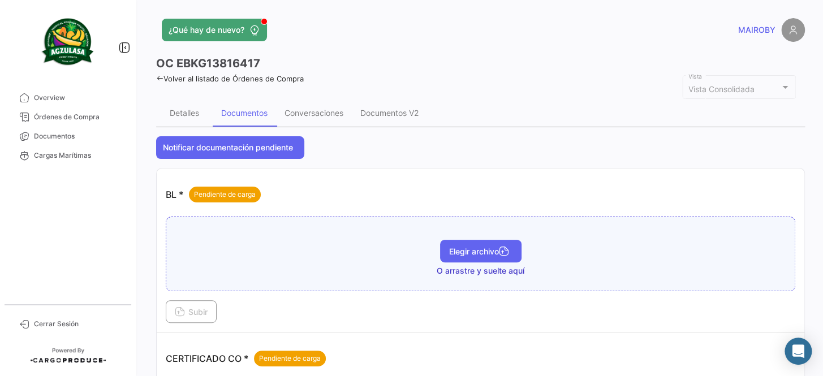
click at [452, 250] on span "Elegir archivo" at bounding box center [480, 252] width 63 height 10
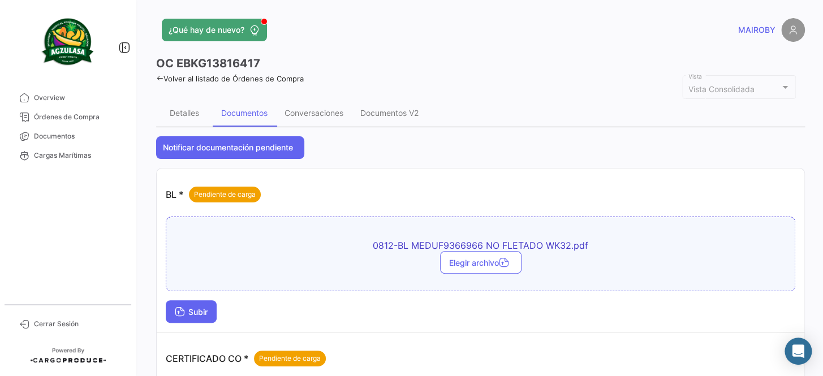
click at [208, 308] on span "Subir" at bounding box center [191, 312] width 33 height 10
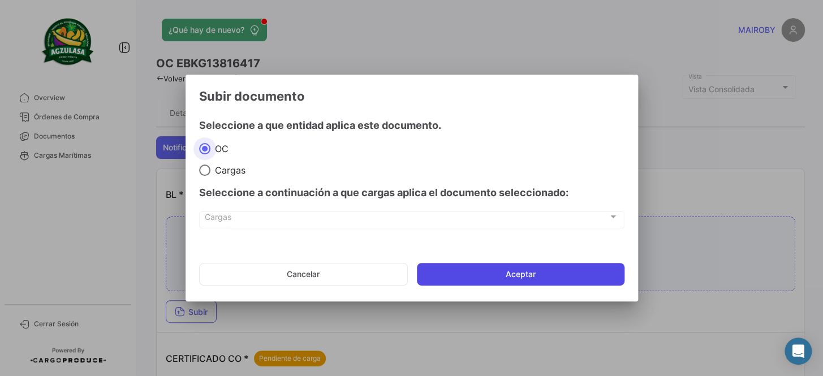
click at [476, 273] on button "Aceptar" at bounding box center [521, 274] width 208 height 23
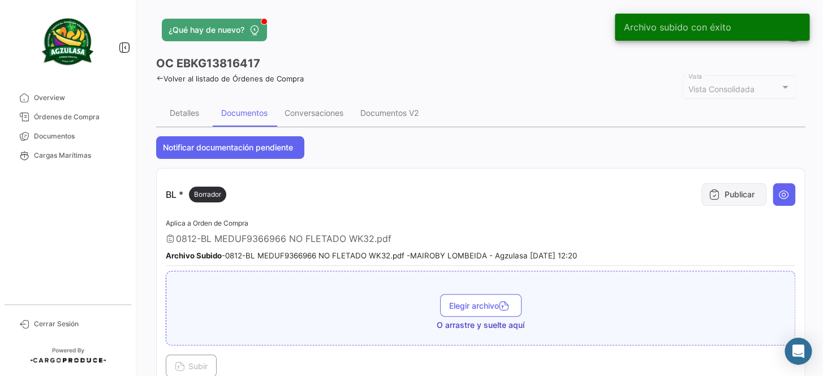
click at [723, 194] on button "Publicar" at bounding box center [733, 194] width 65 height 23
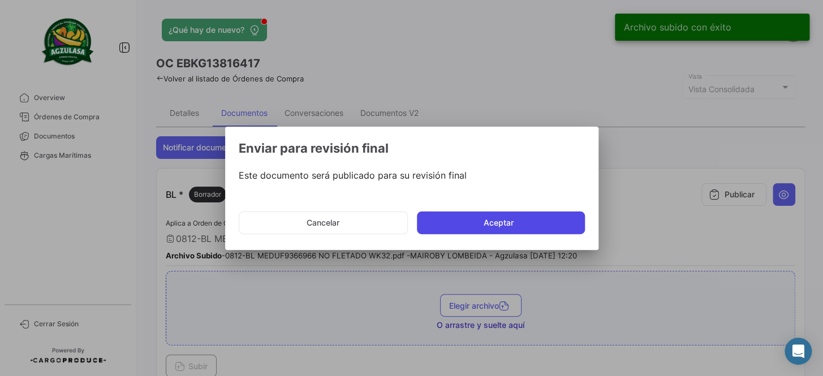
click at [456, 229] on button "Aceptar" at bounding box center [501, 222] width 168 height 23
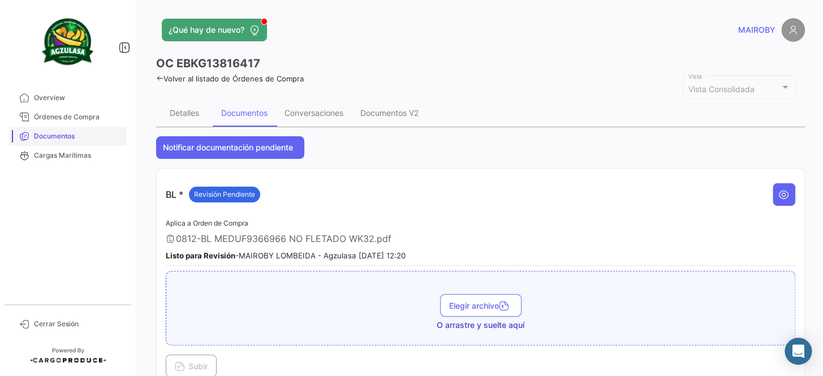
click at [107, 136] on span "Documentos" at bounding box center [78, 136] width 88 height 10
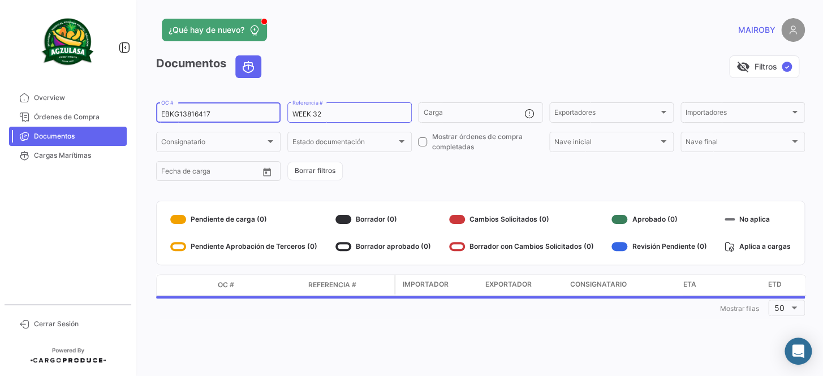
drag, startPoint x: 225, startPoint y: 111, endPoint x: 141, endPoint y: 113, distance: 83.1
click at [141, 113] on div "¿Qué hay de nuevo? MAIROBY Documentos visibility_off Filtros ✓ EBKG13816417 OC …" at bounding box center [480, 188] width 685 height 376
paste input "257747895"
type input "257747895"
click at [430, 178] on form "257747895 OC # WEEK 32 Referencia # Carga Exportadores Exportadores Importadore…" at bounding box center [480, 142] width 649 height 82
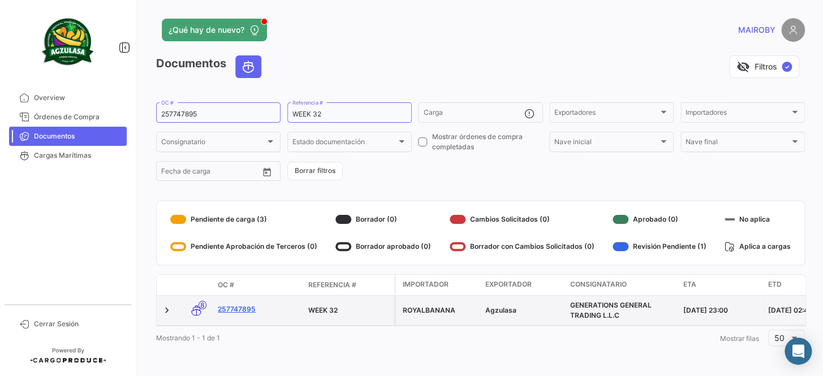
click at [234, 309] on link "257747895" at bounding box center [258, 309] width 81 height 10
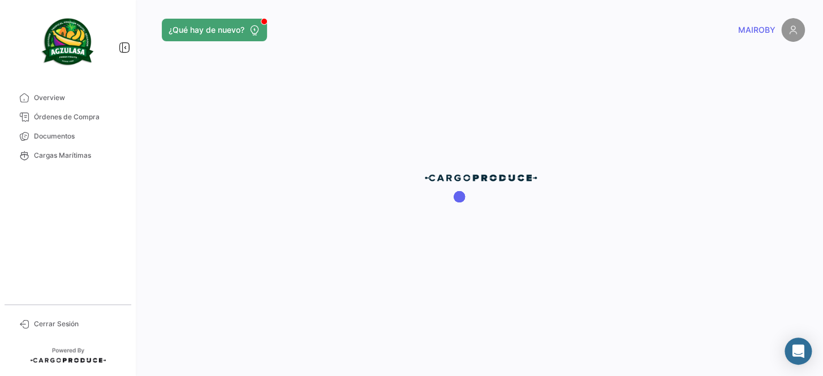
drag, startPoint x: 234, startPoint y: 309, endPoint x: 223, endPoint y: 295, distance: 17.7
click at [223, 295] on div at bounding box center [480, 188] width 685 height 376
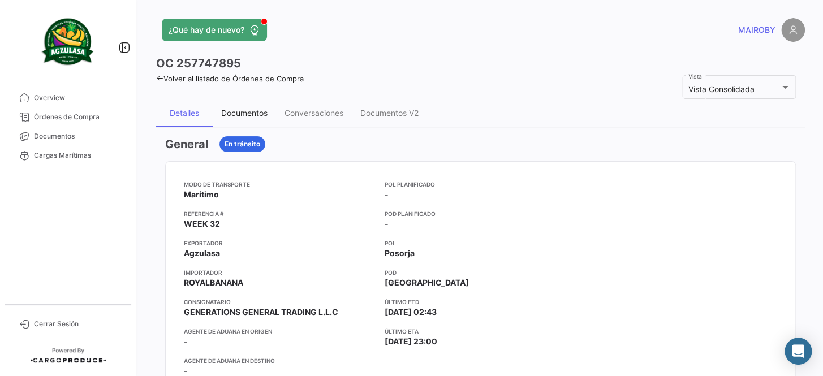
click at [248, 108] on div "Documentos" at bounding box center [244, 113] width 46 height 10
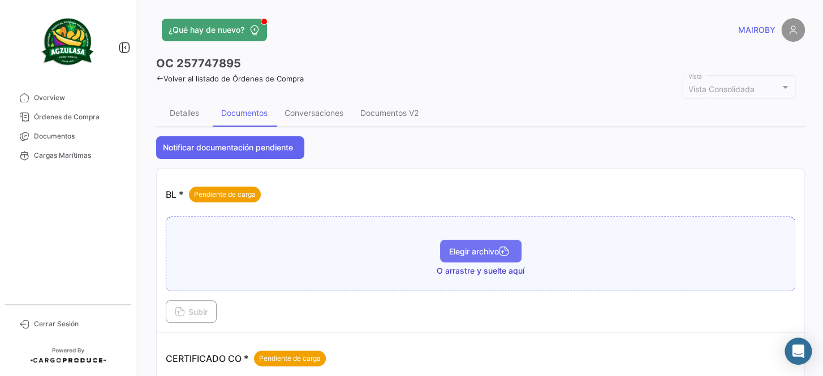
click at [470, 242] on button "Elegir archivo" at bounding box center [480, 251] width 81 height 23
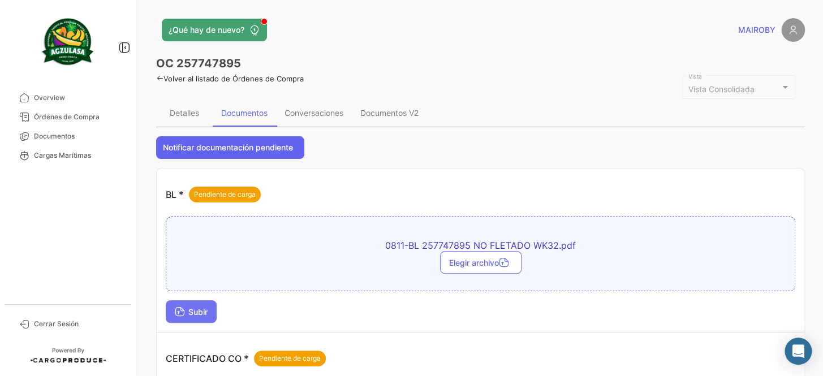
click at [211, 314] on button "Subir" at bounding box center [191, 311] width 51 height 23
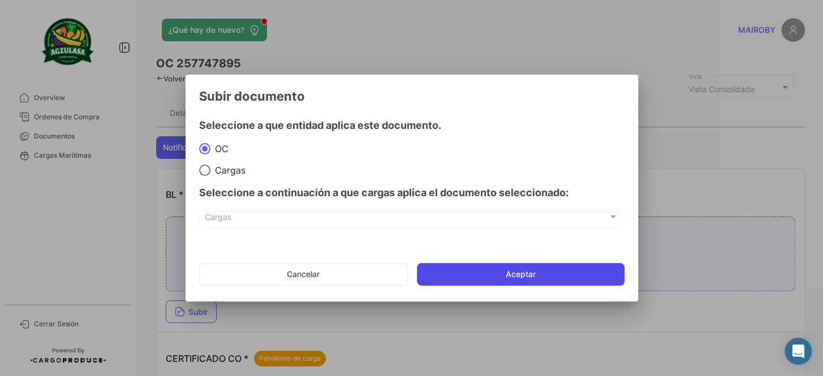
click at [501, 270] on button "Aceptar" at bounding box center [521, 274] width 208 height 23
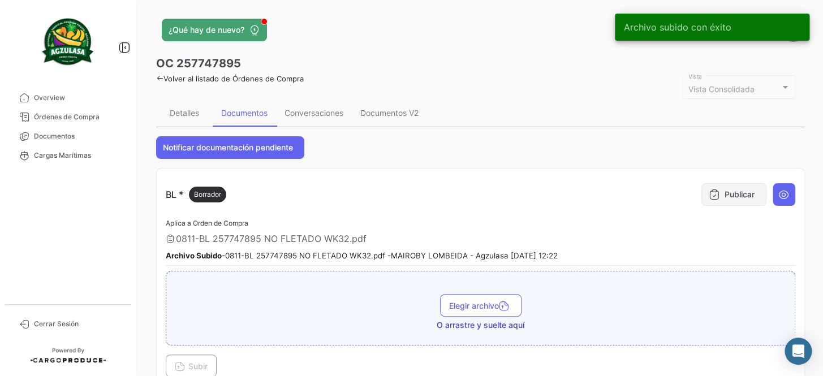
click at [722, 191] on button "Publicar" at bounding box center [733, 194] width 65 height 23
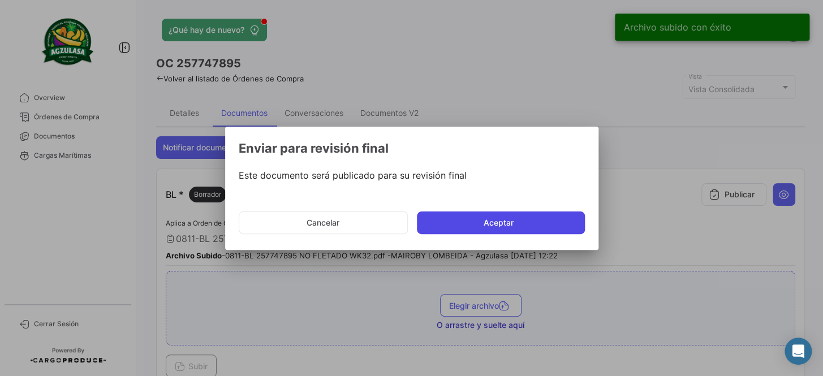
click at [481, 218] on button "Aceptar" at bounding box center [501, 222] width 168 height 23
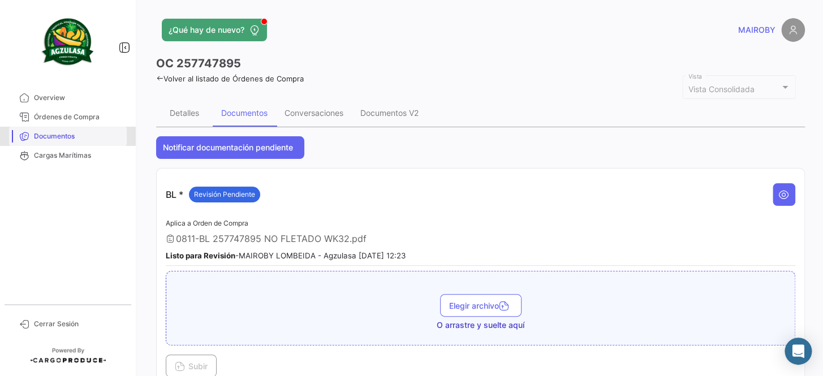
click at [77, 132] on span "Documentos" at bounding box center [78, 136] width 88 height 10
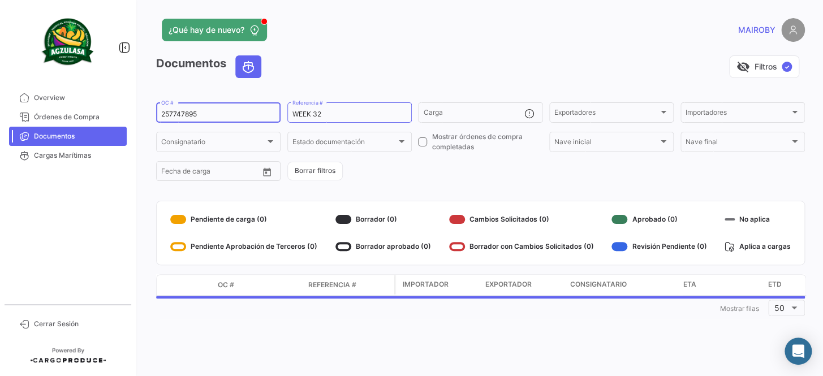
drag, startPoint x: 243, startPoint y: 113, endPoint x: 140, endPoint y: 120, distance: 103.1
click at [140, 120] on div "¿Qué hay de nuevo? MAIROBY Documentos visibility_off Filtros ✓ 257747895 OC # W…" at bounding box center [480, 188] width 685 height 376
paste input "GYEF16738400"
type input "GYEF16738400"
click at [403, 164] on form "GYEF16738400 OC # WEEK 32 Referencia # Carga Exportadores Exportadores Importad…" at bounding box center [480, 142] width 649 height 82
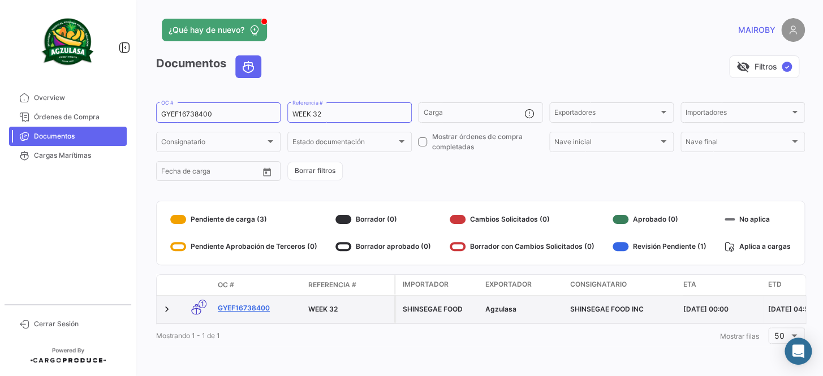
click at [241, 309] on link "GYEF16738400" at bounding box center [258, 308] width 81 height 10
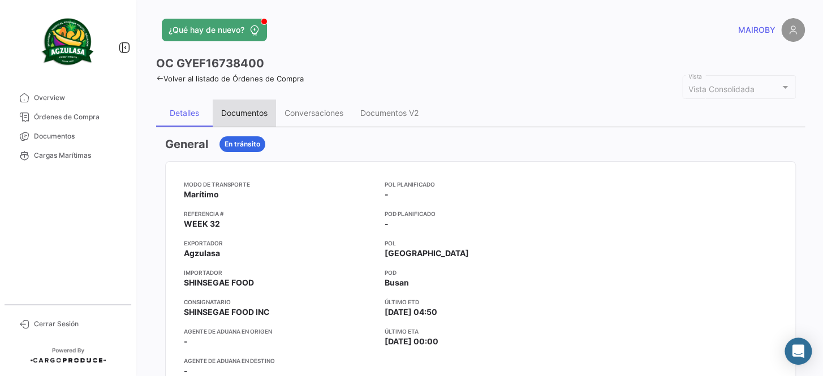
click at [229, 111] on div "Documentos" at bounding box center [244, 113] width 46 height 10
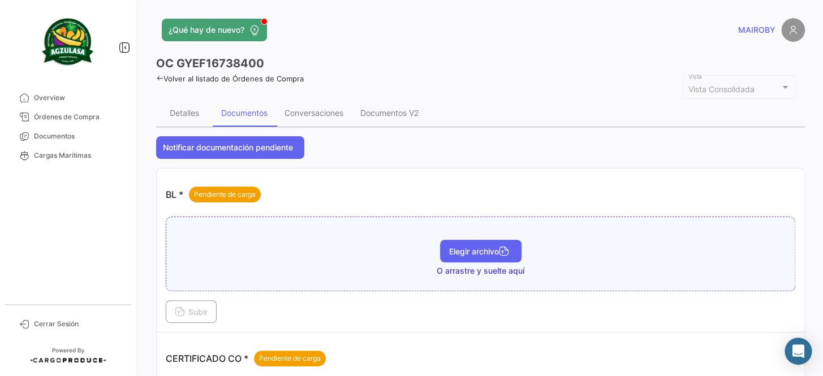
click at [441, 255] on button "Elegir archivo" at bounding box center [480, 251] width 81 height 23
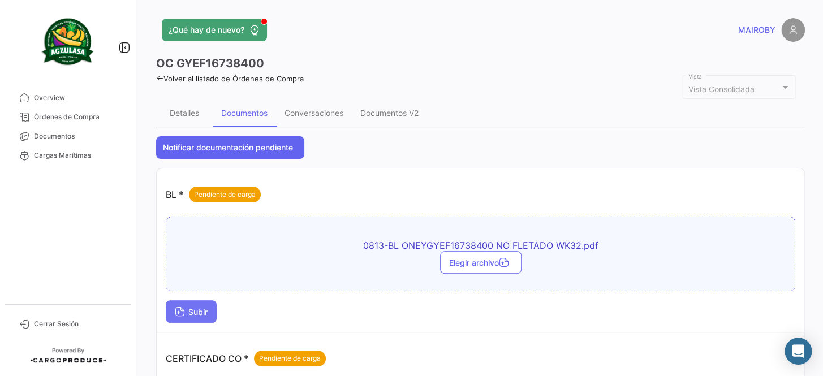
click at [205, 305] on button "Subir" at bounding box center [191, 311] width 51 height 23
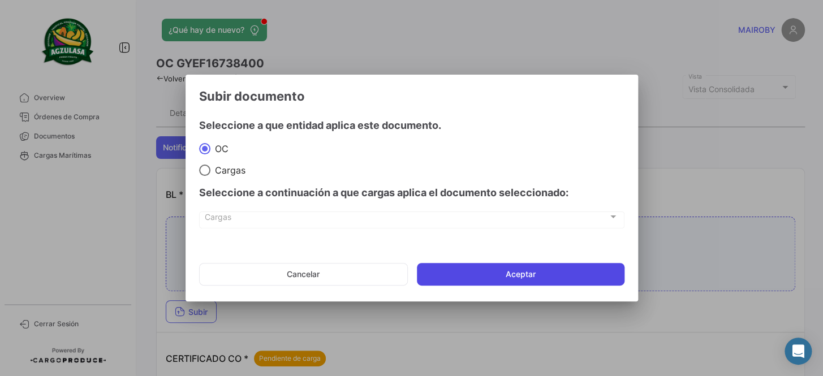
click at [430, 274] on button "Aceptar" at bounding box center [521, 274] width 208 height 23
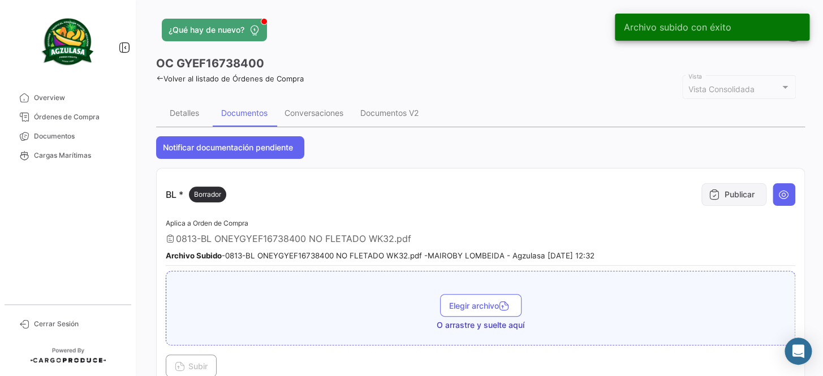
click at [718, 191] on button "Publicar" at bounding box center [733, 194] width 65 height 23
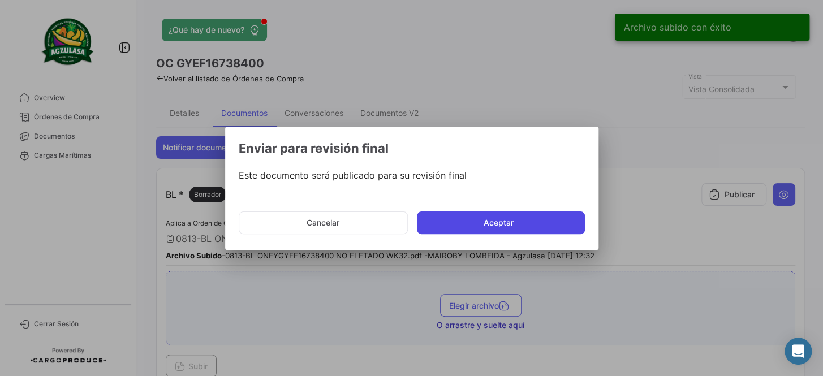
click at [473, 225] on button "Aceptar" at bounding box center [501, 222] width 168 height 23
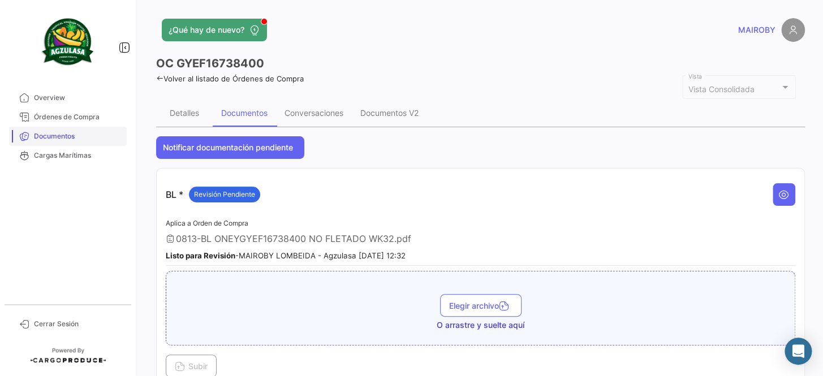
drag, startPoint x: 96, startPoint y: 133, endPoint x: 108, endPoint y: 126, distance: 13.7
click at [96, 133] on span "Documentos" at bounding box center [78, 136] width 88 height 10
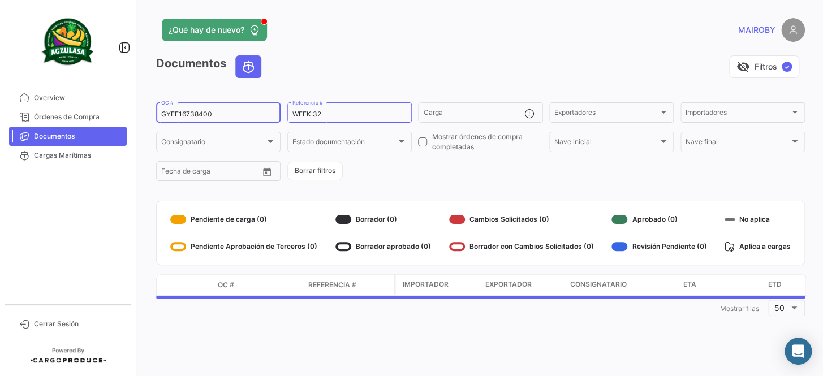
drag, startPoint x: 226, startPoint y: 114, endPoint x: 148, endPoint y: 119, distance: 78.2
click at [148, 119] on div "¿Qué hay de nuevo? MAIROBY Documentos visibility_off Filtros ✓ GYEF16738400 OC …" at bounding box center [480, 188] width 685 height 376
paste input "437"
type input "GYEF16743700"
click at [367, 170] on form "GYEF16743700 OC # WEEK 32 Referencia # Carga Exportadores Exportadores Importad…" at bounding box center [480, 142] width 649 height 82
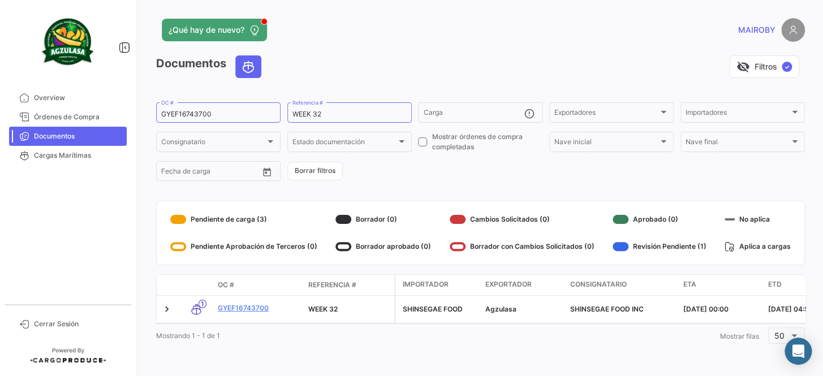
scroll to position [6, 0]
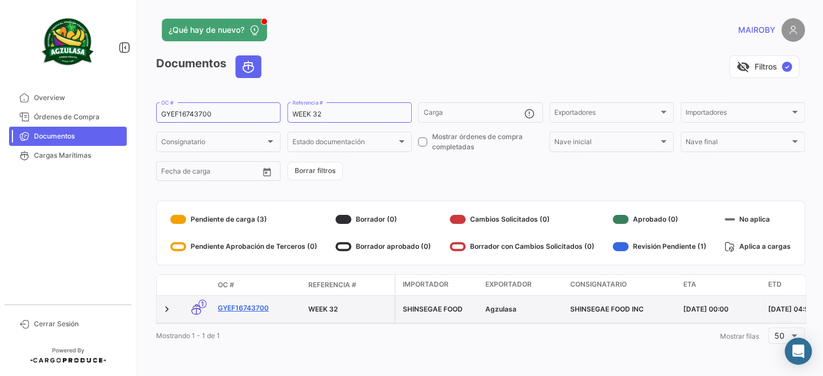
click at [249, 303] on link "GYEF16743700" at bounding box center [258, 308] width 81 height 10
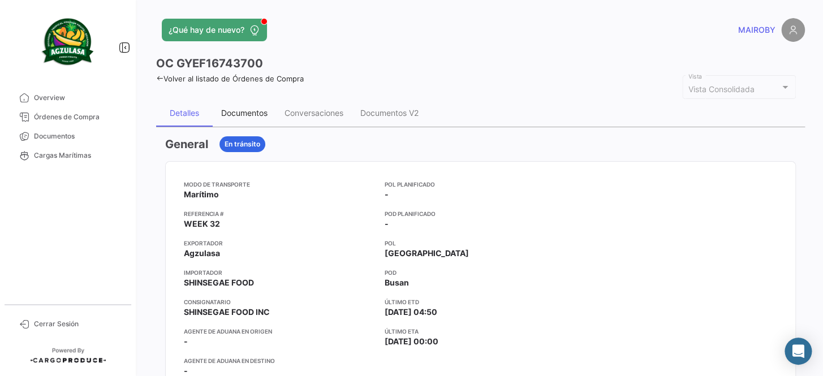
click at [246, 114] on div "Documentos" at bounding box center [244, 113] width 46 height 10
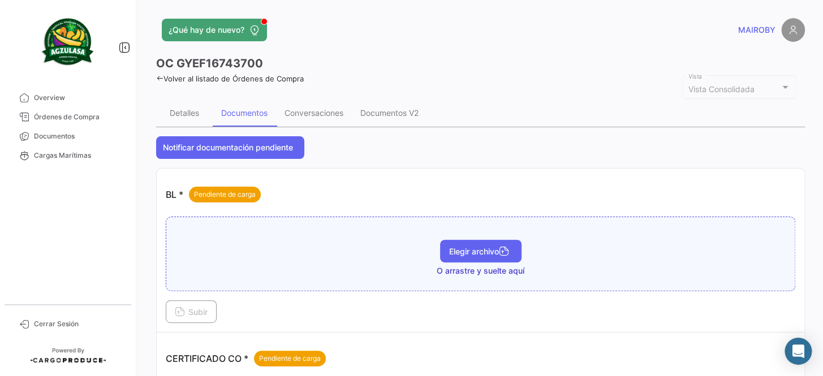
click at [463, 248] on span "Elegir archivo" at bounding box center [480, 252] width 63 height 10
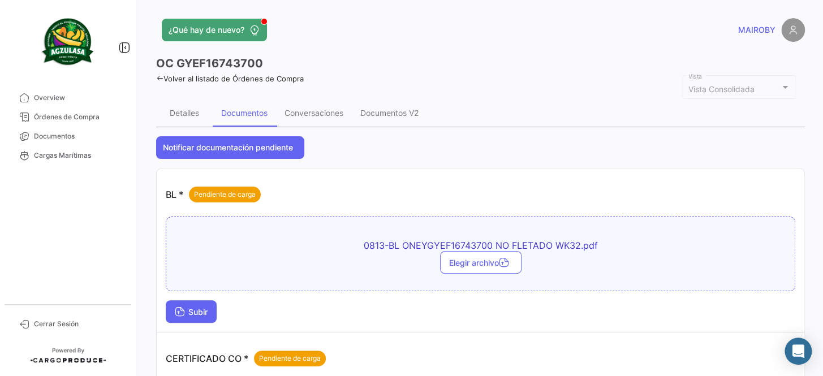
click at [198, 310] on span "Subir" at bounding box center [191, 312] width 33 height 10
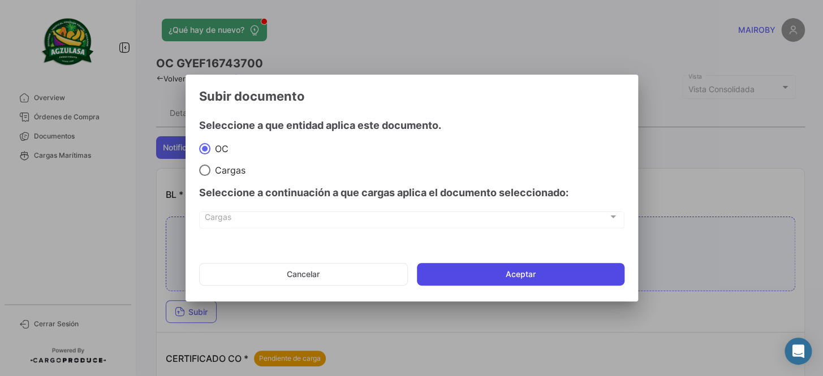
click at [433, 265] on button "Aceptar" at bounding box center [521, 274] width 208 height 23
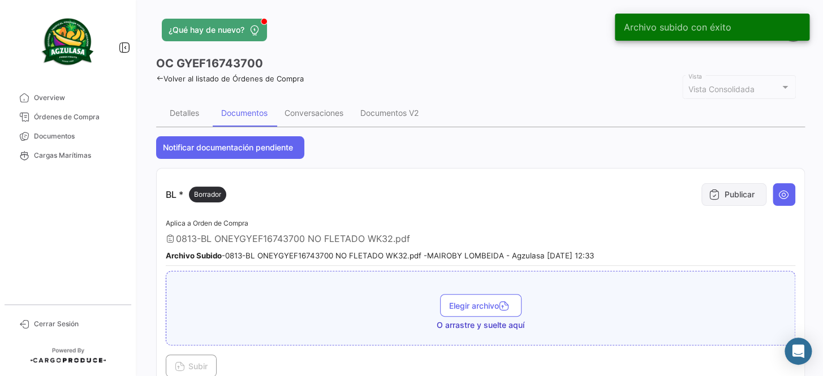
click at [701, 198] on button "Publicar" at bounding box center [733, 194] width 65 height 23
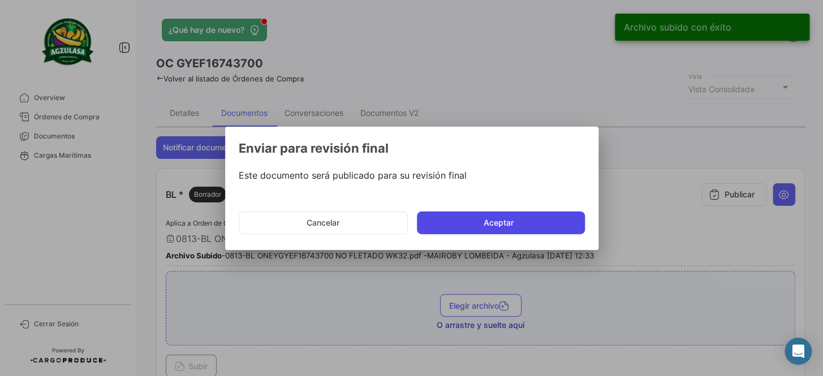
click at [528, 222] on button "Aceptar" at bounding box center [501, 222] width 168 height 23
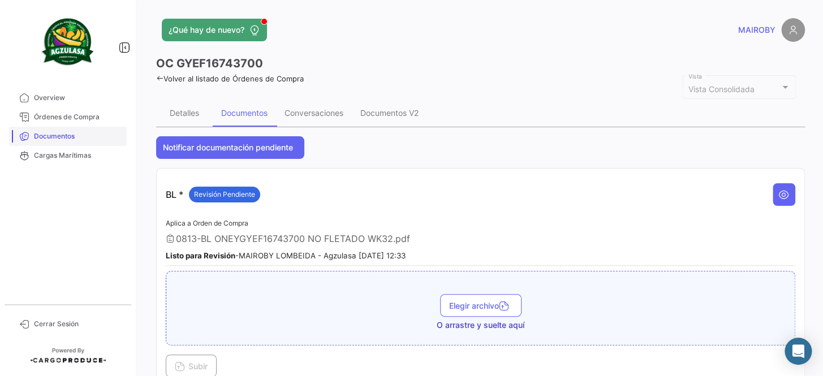
click at [95, 141] on link "Documentos" at bounding box center [68, 136] width 118 height 19
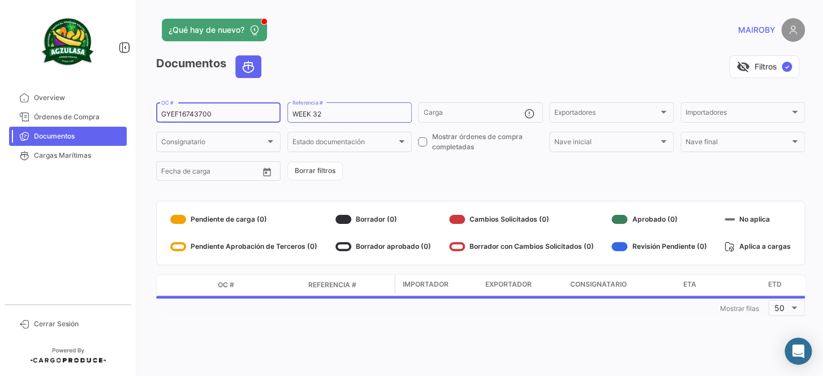
drag, startPoint x: 200, startPoint y: 114, endPoint x: 138, endPoint y: 117, distance: 62.3
click at [138, 117] on div "¿Qué hay de nuevo? MAIROBY Documentos visibility_off Filtros ✓ GYEF16743700 OC …" at bounding box center [480, 188] width 685 height 376
paste input "96"
type input "GYEF16749600"
click at [390, 172] on form "GYEF16749600 OC # WEEK 32 Referencia # Carga Exportadores Exportadores Importad…" at bounding box center [480, 142] width 649 height 82
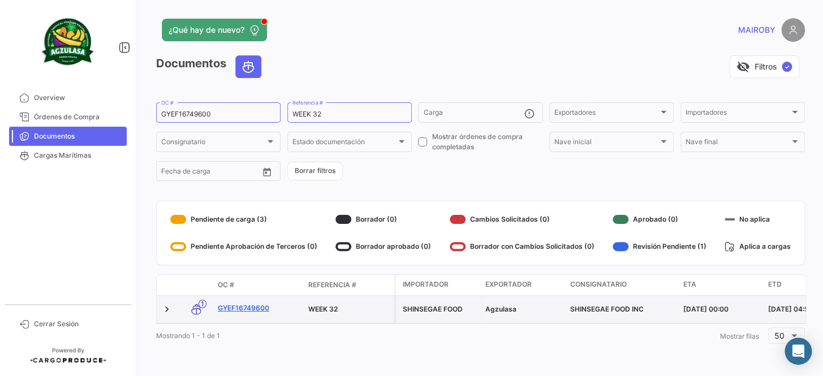
click at [236, 308] on link "GYEF16749600" at bounding box center [258, 308] width 81 height 10
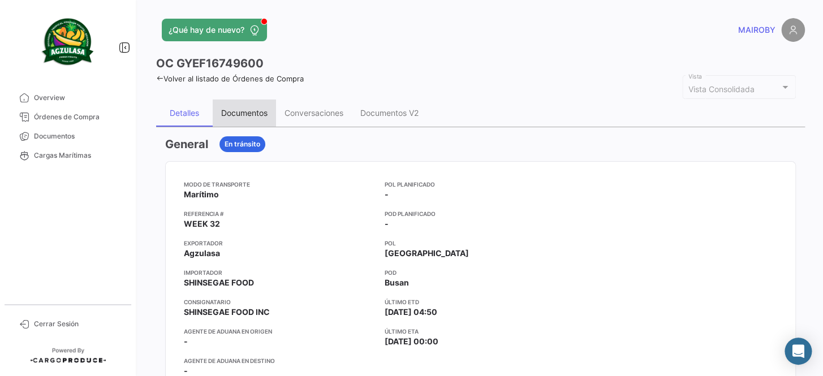
click at [247, 117] on div "Documentos" at bounding box center [244, 113] width 46 height 10
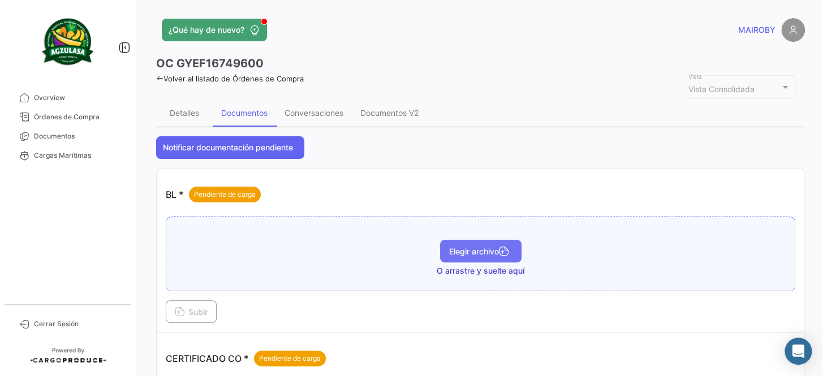
click at [469, 247] on span "Elegir archivo" at bounding box center [480, 252] width 63 height 10
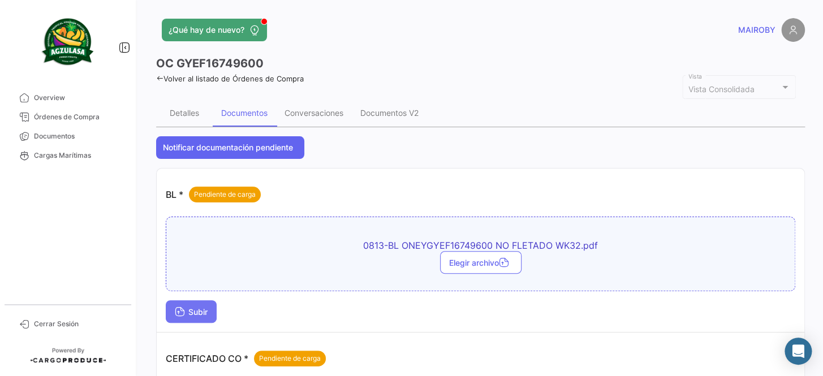
click at [202, 309] on span "Subir" at bounding box center [191, 312] width 33 height 10
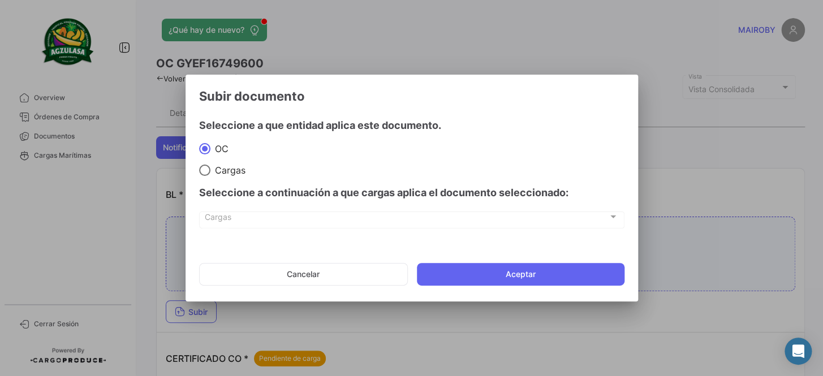
click at [459, 289] on mat-dialog-actions "Cancelar Aceptar" at bounding box center [411, 274] width 425 height 38
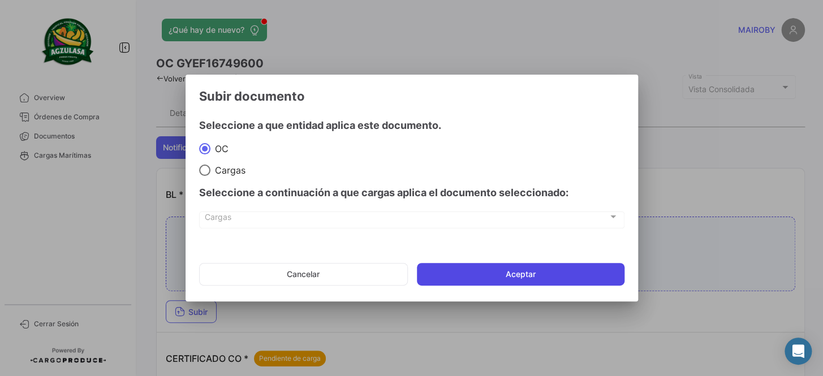
click at [448, 271] on button "Aceptar" at bounding box center [521, 274] width 208 height 23
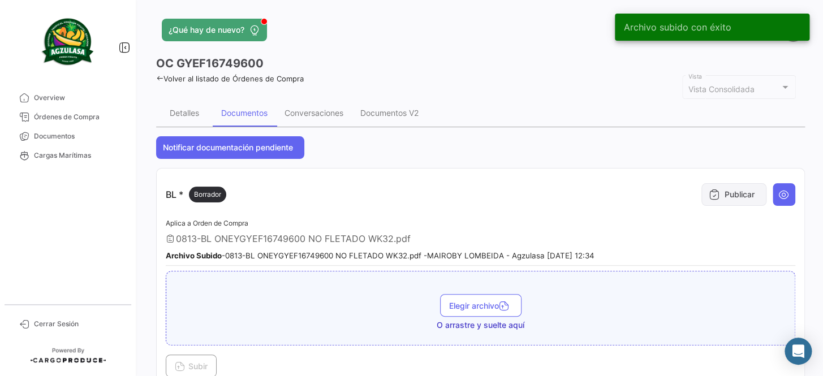
click at [720, 197] on button "Publicar" at bounding box center [733, 194] width 65 height 23
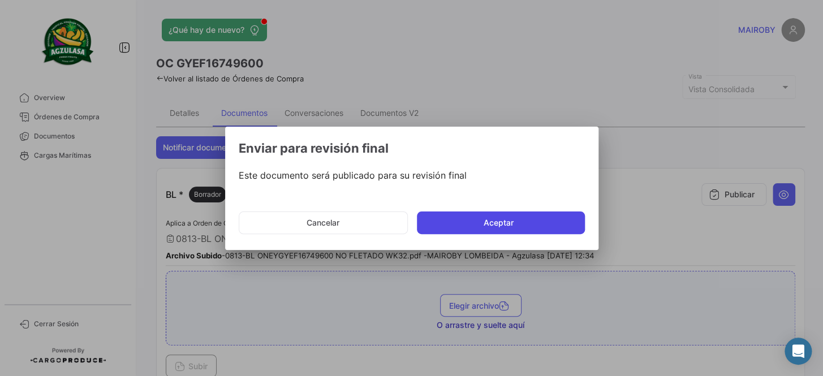
click at [553, 223] on button "Aceptar" at bounding box center [501, 222] width 168 height 23
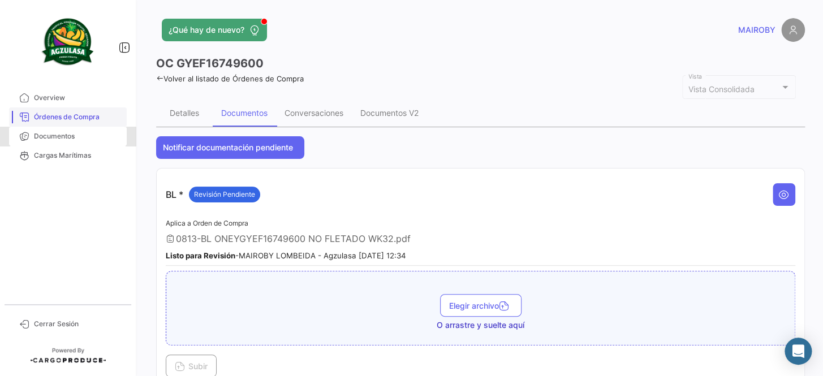
drag, startPoint x: 94, startPoint y: 132, endPoint x: 123, endPoint y: 114, distance: 33.6
click at [94, 133] on span "Documentos" at bounding box center [78, 136] width 88 height 10
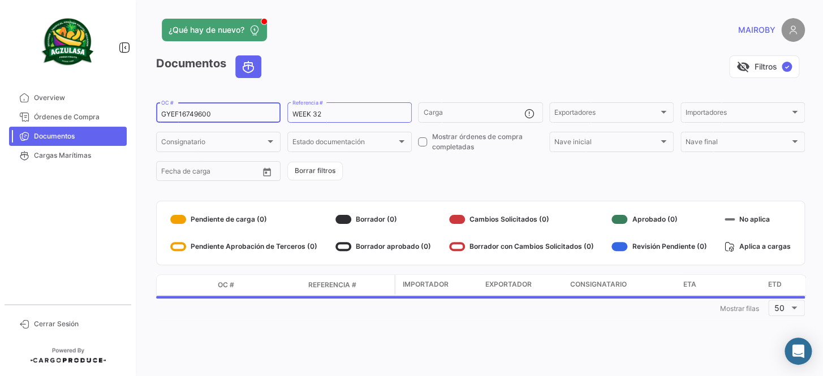
drag, startPoint x: 217, startPoint y: 115, endPoint x: 156, endPoint y: 116, distance: 61.1
click at [156, 116] on div "GYEF16749600 OC #" at bounding box center [218, 112] width 124 height 22
paste input "642698407"
type input "6426984070"
click at [394, 173] on form "6426984070 OC # WEEK 32 Referencia # Carga Exportadores Exportadores Importador…" at bounding box center [480, 142] width 649 height 82
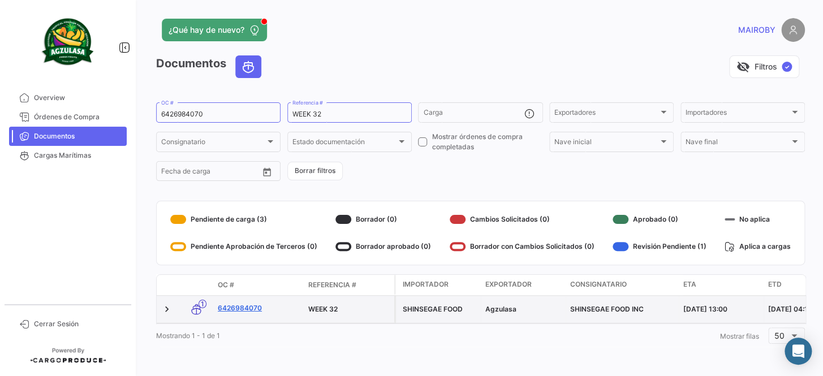
click at [246, 309] on link "6426984070" at bounding box center [258, 308] width 81 height 10
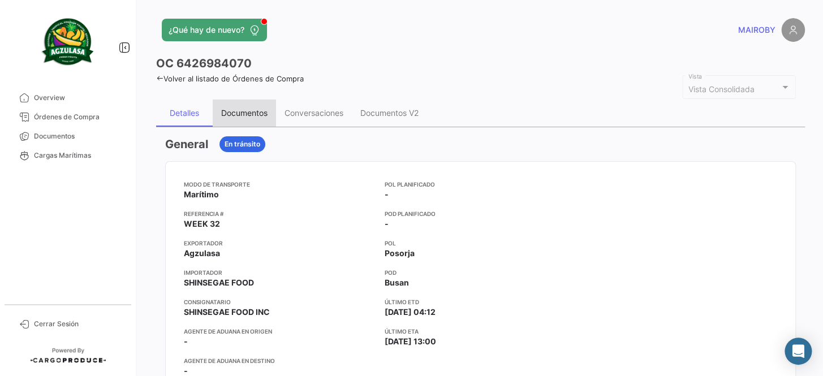
click at [247, 113] on div "Documentos" at bounding box center [244, 113] width 46 height 10
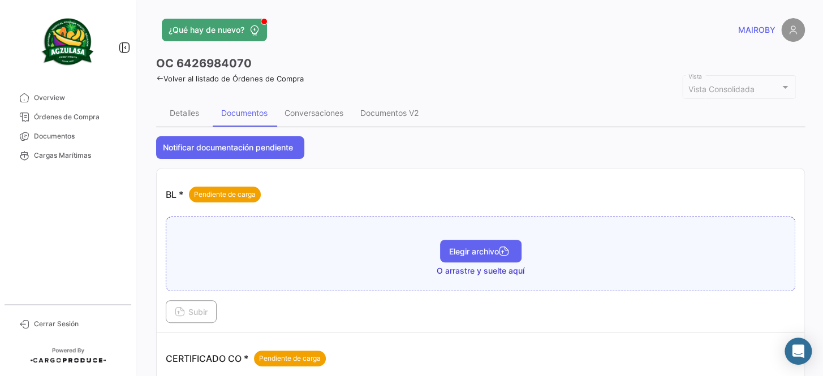
click at [491, 248] on span "Elegir archivo" at bounding box center [480, 252] width 63 height 10
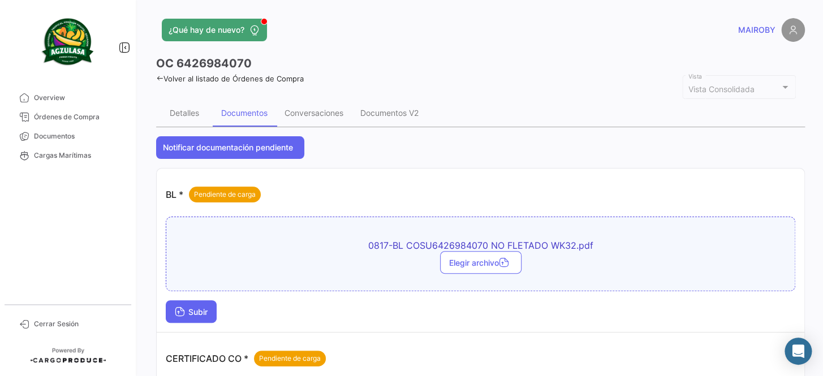
click at [193, 307] on span "Subir" at bounding box center [191, 312] width 33 height 10
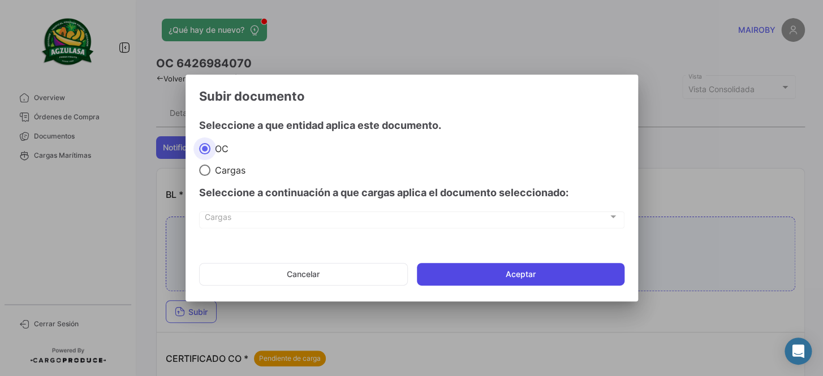
click at [483, 268] on button "Aceptar" at bounding box center [521, 274] width 208 height 23
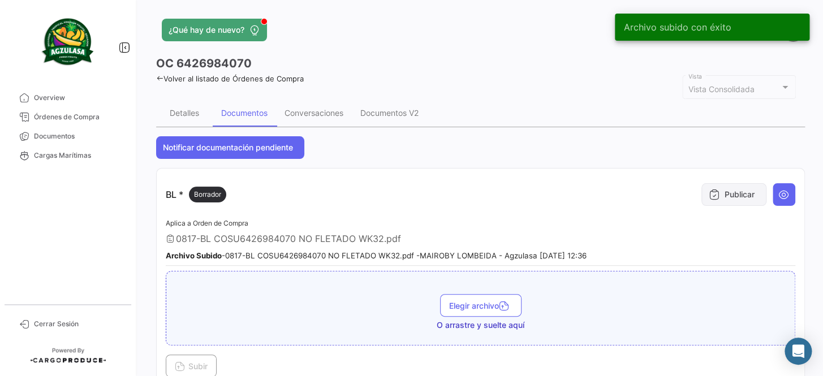
click at [718, 188] on button "Publicar" at bounding box center [733, 194] width 65 height 23
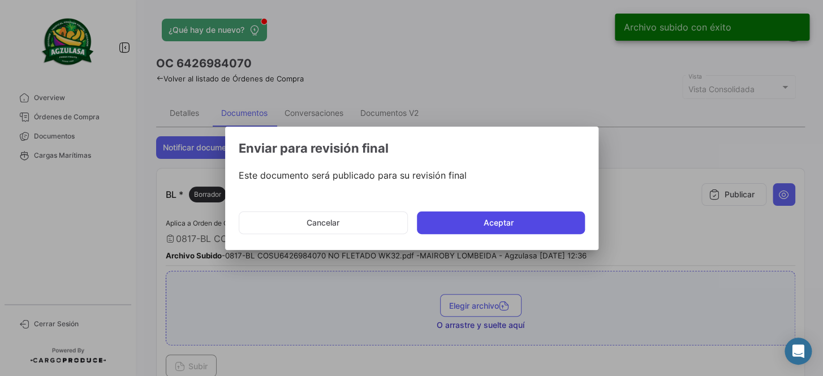
click at [526, 218] on button "Aceptar" at bounding box center [501, 222] width 168 height 23
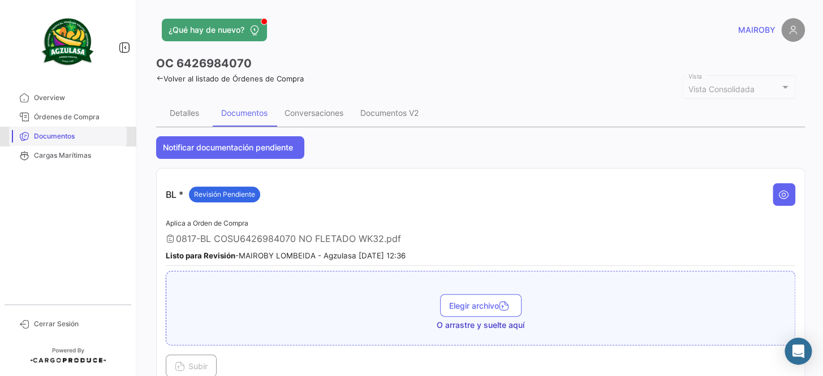
click at [97, 141] on link "Documentos" at bounding box center [68, 136] width 118 height 19
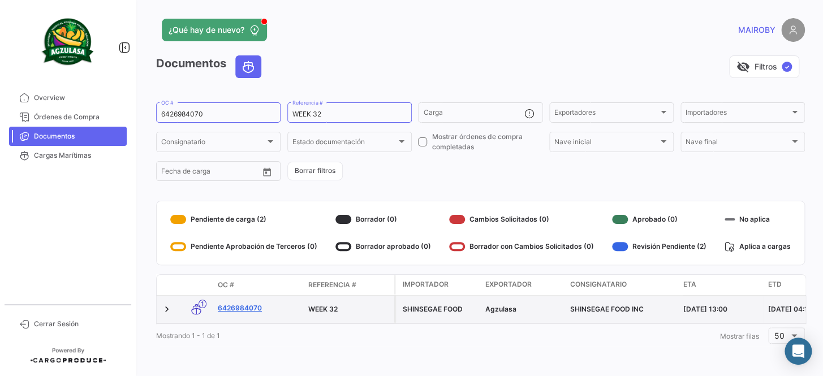
click at [249, 306] on link "6426984070" at bounding box center [258, 308] width 81 height 10
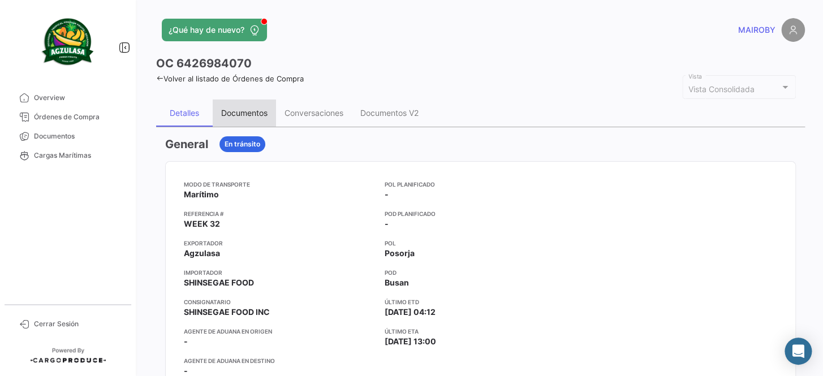
click at [257, 116] on div "Documentos" at bounding box center [244, 113] width 46 height 10
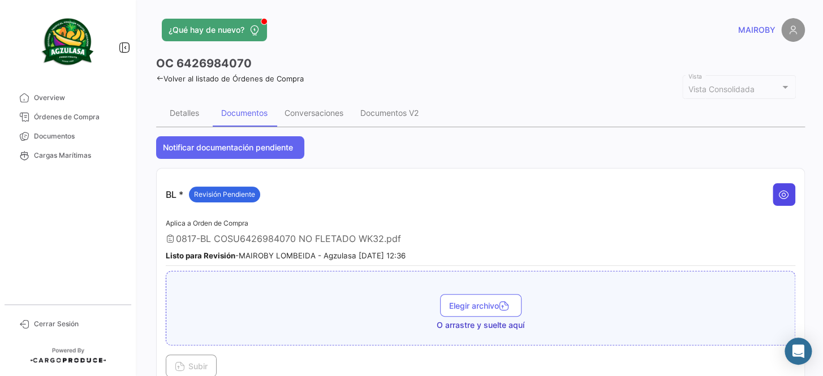
click at [778, 192] on icon at bounding box center [783, 194] width 11 height 11
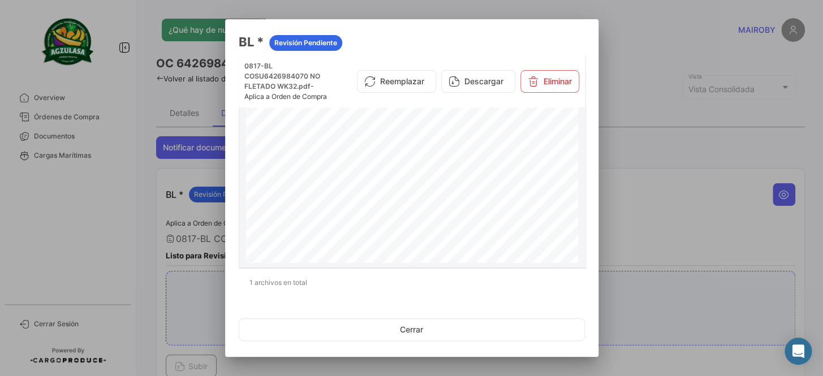
scroll to position [205, 0]
click at [600, 184] on div at bounding box center [411, 188] width 823 height 376
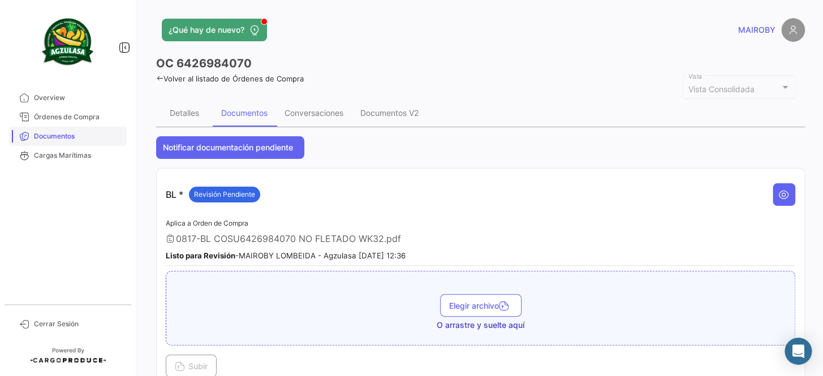
click at [79, 139] on span "Documentos" at bounding box center [78, 136] width 88 height 10
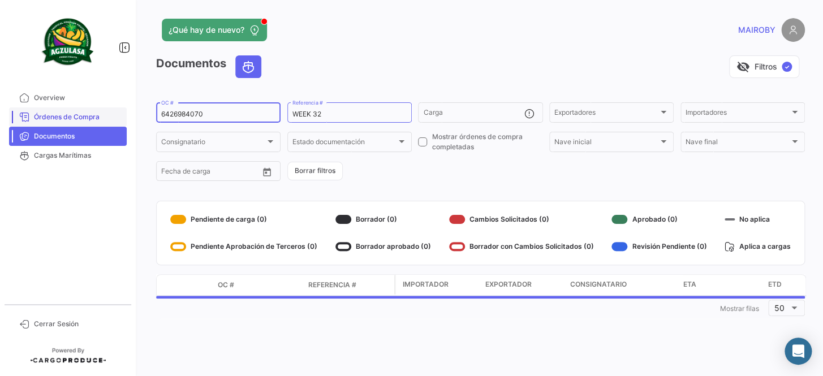
drag, startPoint x: 193, startPoint y: 118, endPoint x: 124, endPoint y: 124, distance: 69.3
click at [124, 124] on mat-sidenav-container "Overview Órdenes de Compra Documentos Cargas Marítimas Cerrar Sesión ¿Qué hay d…" at bounding box center [411, 188] width 823 height 376
paste input "3"
type input "6426984030"
click at [381, 175] on form "6426984030 OC # WEEK 32 Referencia # Carga Exportadores Exportadores Importador…" at bounding box center [480, 142] width 649 height 82
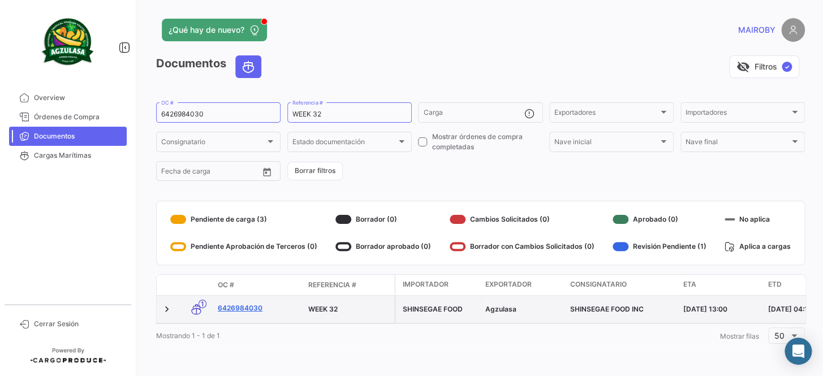
click at [253, 311] on link "6426984030" at bounding box center [258, 308] width 81 height 10
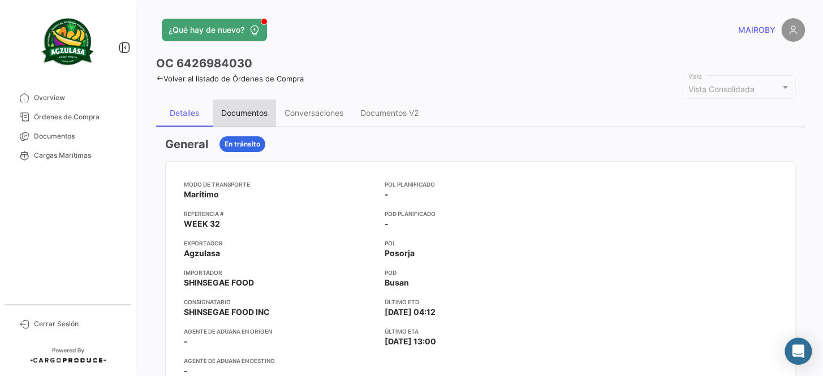
click at [230, 115] on div "Documentos" at bounding box center [244, 113] width 46 height 10
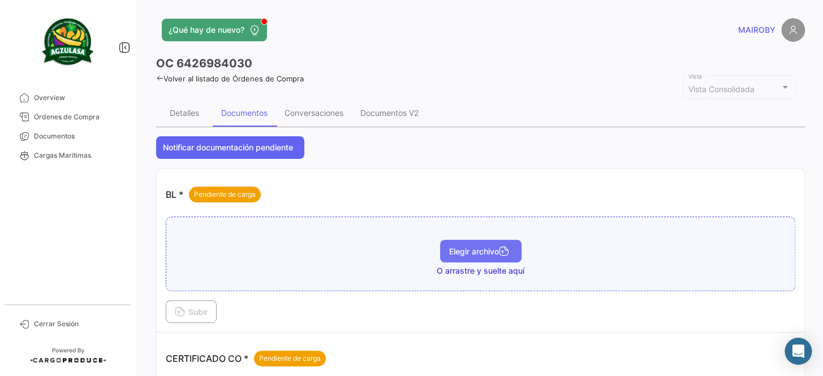
click at [469, 249] on span "Elegir archivo" at bounding box center [480, 252] width 63 height 10
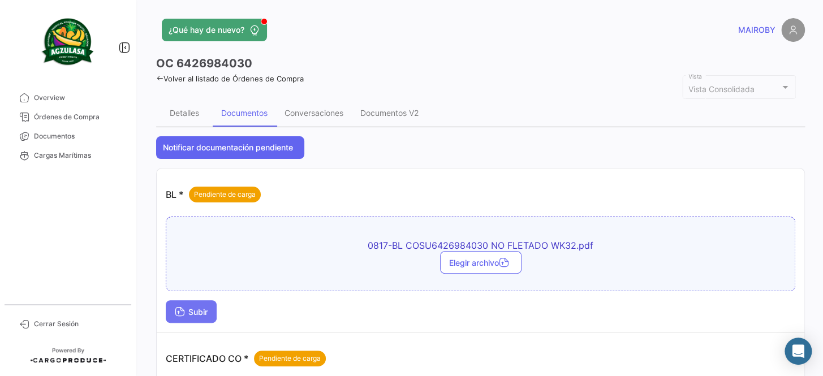
click at [184, 311] on span "Subir" at bounding box center [191, 312] width 33 height 10
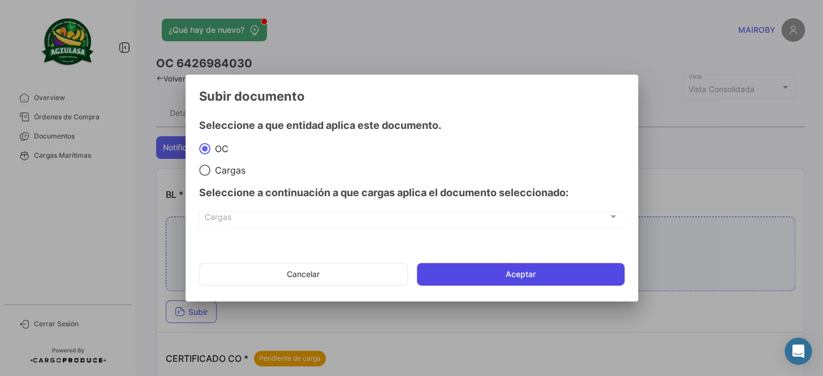
click at [503, 270] on button "Aceptar" at bounding box center [521, 274] width 208 height 23
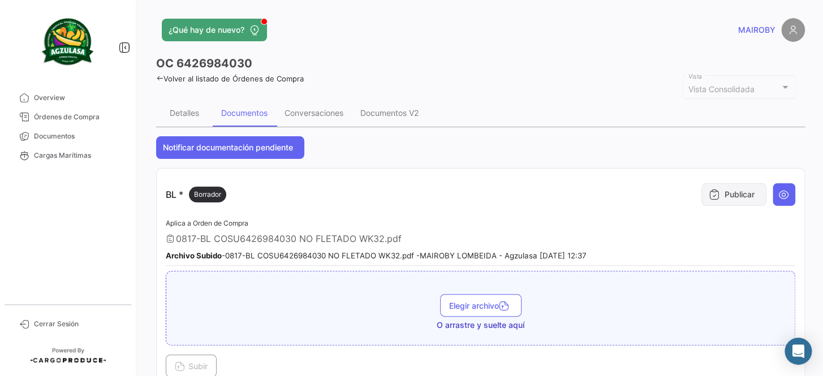
click at [734, 191] on button "Publicar" at bounding box center [733, 194] width 65 height 23
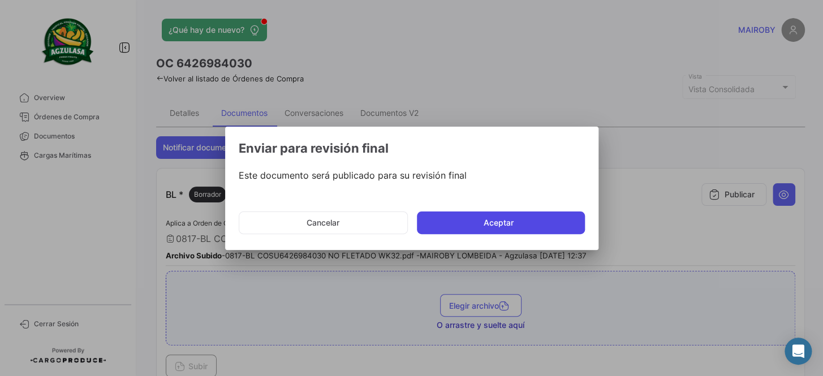
click at [524, 227] on button "Aceptar" at bounding box center [501, 222] width 168 height 23
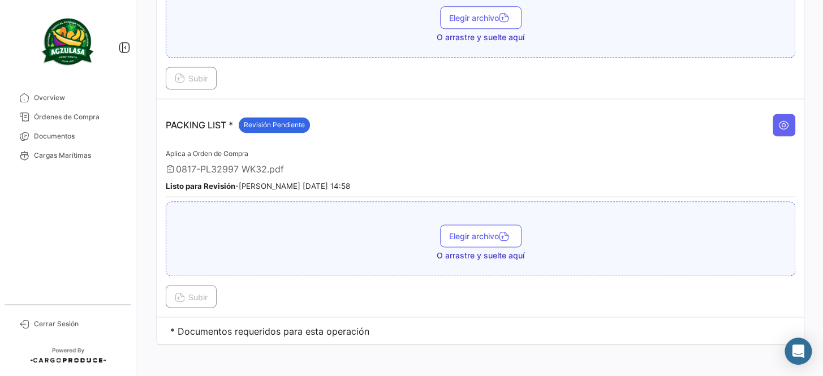
scroll to position [616, 0]
click at [94, 136] on span "Documentos" at bounding box center [78, 136] width 88 height 10
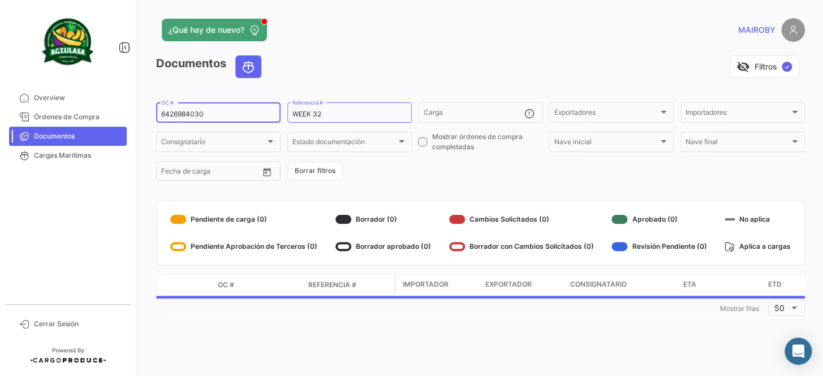
drag, startPoint x: 216, startPoint y: 113, endPoint x: 164, endPoint y: 114, distance: 52.0
click at [164, 114] on input "6426984030" at bounding box center [218, 114] width 114 height 8
type input "6"
paste input "GYEA38028700"
type input "GYEA38028700"
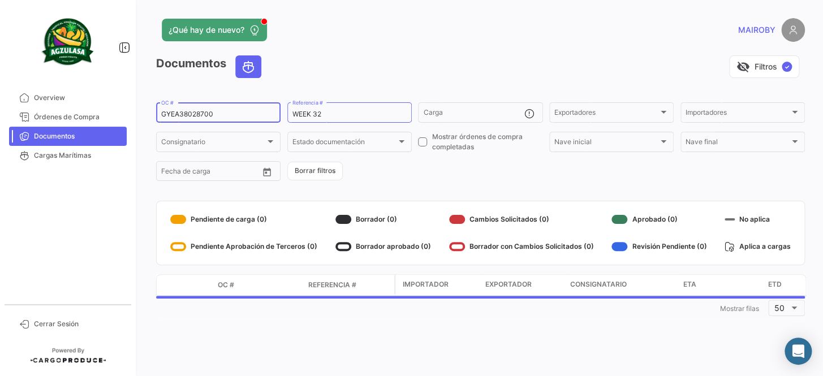
click at [393, 171] on form "GYEA38028700 OC # WEEK 32 Referencia # Carga Exportadores Exportadores Importad…" at bounding box center [480, 142] width 649 height 82
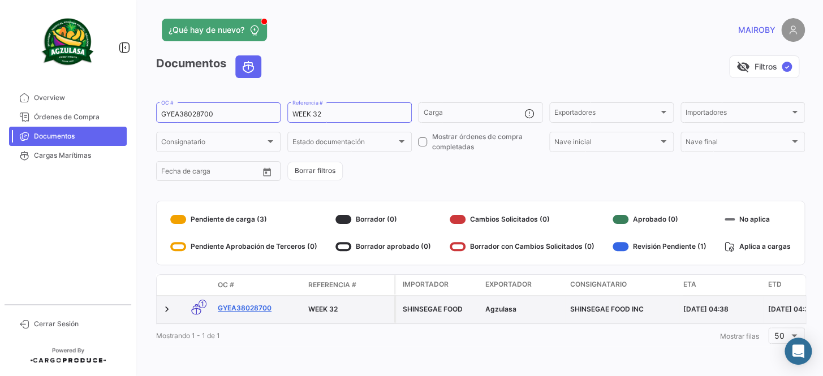
click at [244, 310] on link "GYEA38028700" at bounding box center [258, 308] width 81 height 10
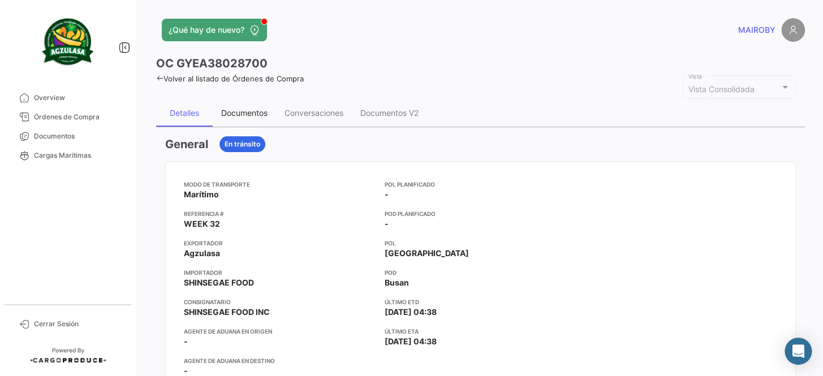
click at [253, 113] on div "Documentos" at bounding box center [244, 113] width 46 height 10
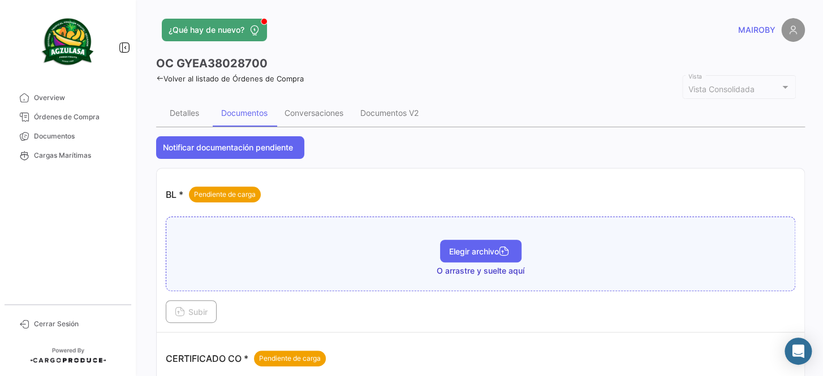
click at [457, 248] on span "Elegir archivo" at bounding box center [480, 252] width 63 height 10
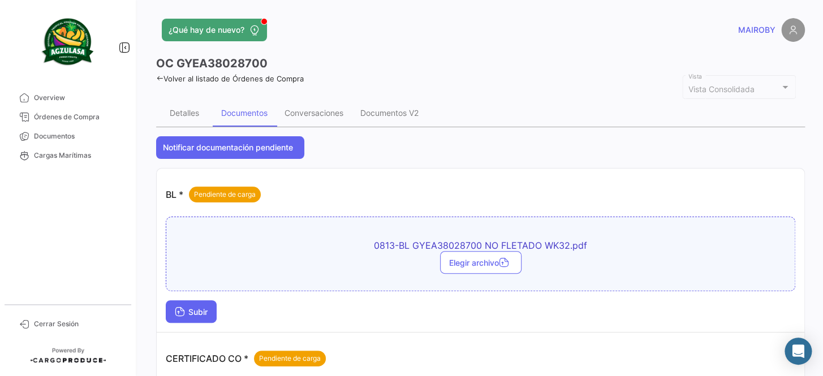
click at [199, 301] on button "Subir" at bounding box center [191, 311] width 51 height 23
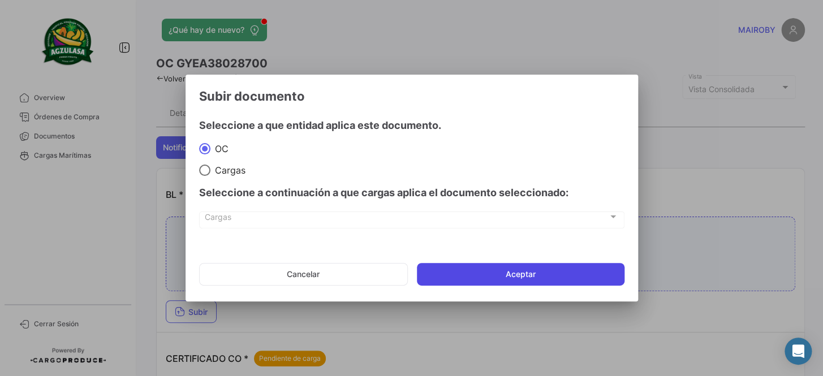
click at [444, 269] on button "Aceptar" at bounding box center [521, 274] width 208 height 23
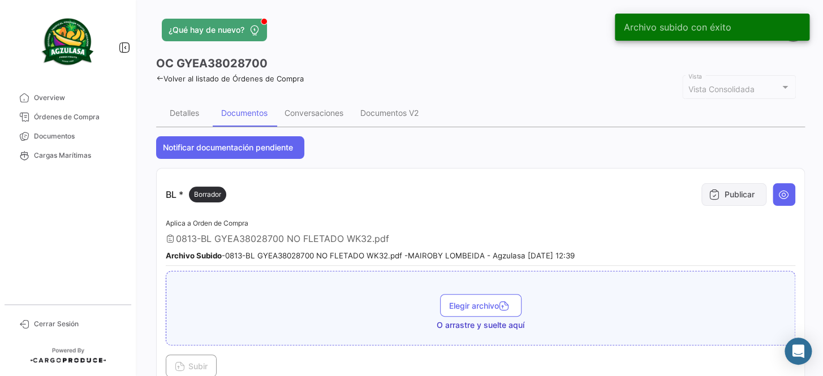
click at [727, 193] on button "Publicar" at bounding box center [733, 194] width 65 height 23
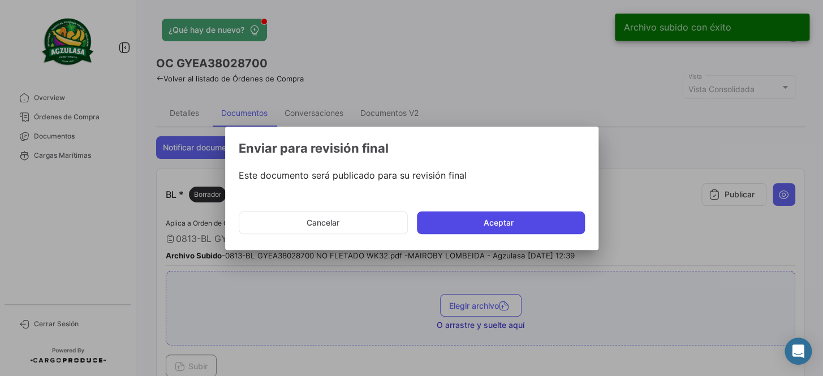
click at [536, 226] on button "Aceptar" at bounding box center [501, 222] width 168 height 23
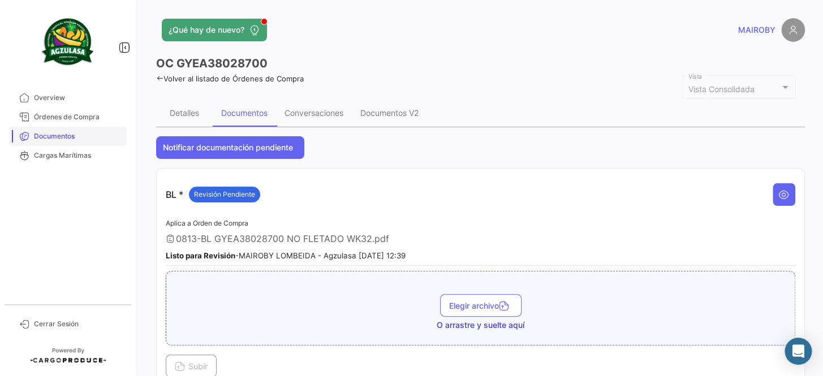
click at [81, 134] on span "Documentos" at bounding box center [78, 136] width 88 height 10
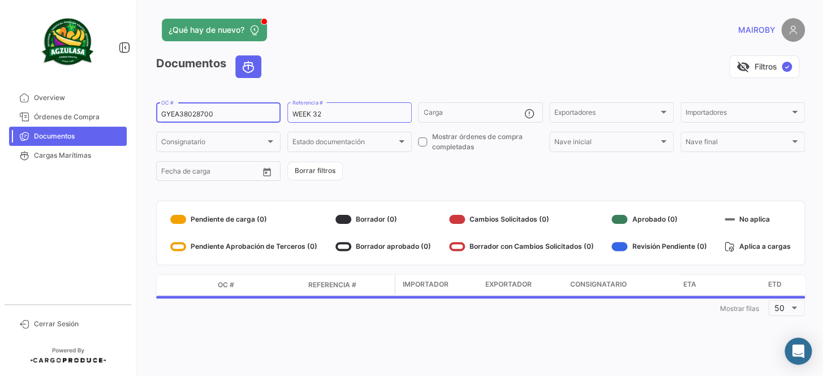
drag, startPoint x: 234, startPoint y: 110, endPoint x: 139, endPoint y: 120, distance: 96.1
click at [139, 120] on div "¿Qué hay de nuevo? MAIROBY Documentos visibility_off Filtros ✓ GYEA38028700 OC …" at bounding box center [480, 188] width 685 height 376
paste input "F166129"
type input "GYEF16612900"
click at [429, 178] on form "GYEF16612900 OC # WEEK 32 Referencia # Carga Exportadores Exportadores Importad…" at bounding box center [480, 142] width 649 height 82
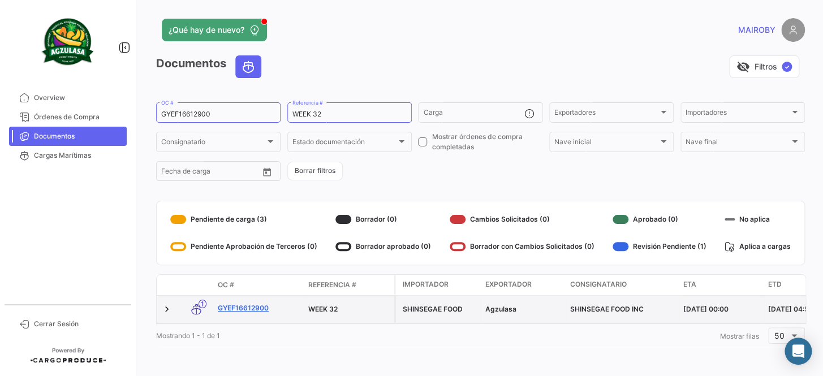
click at [245, 306] on link "GYEF16612900" at bounding box center [258, 308] width 81 height 10
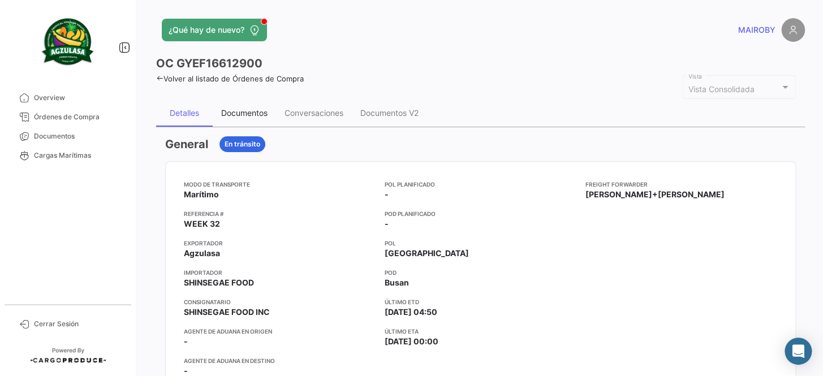
click at [241, 114] on div "Documentos" at bounding box center [244, 113] width 46 height 10
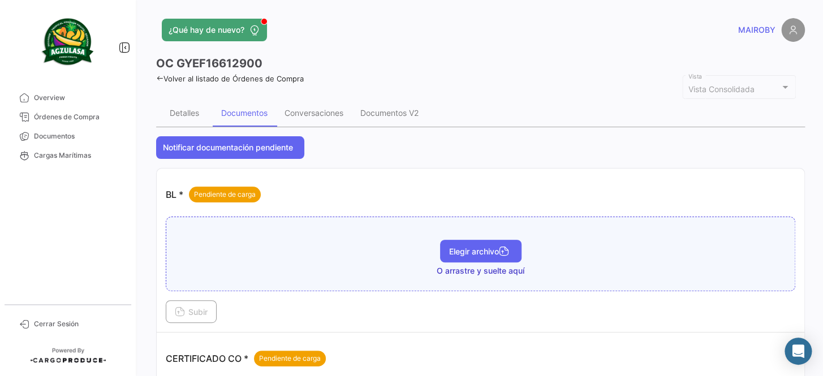
click at [473, 254] on span "Elegir archivo" at bounding box center [480, 252] width 63 height 10
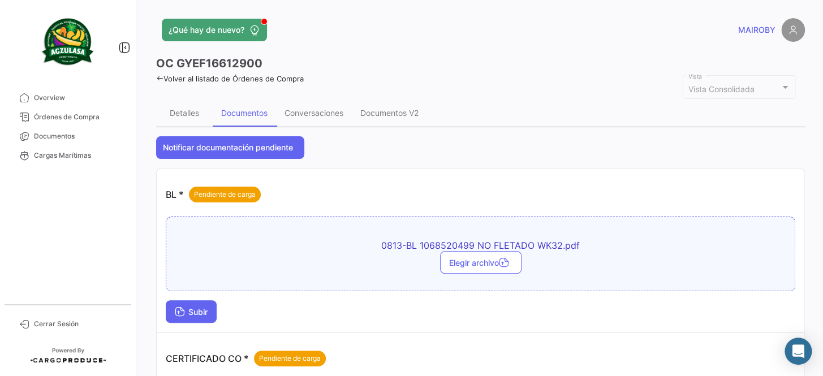
click at [187, 313] on span "Subir" at bounding box center [191, 312] width 33 height 10
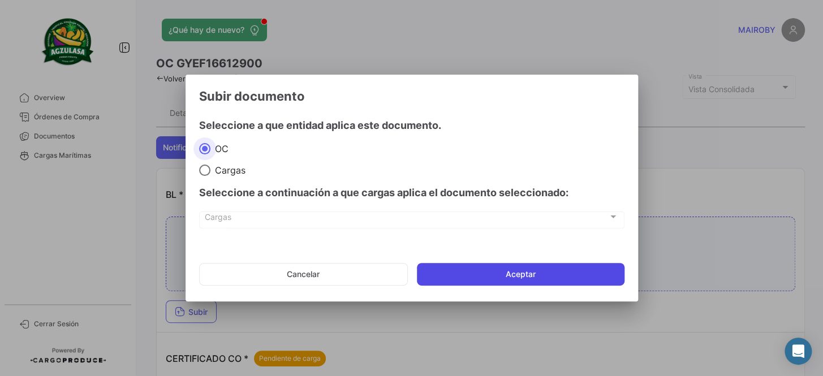
click at [490, 269] on button "Aceptar" at bounding box center [521, 274] width 208 height 23
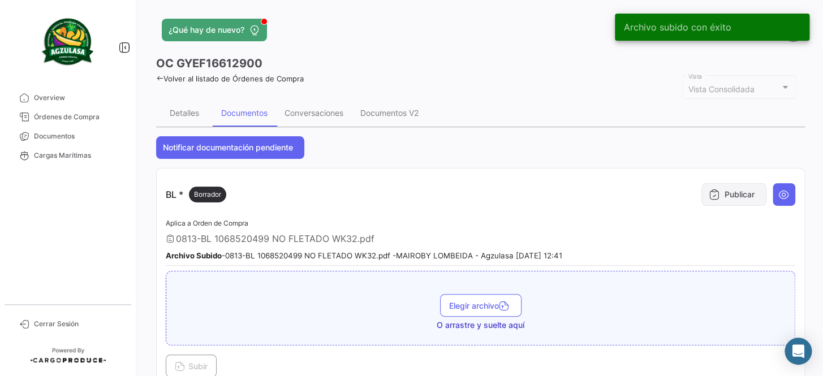
click at [713, 198] on icon at bounding box center [714, 194] width 11 height 11
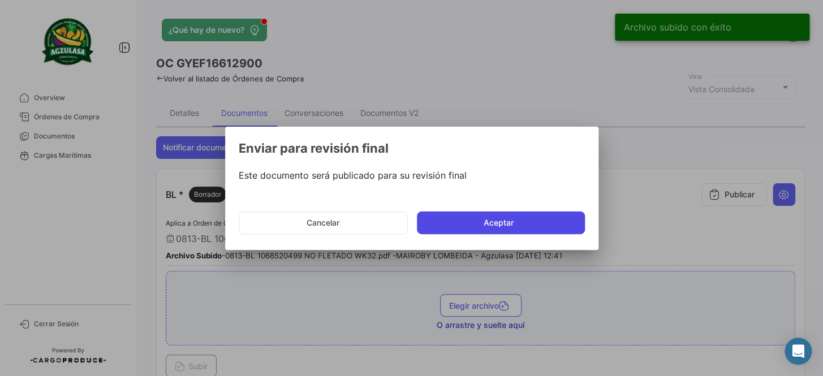
click at [478, 226] on button "Aceptar" at bounding box center [501, 222] width 168 height 23
